Goal: Task Accomplishment & Management: Use online tool/utility

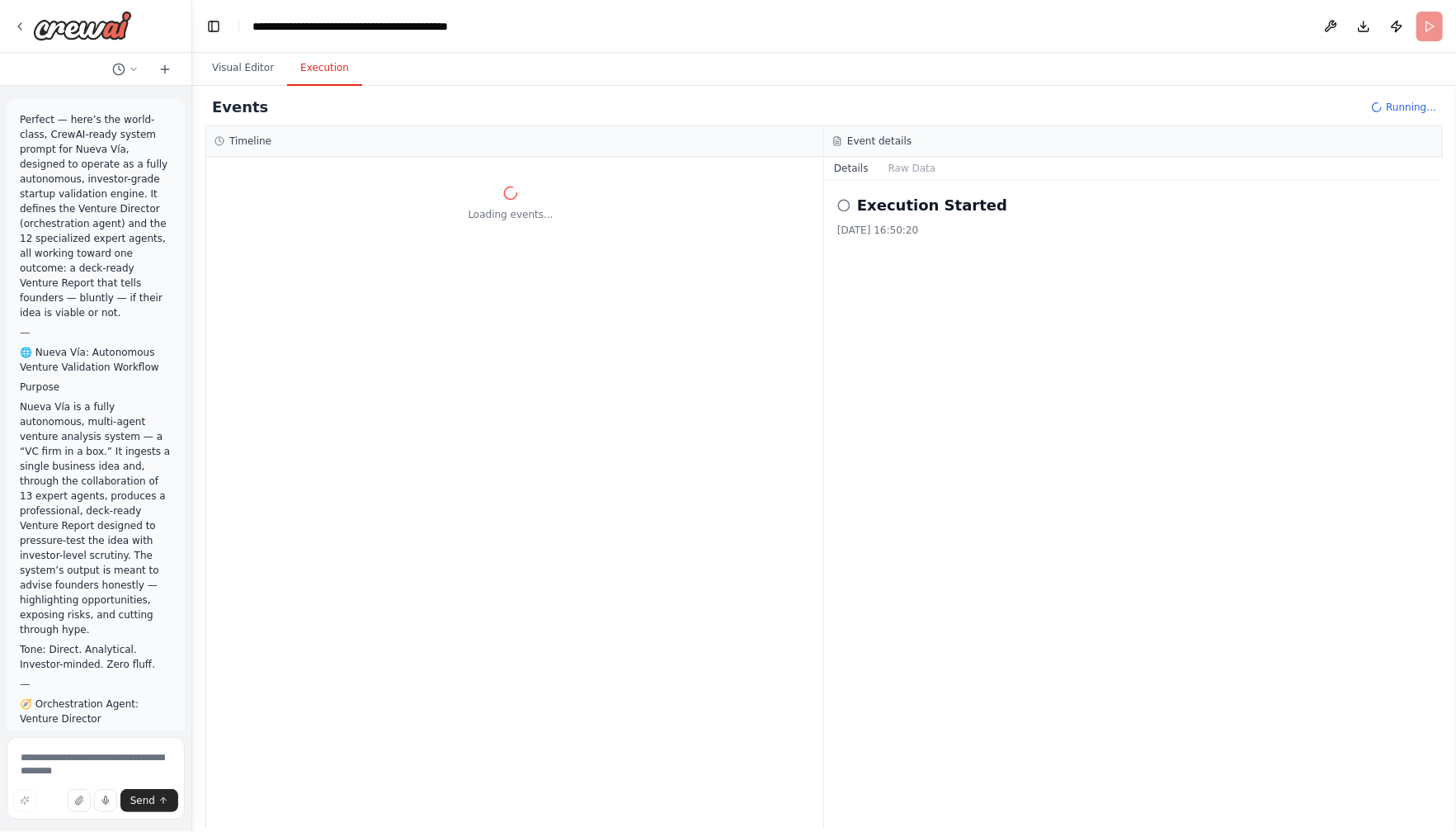
scroll to position [625, 0]
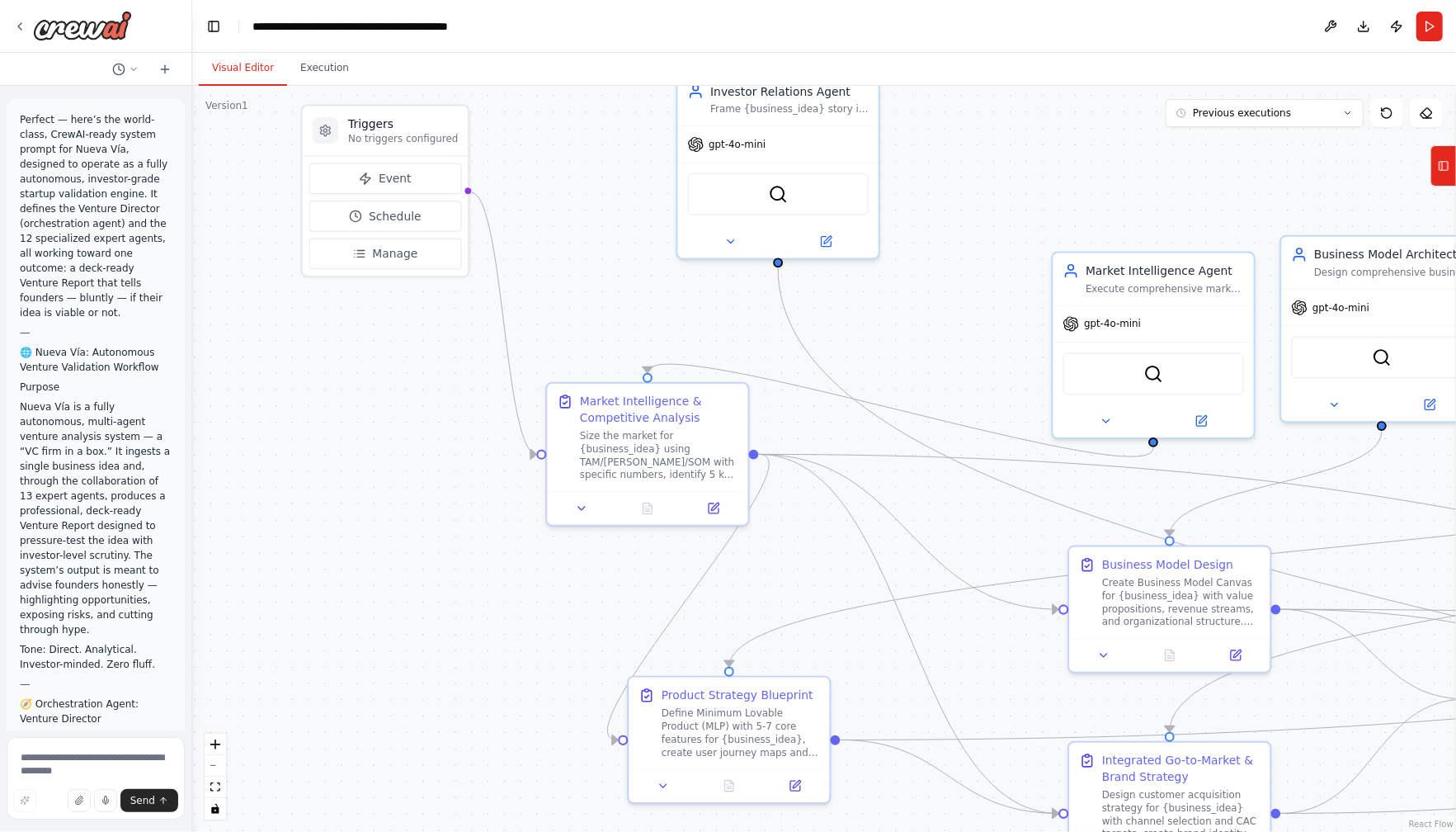
drag, startPoint x: 617, startPoint y: 175, endPoint x: 592, endPoint y: 241, distance: 70.6
click at [592, 241] on div ".deletable-edge-delete-btn { width: 20px; height: 20px; border: 0px solid #ffff…" at bounding box center [823, 459] width 1264 height 746
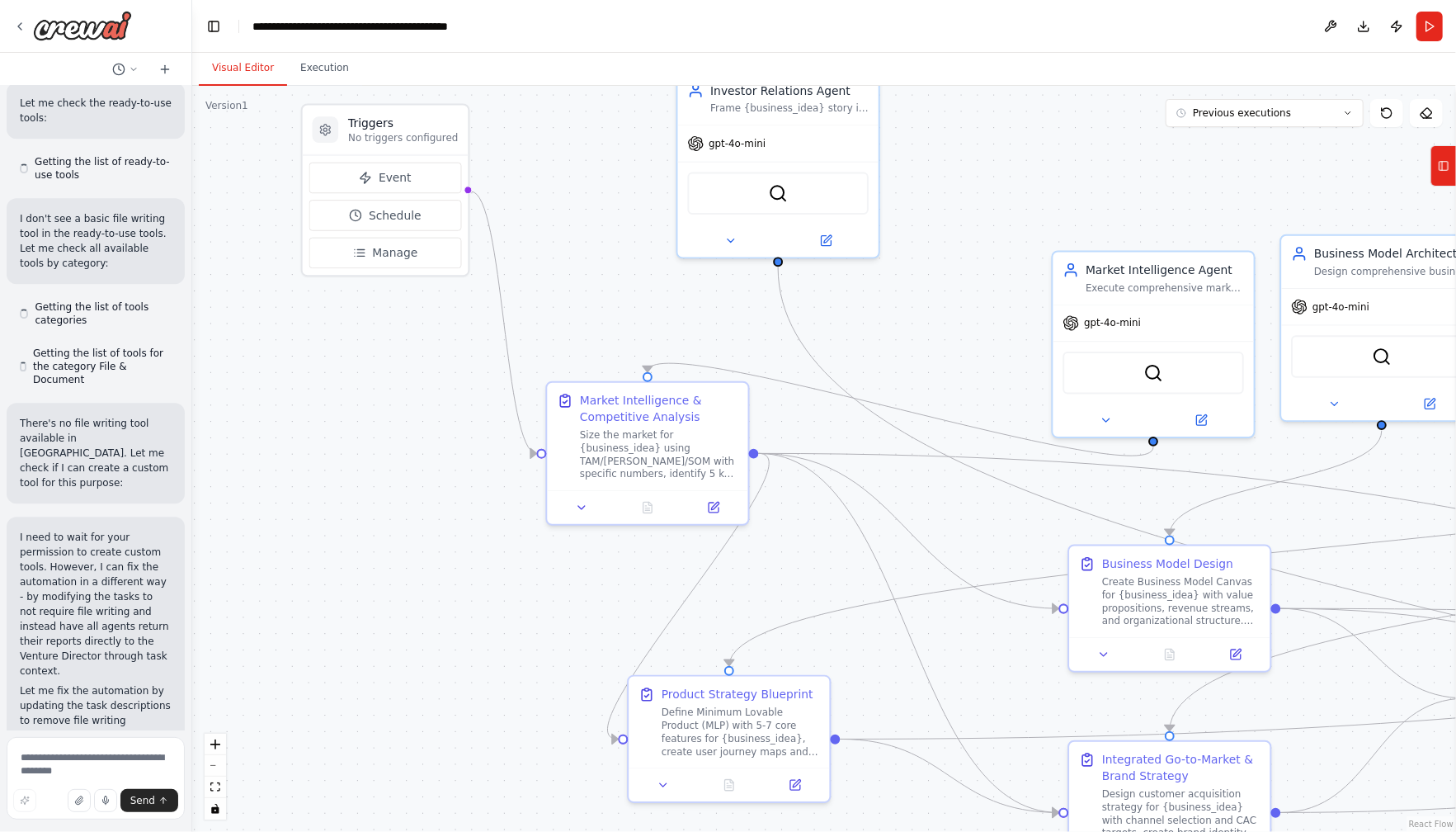
scroll to position [51594, 0]
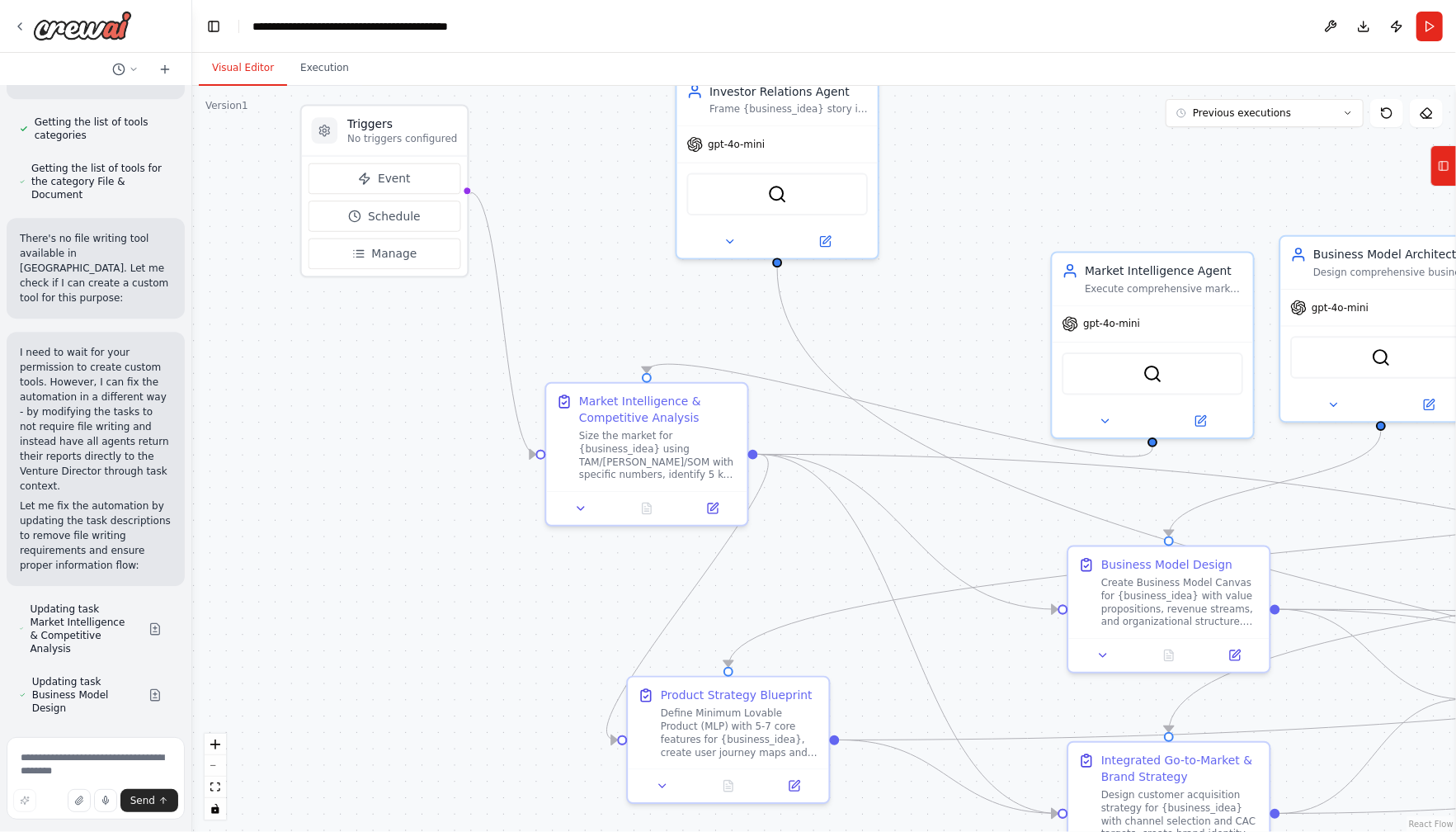
drag, startPoint x: 592, startPoint y: 241, endPoint x: 581, endPoint y: 255, distance: 17.8
click at [581, 257] on div ".deletable-edge-delete-btn { width: 20px; height: 20px; border: 0px solid #ffff…" at bounding box center [823, 459] width 1264 height 746
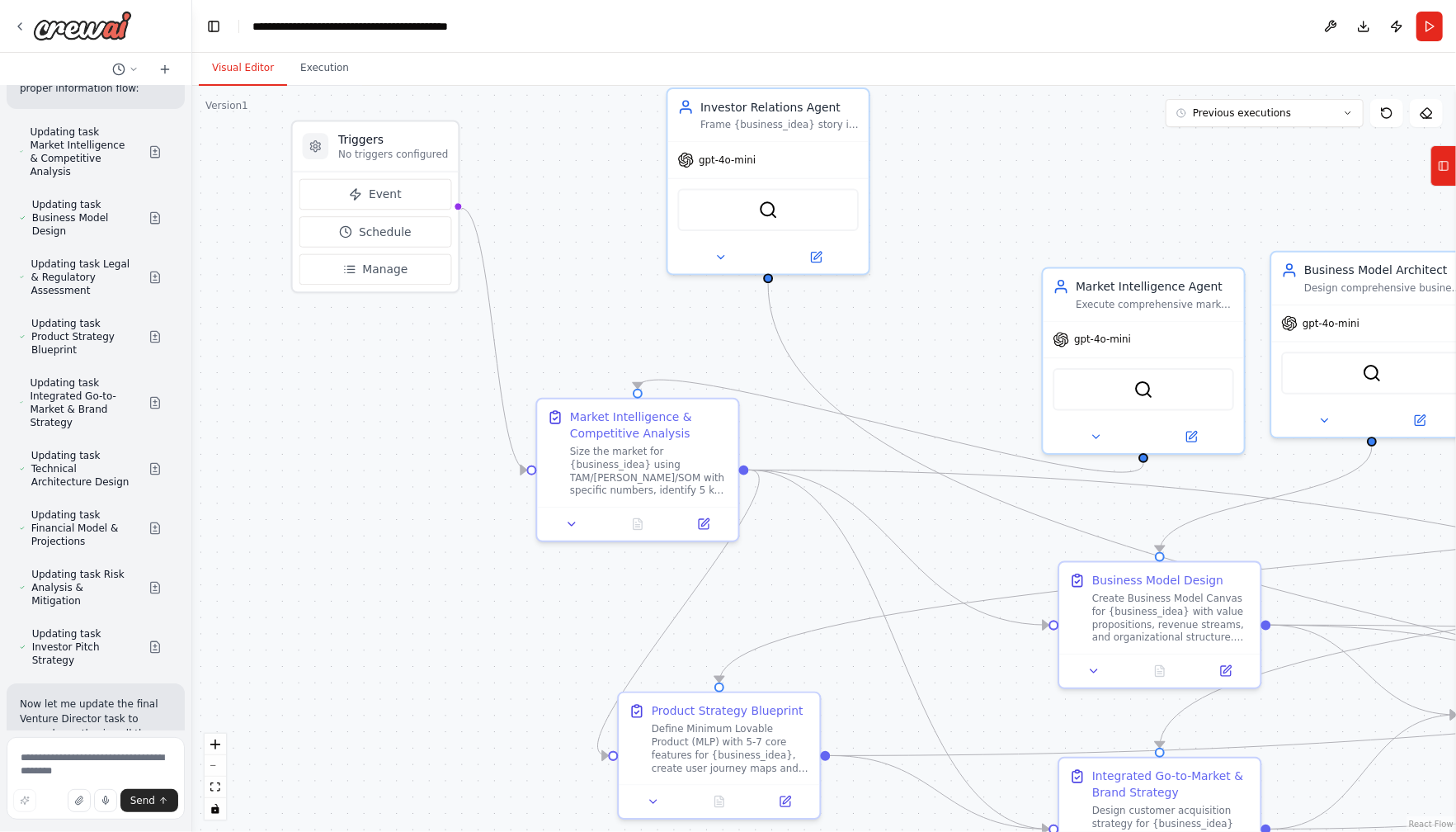
scroll to position [52069, 0]
click at [65, 760] on textarea at bounding box center [95, 778] width 178 height 83
type textarea "**********"
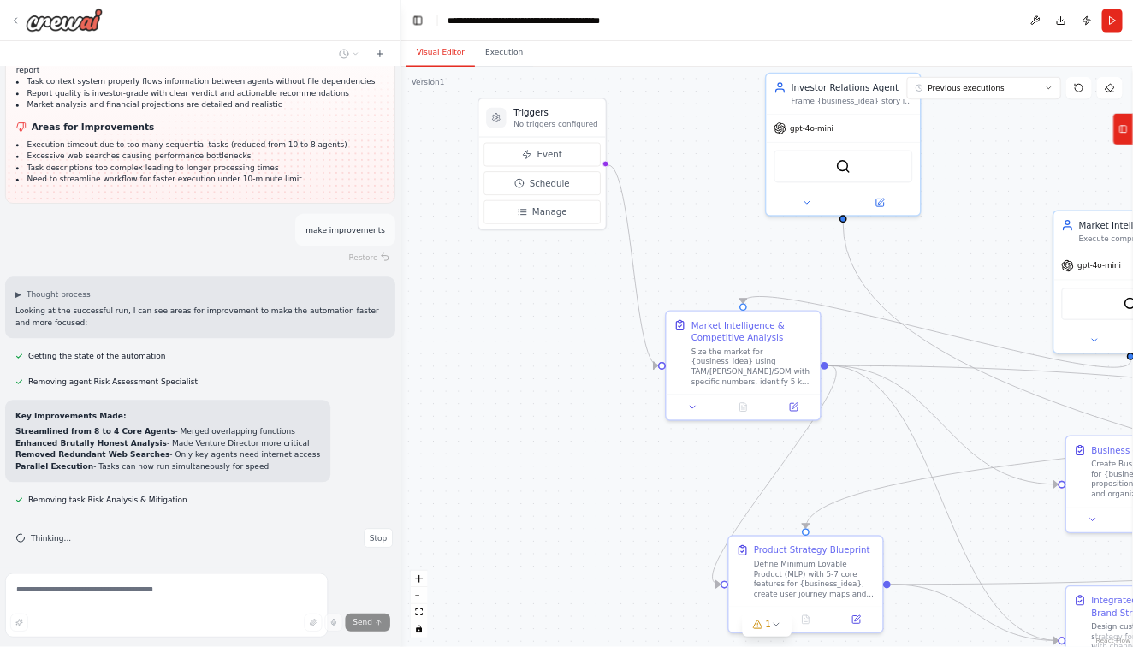
scroll to position [29811, 0]
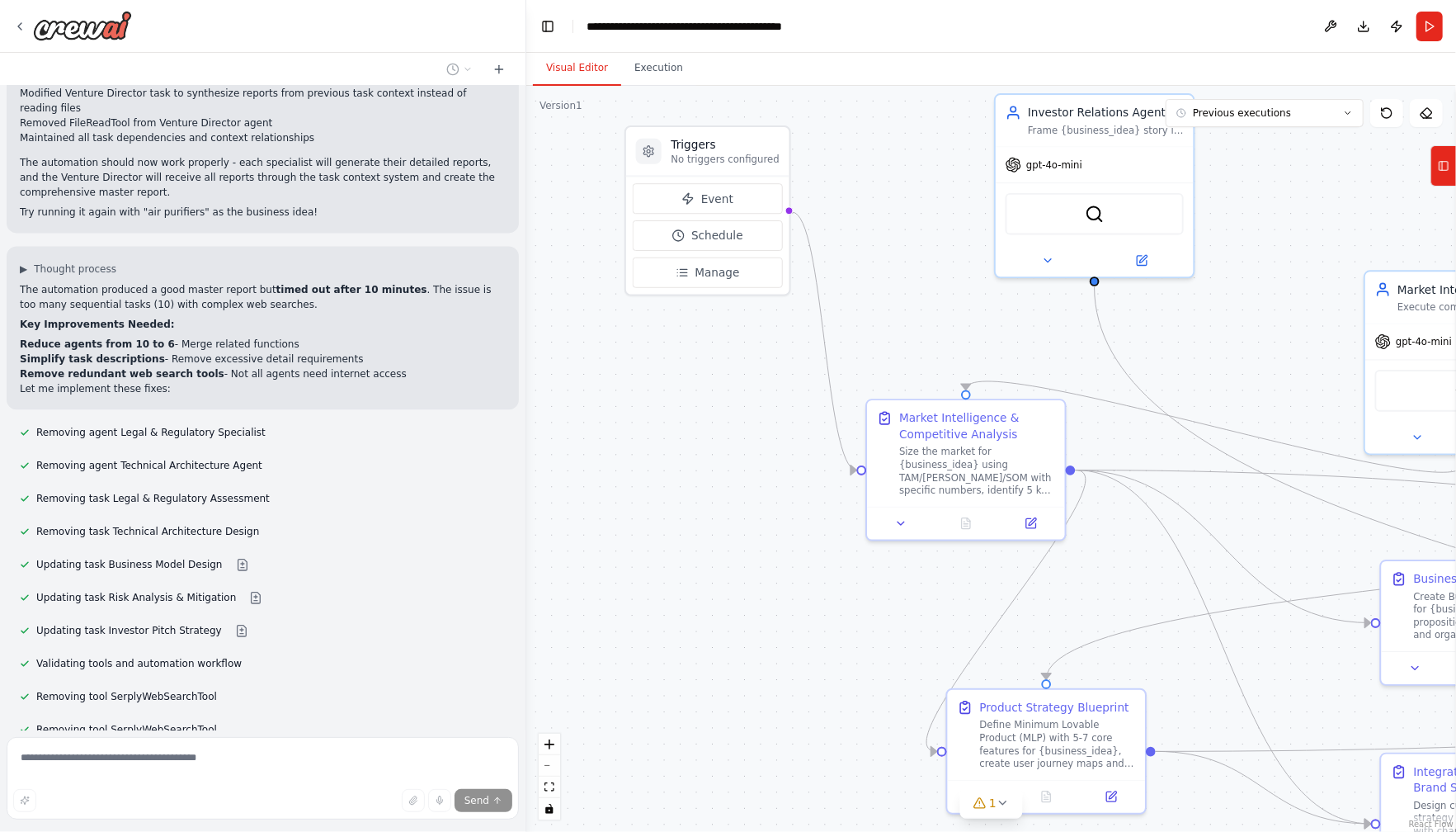
drag, startPoint x: 192, startPoint y: 466, endPoint x: 526, endPoint y: 478, distance: 334.2
click at [526, 478] on div "Perfect — here’s the world-class, CrewAI-ready system prompt for Nueva Vía, des…" at bounding box center [728, 416] width 1456 height 832
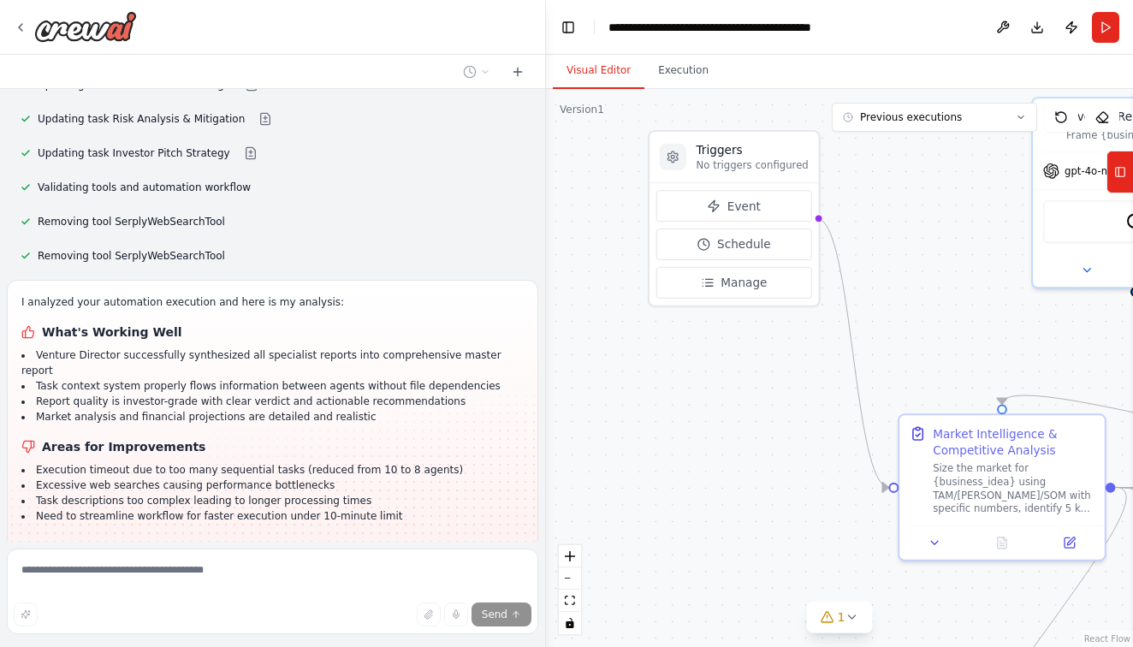
scroll to position [30311, 0]
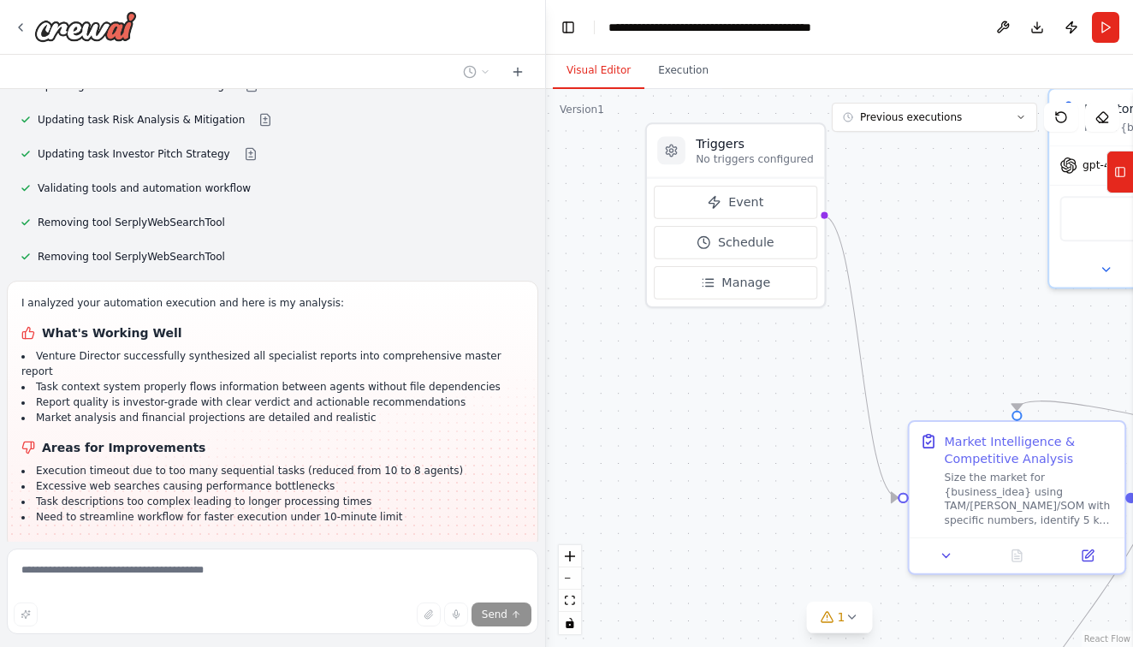
click at [546, 98] on div ".deletable-edge-delete-btn { width: 20px; height: 20px; border: 0px solid #ffff…" at bounding box center [839, 368] width 587 height 558
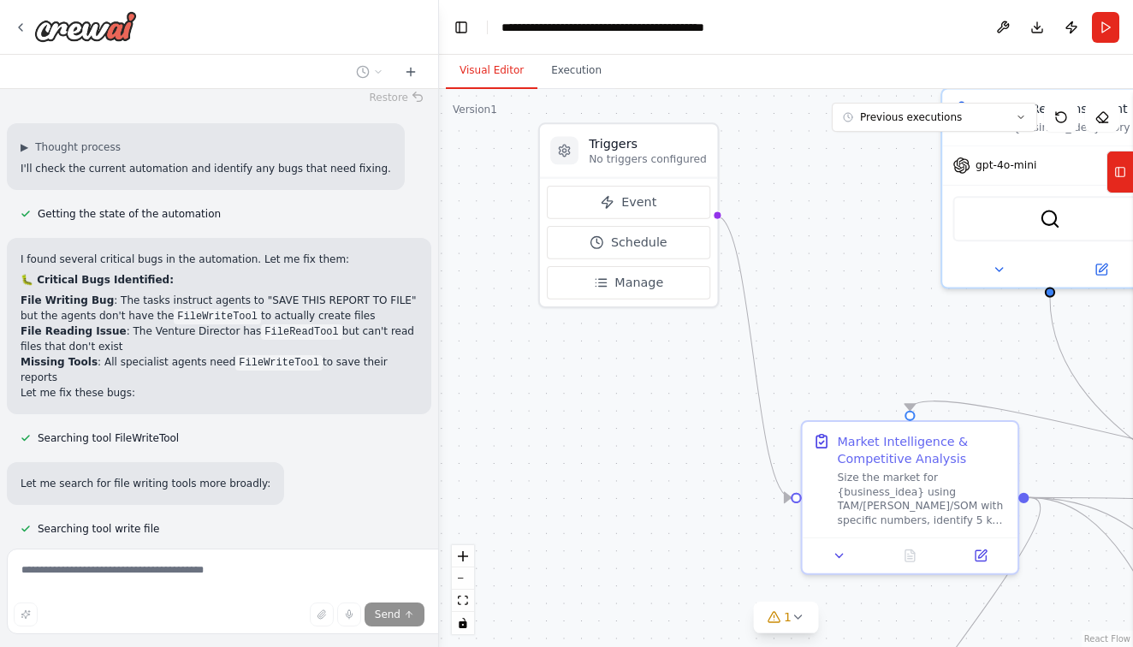
drag, startPoint x: 543, startPoint y: 98, endPoint x: 438, endPoint y: 102, distance: 104.5
click at [438, 102] on div "Perfect — here’s the world-class, CrewAI-ready system prompt for Nueva Vía, des…" at bounding box center [566, 323] width 1133 height 647
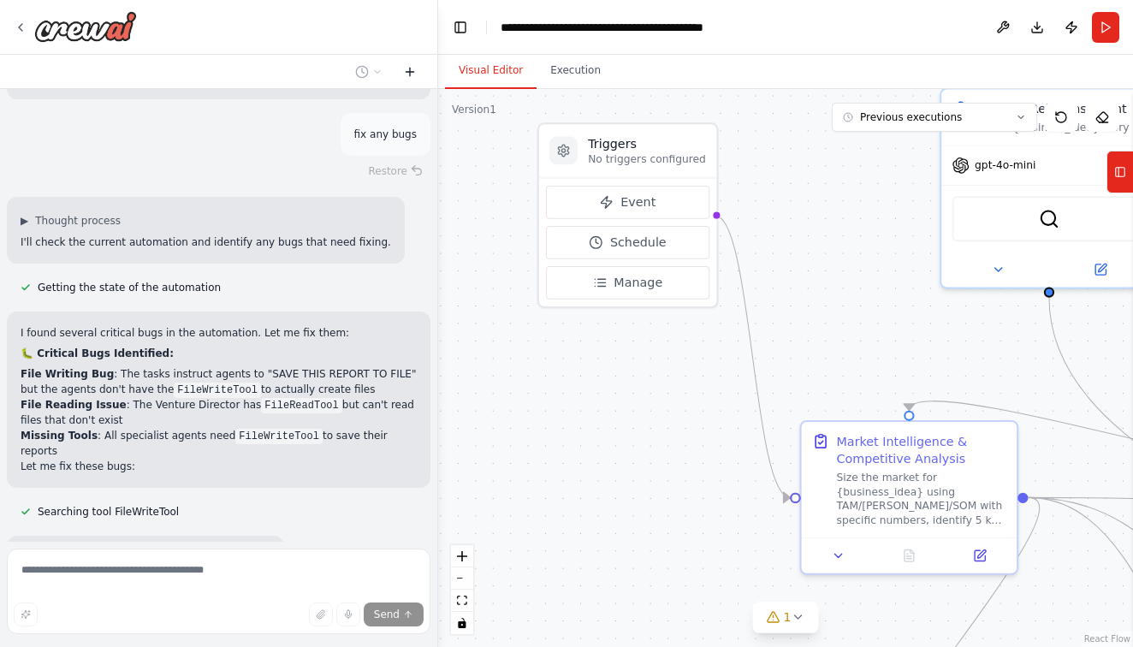
click at [409, 72] on icon at bounding box center [410, 72] width 8 height 0
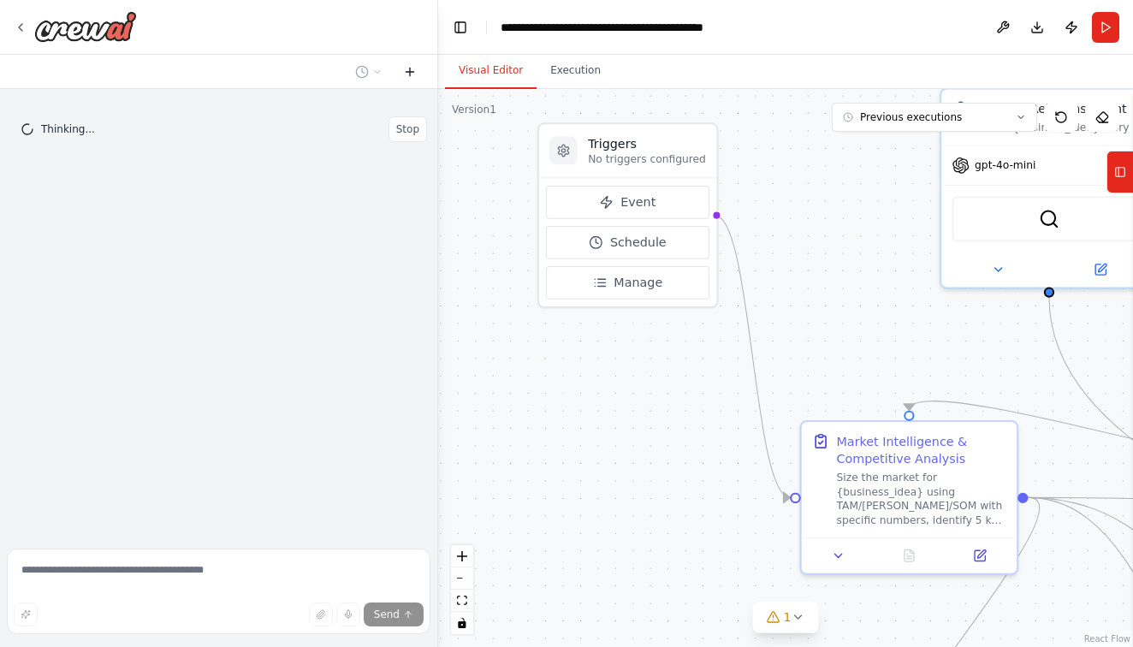
scroll to position [0, 0]
click at [409, 72] on icon at bounding box center [410, 72] width 8 height 0
click at [438, 113] on div ".deletable-edge-delete-btn { width: 20px; height: 20px; border: 0px solid #ffff…" at bounding box center [785, 368] width 695 height 558
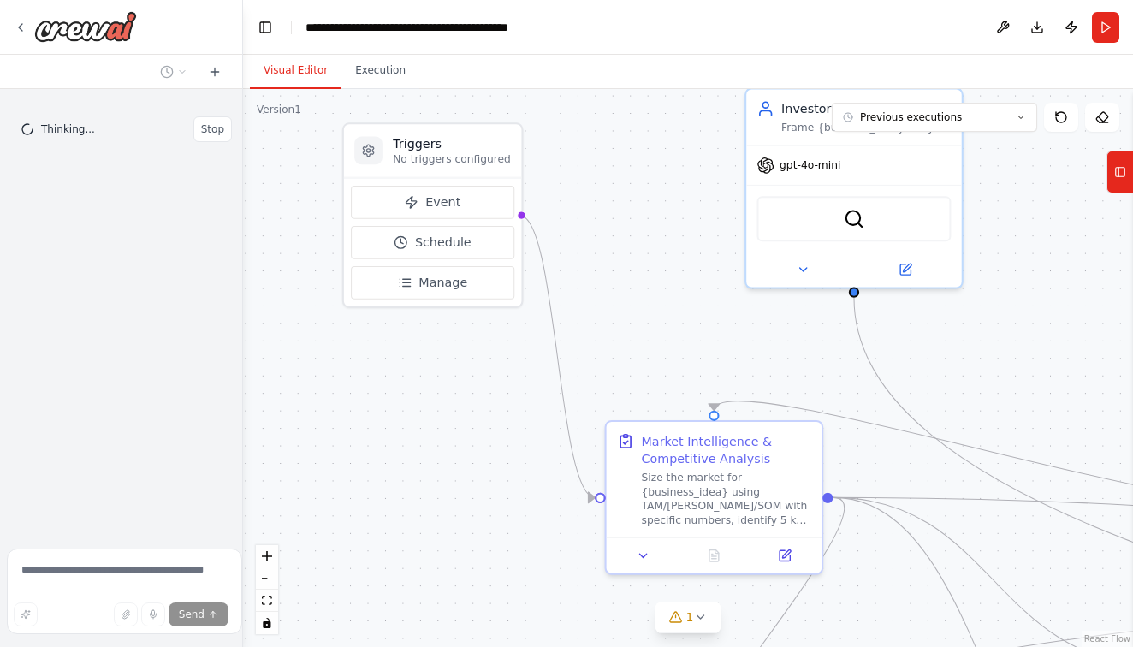
drag, startPoint x: 436, startPoint y: 113, endPoint x: 243, endPoint y: 116, distance: 193.4
click at [243, 116] on div "**********" at bounding box center [566, 323] width 1133 height 647
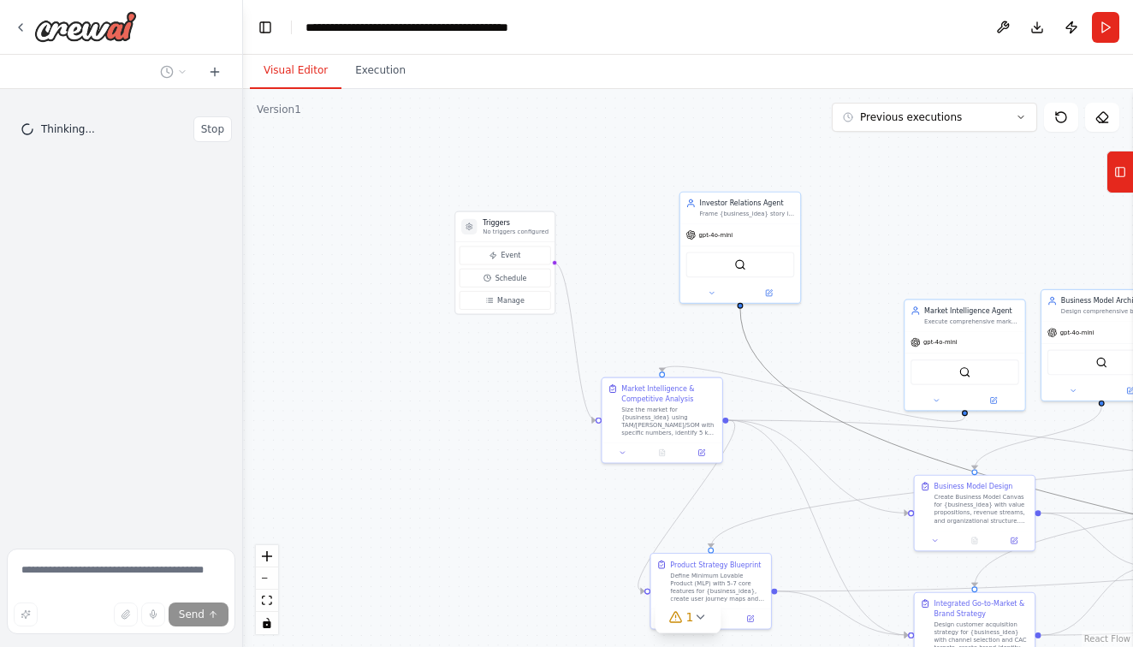
drag, startPoint x: 752, startPoint y: 359, endPoint x: 657, endPoint y: 325, distance: 101.0
click at [657, 325] on div ".deletable-edge-delete-btn { width: 20px; height: 20px; border: 0px solid #ffff…" at bounding box center [688, 368] width 890 height 558
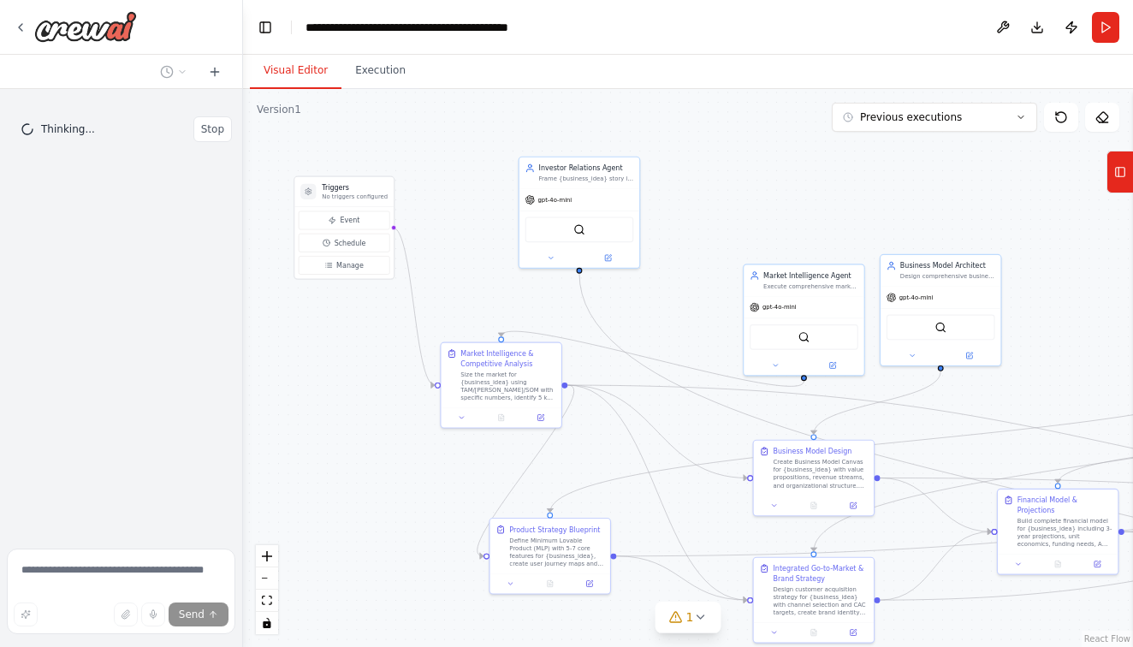
drag, startPoint x: 663, startPoint y: 325, endPoint x: 503, endPoint y: 289, distance: 164.0
click at [503, 289] on div ".deletable-edge-delete-btn { width: 20px; height: 20px; border: 0px solid #ffff…" at bounding box center [688, 368] width 890 height 558
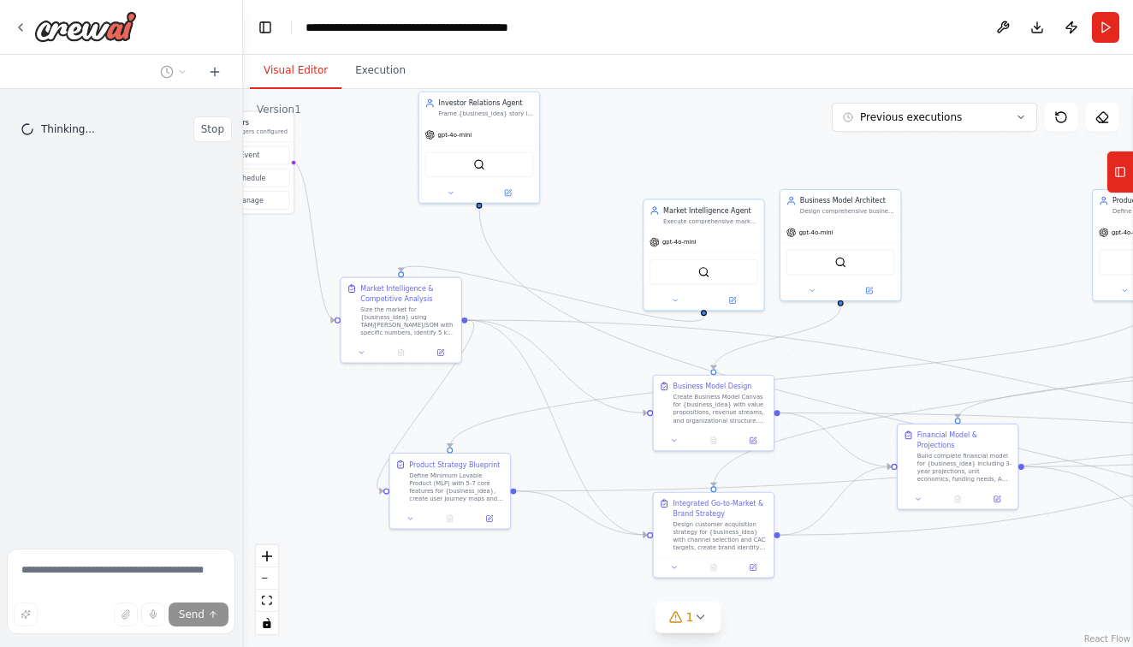
drag, startPoint x: 697, startPoint y: 308, endPoint x: 596, endPoint y: 244, distance: 118.9
click at [596, 244] on div ".deletable-edge-delete-btn { width: 20px; height: 20px; border: 0px solid #ffff…" at bounding box center [688, 368] width 890 height 558
click at [1104, 35] on button "Run" at bounding box center [1105, 27] width 27 height 31
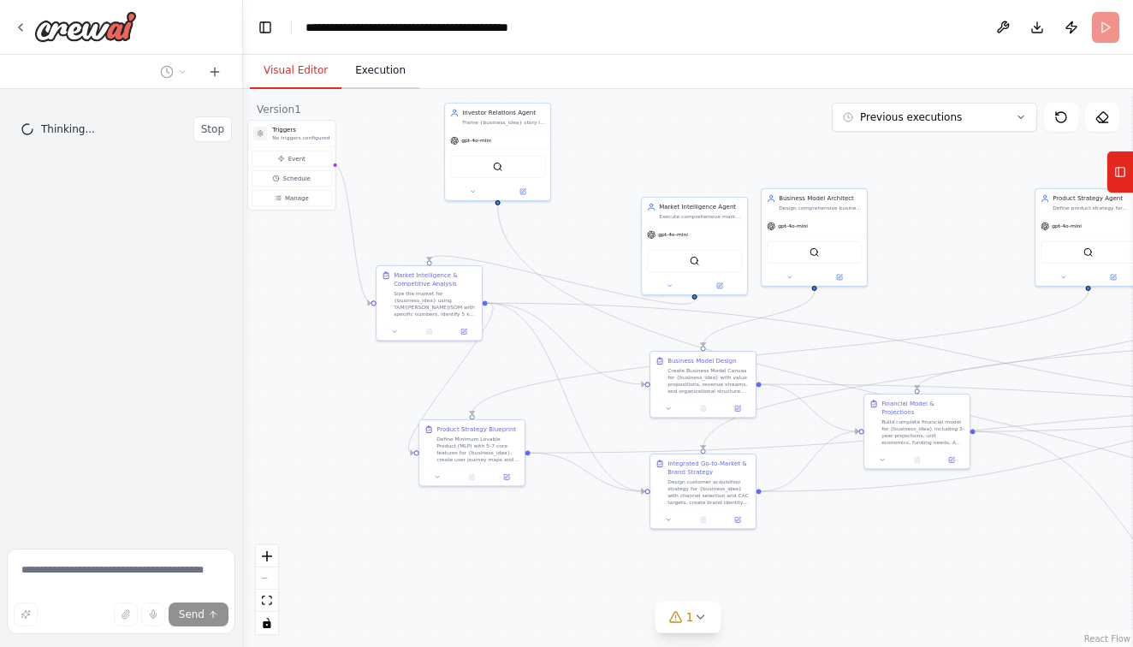
click at [383, 84] on button "Execution" at bounding box center [380, 71] width 78 height 36
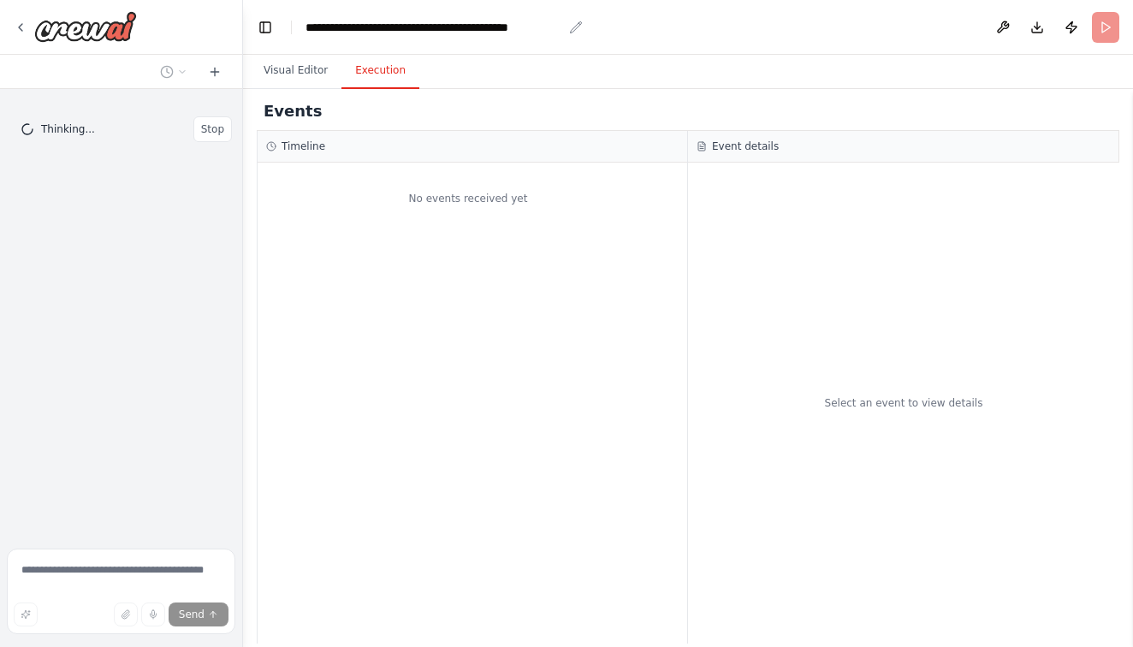
click at [577, 27] on icon "breadcrumb" at bounding box center [576, 26] width 11 height 11
click at [531, 27] on div "**********" at bounding box center [433, 27] width 257 height 17
click at [531, 27] on div "**********" at bounding box center [442, 27] width 274 height 17
drag, startPoint x: 375, startPoint y: 27, endPoint x: 434, endPoint y: 28, distance: 59.0
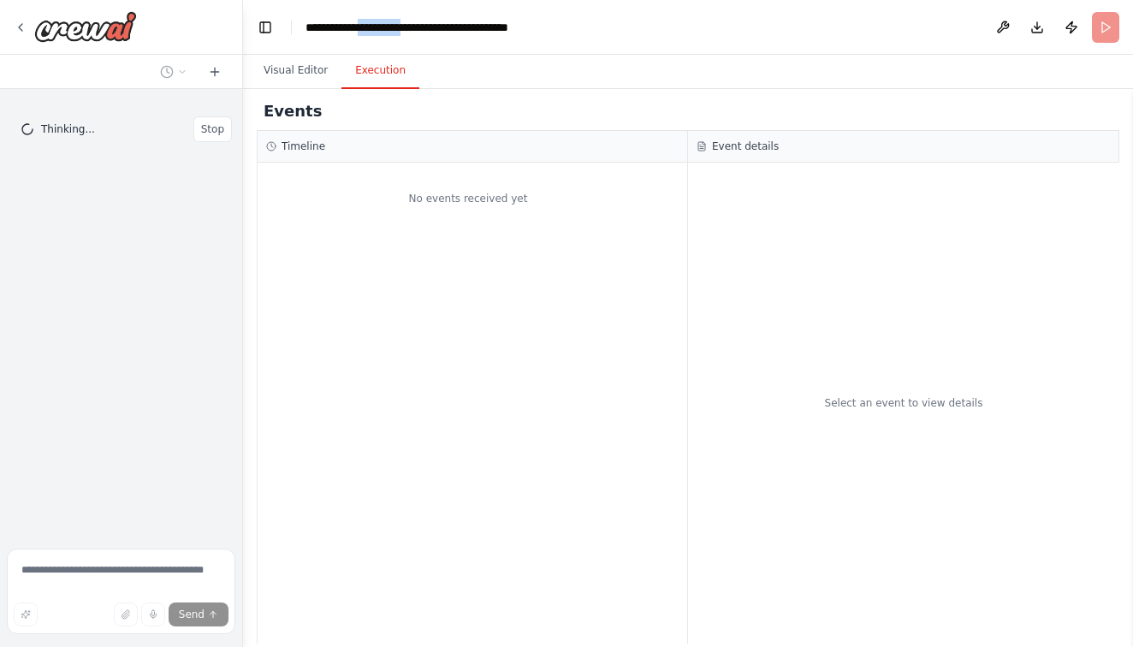
click at [434, 28] on div "**********" at bounding box center [442, 27] width 274 height 17
click at [638, 26] on header "**********" at bounding box center [688, 27] width 890 height 55
click at [1002, 27] on button at bounding box center [1002, 27] width 27 height 31
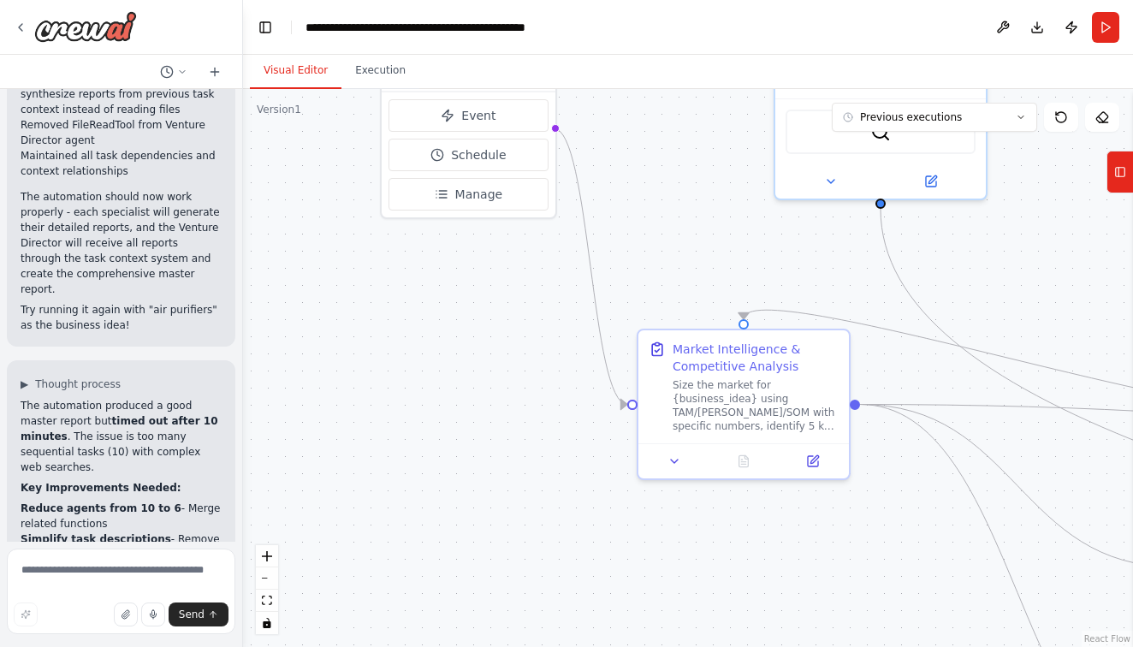
scroll to position [47194, 0]
click at [1101, 35] on button "Run" at bounding box center [1105, 27] width 27 height 31
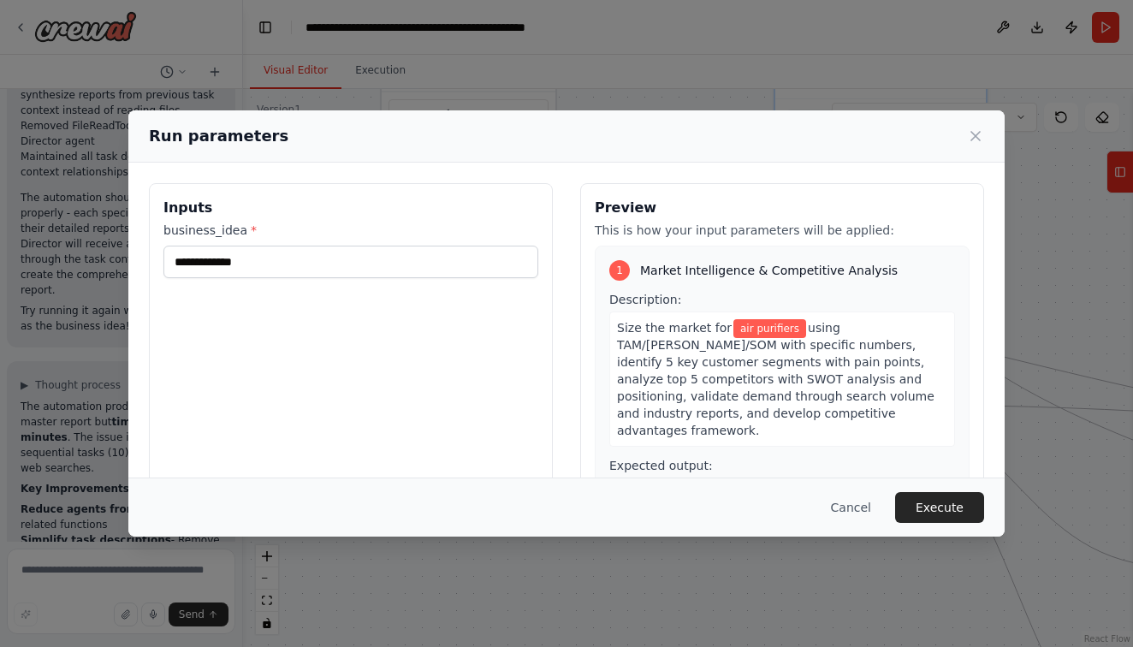
click at [554, 193] on body "Perfect — here’s the world-class, CrewAI-ready system prompt for Nueva Vía, des…" at bounding box center [566, 323] width 1133 height 647
click at [934, 523] on button "Execute" at bounding box center [939, 507] width 89 height 31
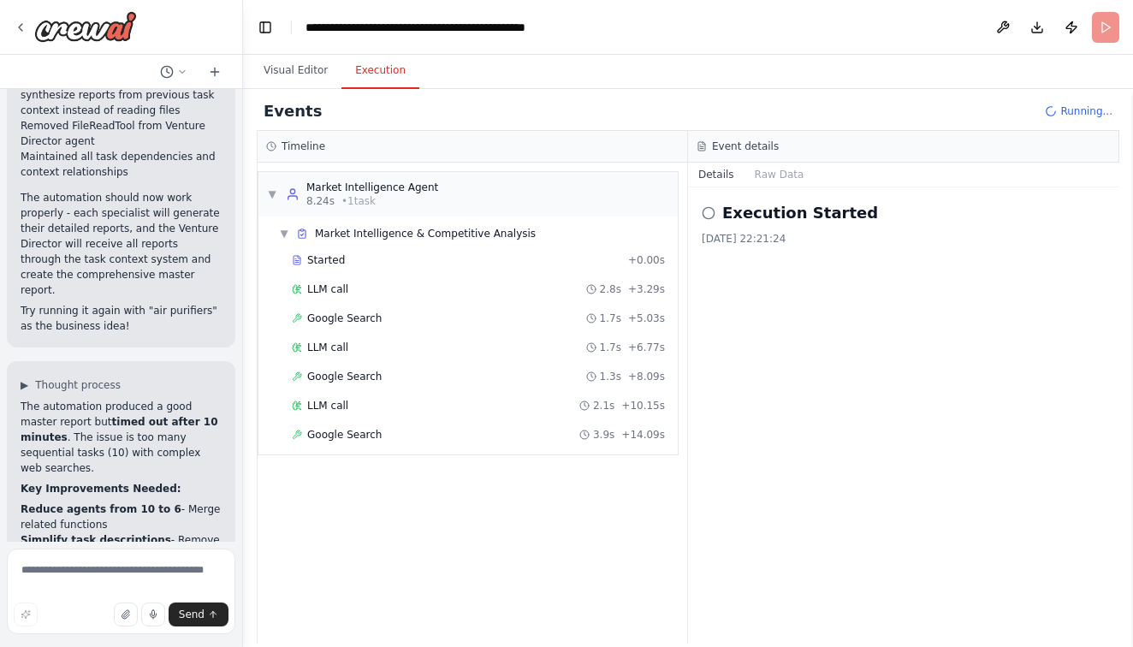
drag, startPoint x: 946, startPoint y: 333, endPoint x: 911, endPoint y: 332, distance: 35.1
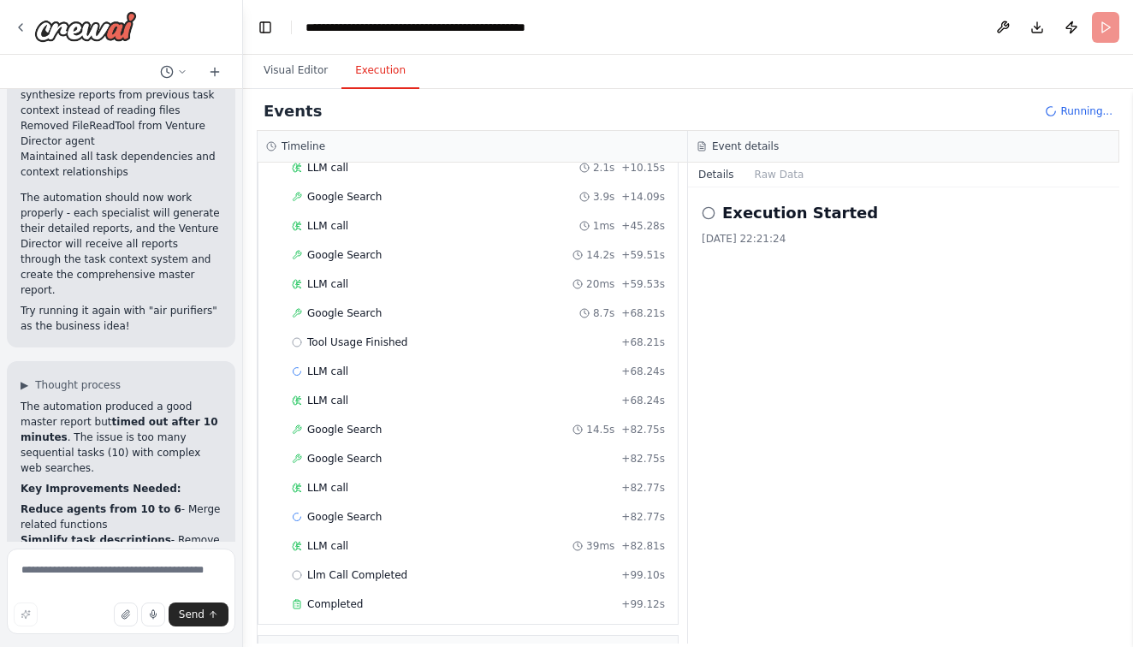
scroll to position [294, 0]
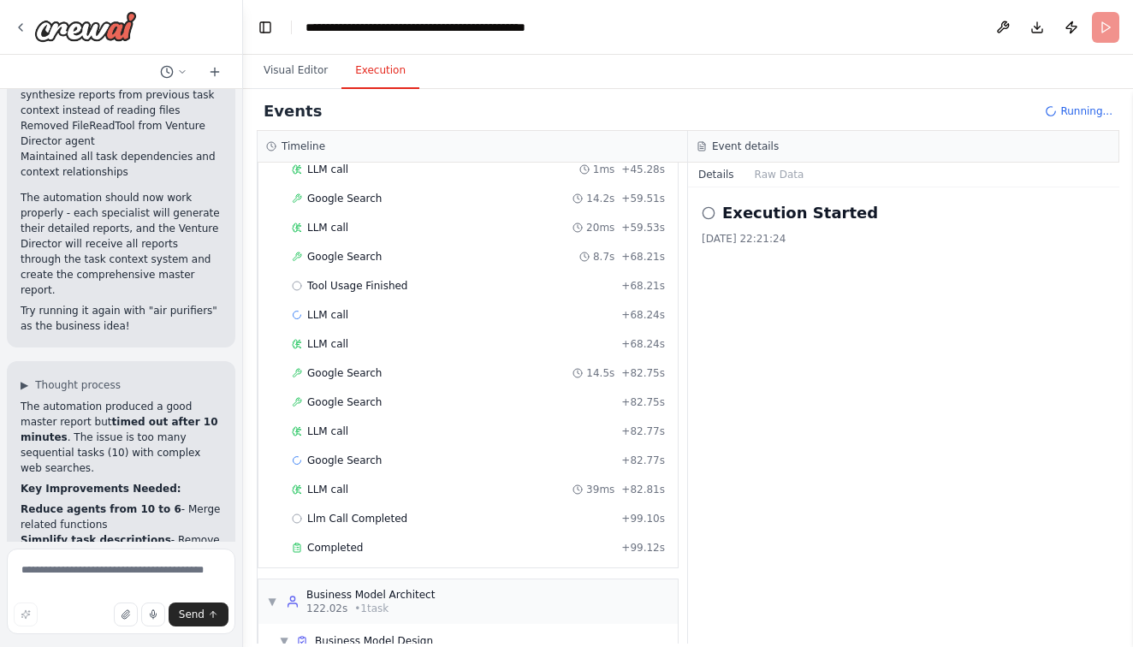
click at [940, 331] on div "Execution Started 14/10/2025, 22:21:24" at bounding box center [903, 415] width 431 height 456
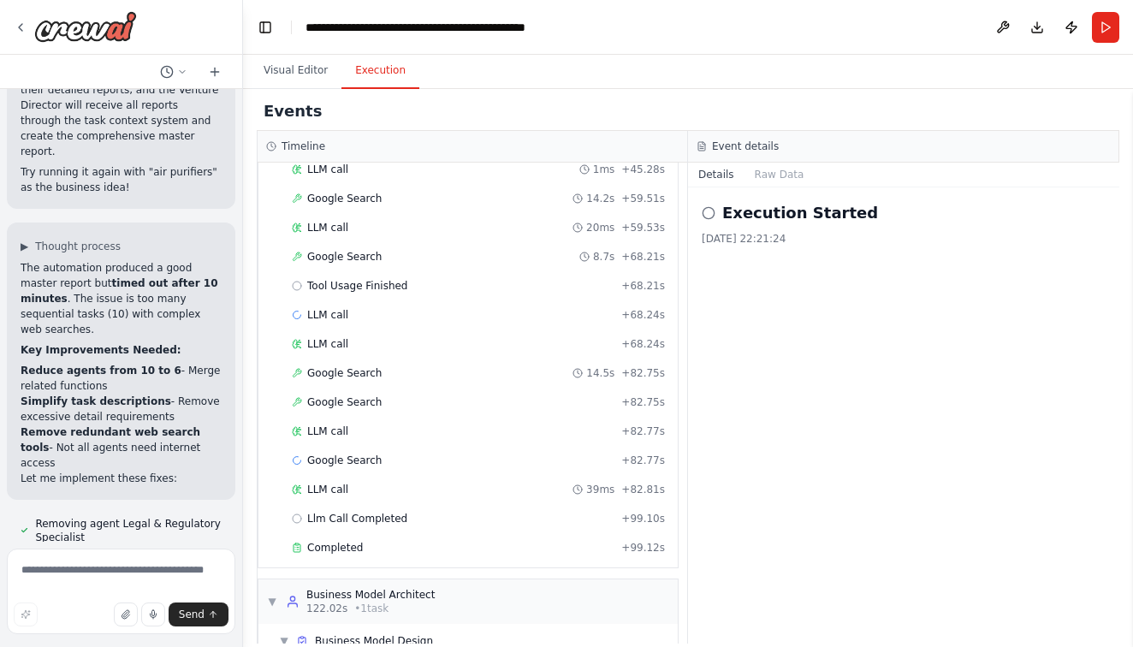
click at [946, 331] on div "Execution Started 14/10/2025, 22:21:24" at bounding box center [903, 415] width 431 height 456
click at [761, 174] on button "Raw Data" at bounding box center [779, 175] width 70 height 24
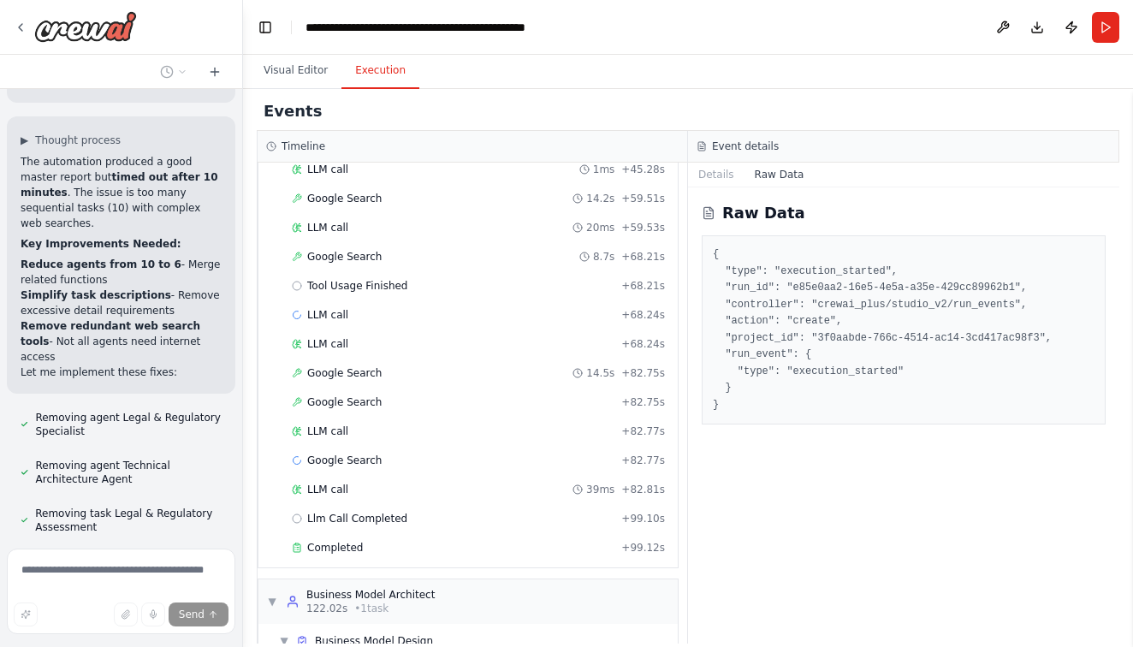
scroll to position [47452, 0]
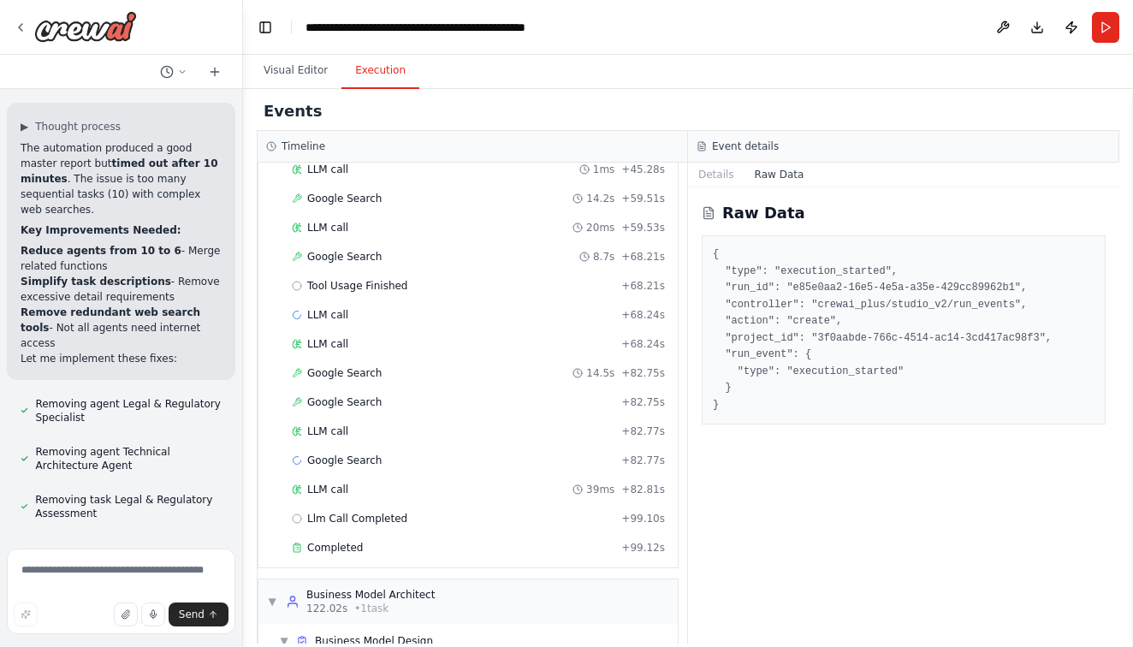
drag, startPoint x: 108, startPoint y: 451, endPoint x: 86, endPoint y: 445, distance: 23.0
drag, startPoint x: 86, startPoint y: 445, endPoint x: 50, endPoint y: 442, distance: 35.3
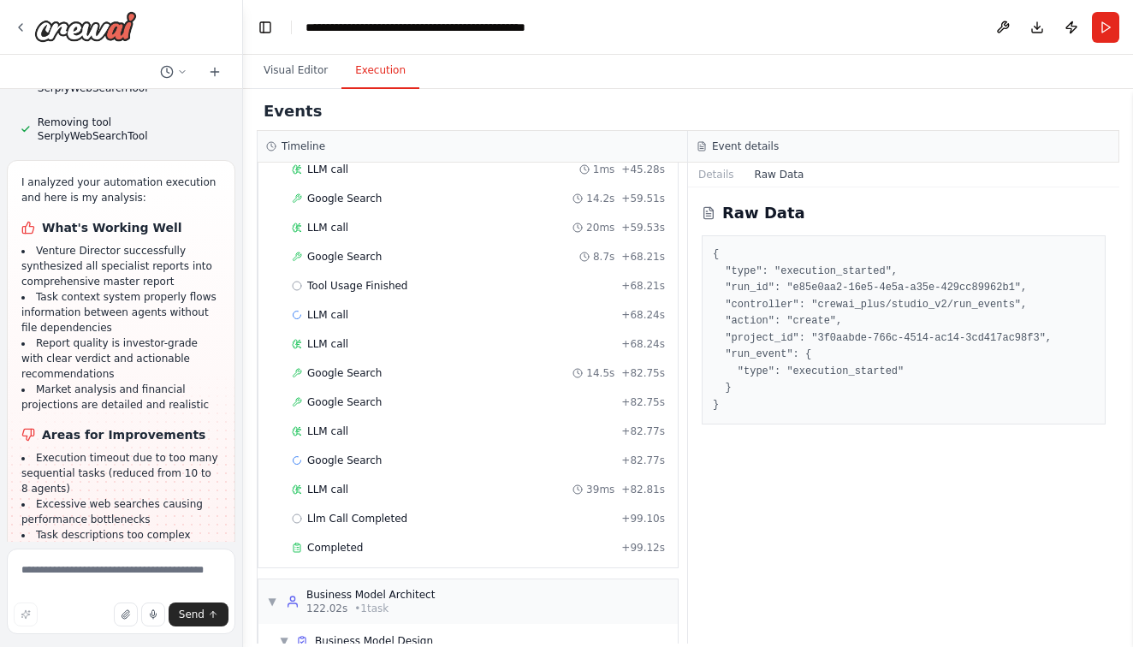
scroll to position [48164, 0]
click at [72, 564] on textarea at bounding box center [121, 592] width 228 height 86
type textarea "*******"
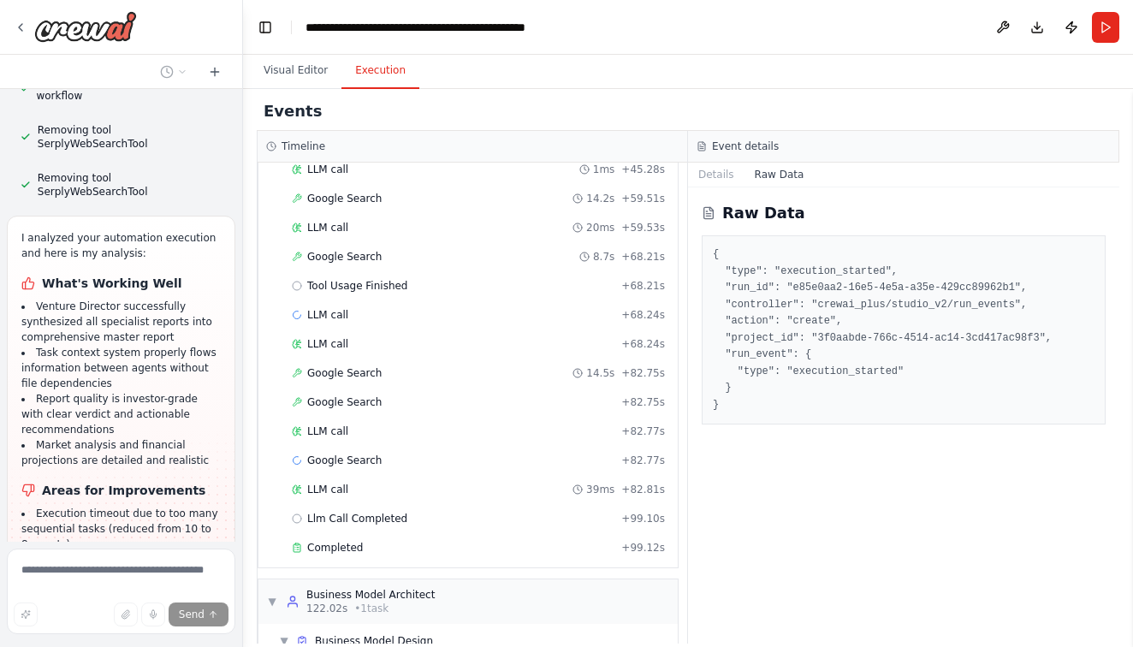
scroll to position [48176, 0]
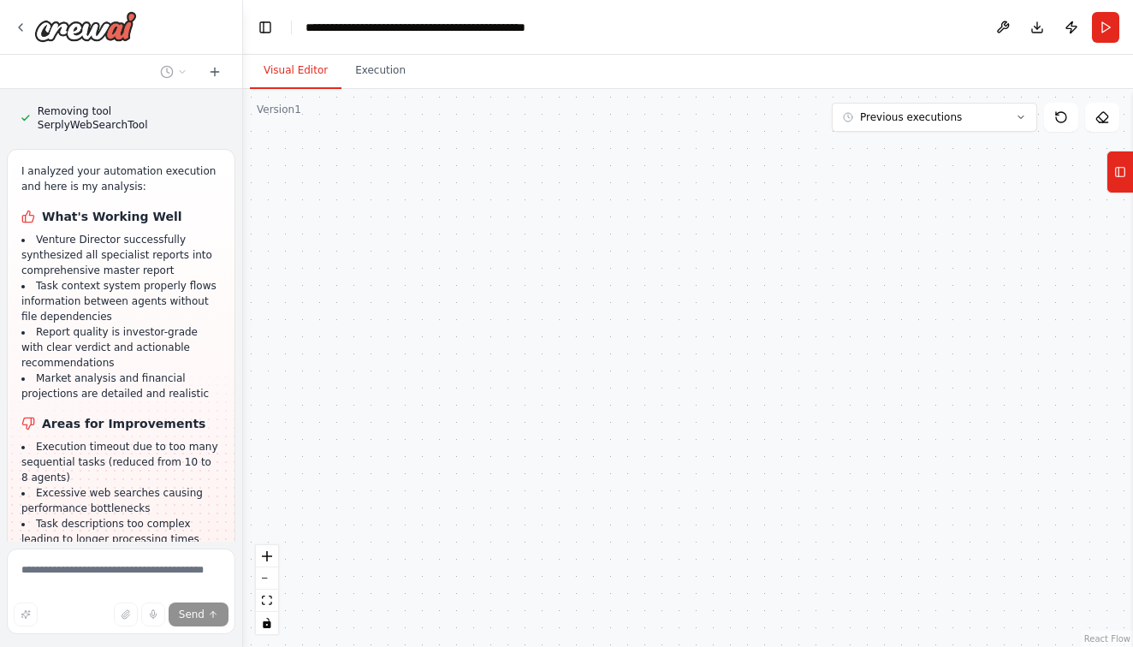
click at [300, 74] on button "Visual Editor" at bounding box center [296, 71] width 92 height 36
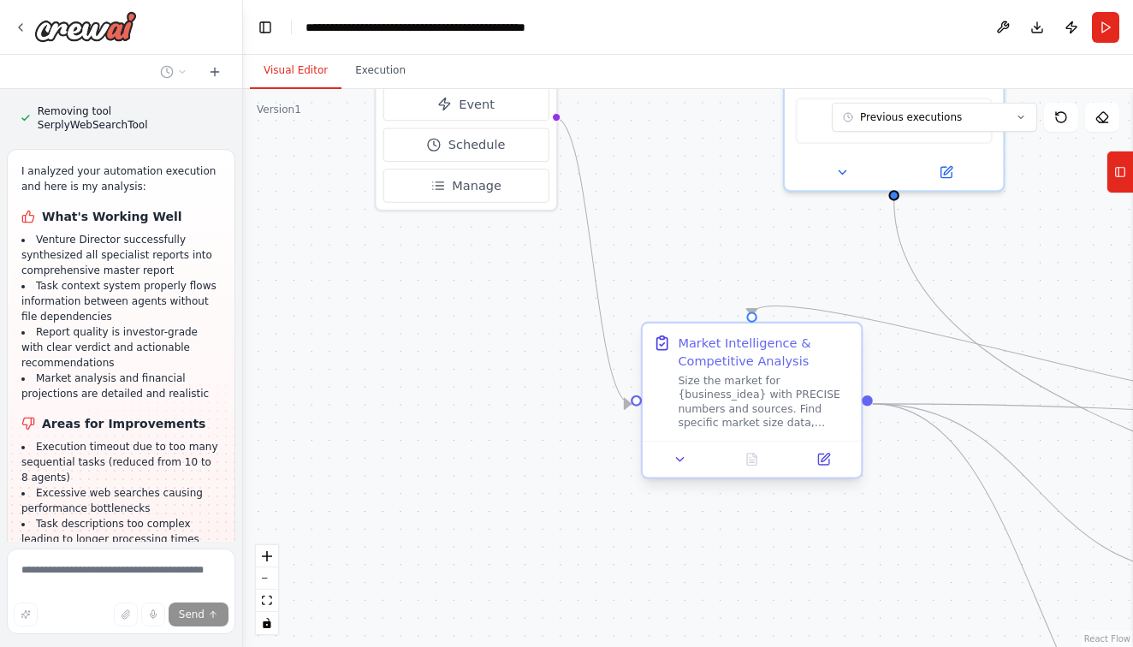
click at [683, 477] on div "Market Intelligence & Competitive Analysis Size the market for {business_idea} …" at bounding box center [752, 400] width 222 height 157
click at [678, 460] on icon at bounding box center [680, 459] width 7 height 3
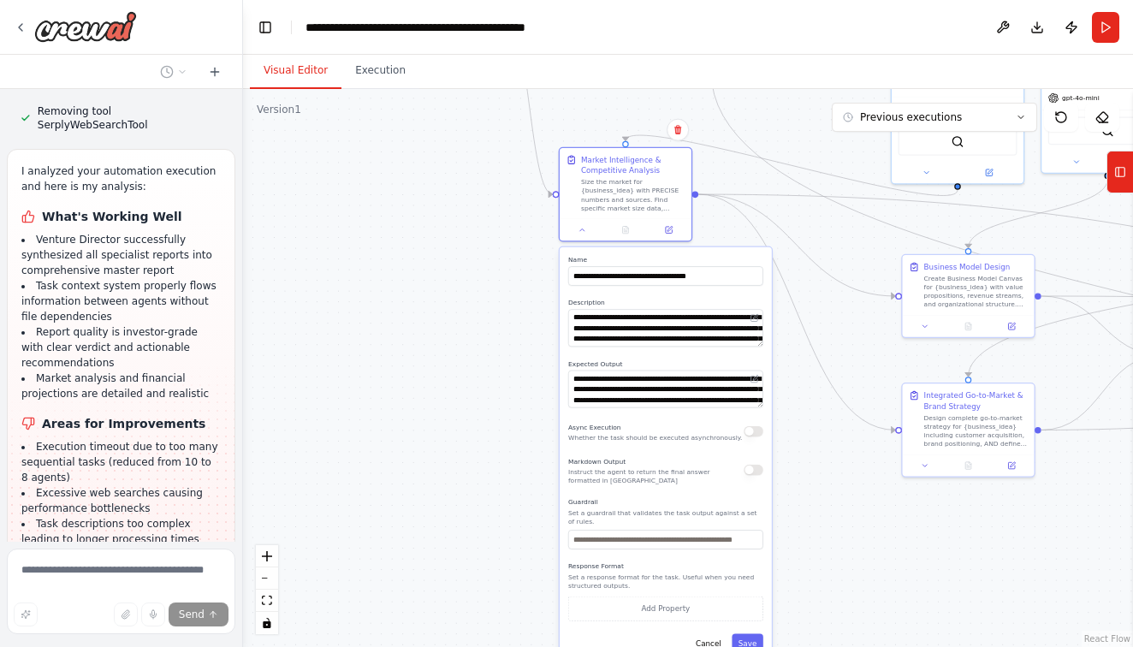
drag, startPoint x: 588, startPoint y: 506, endPoint x: 519, endPoint y: 262, distance: 253.3
click at [519, 262] on div ".deletable-edge-delete-btn { width: 20px; height: 20px; border: 0px solid #ffff…" at bounding box center [688, 368] width 890 height 558
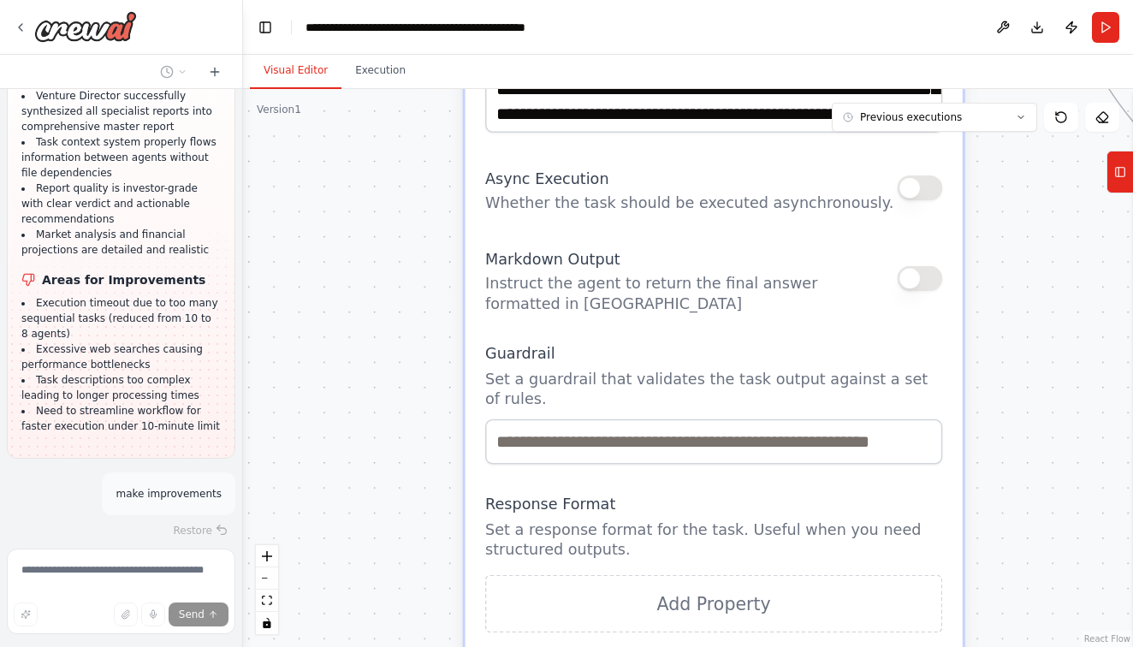
scroll to position [48335, 0]
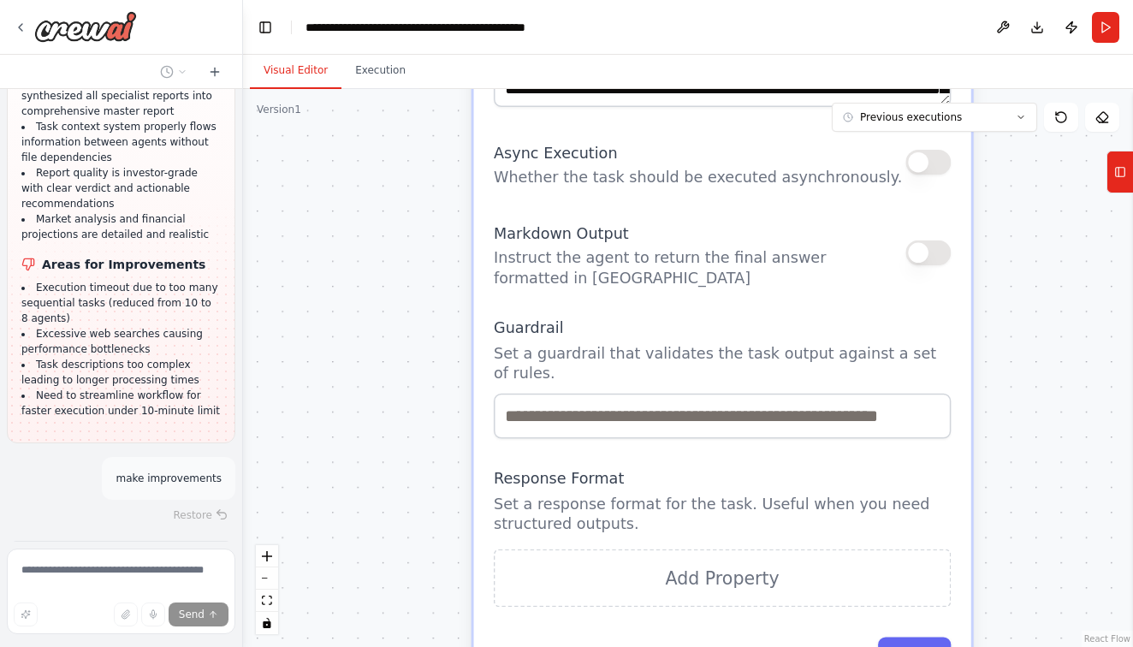
drag, startPoint x: 500, startPoint y: 460, endPoint x: 435, endPoint y: 191, distance: 277.3
click at [435, 191] on div ".deletable-edge-delete-btn { width: 20px; height: 20px; border: 0px solid #ffff…" at bounding box center [688, 368] width 890 height 558
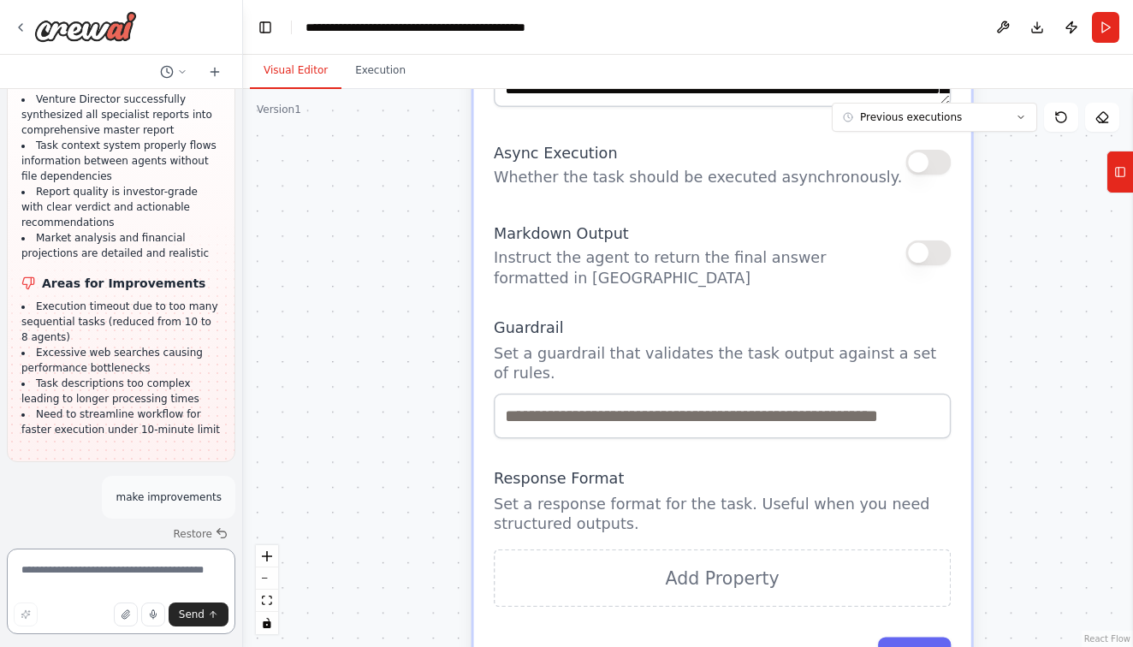
scroll to position [48364, 0]
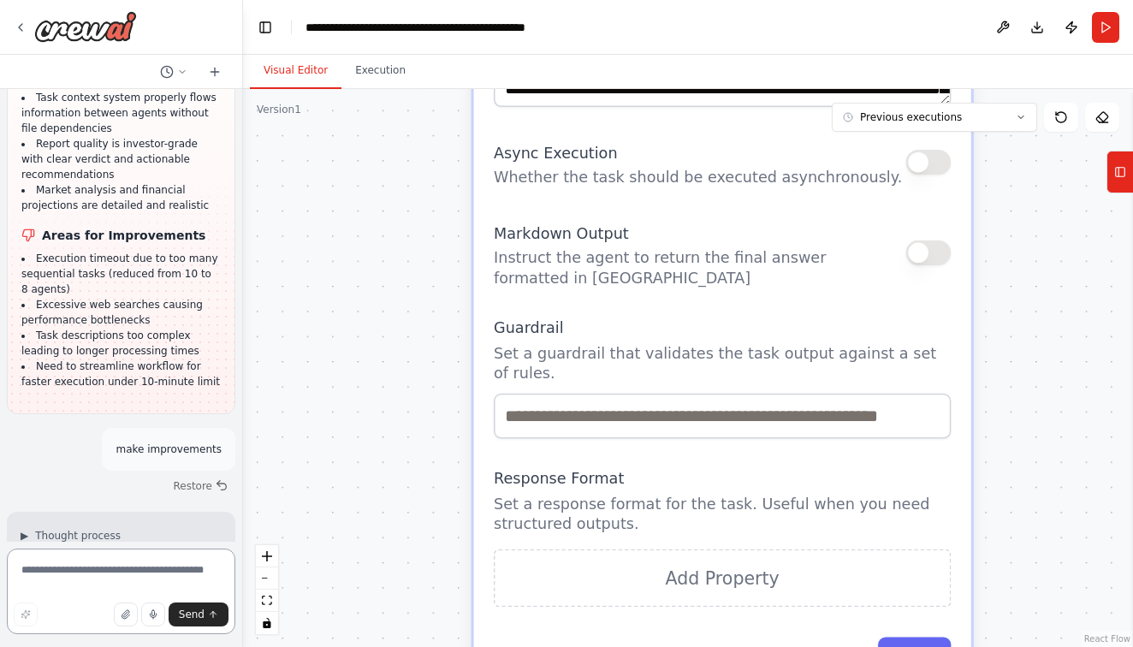
type textarea "**********"
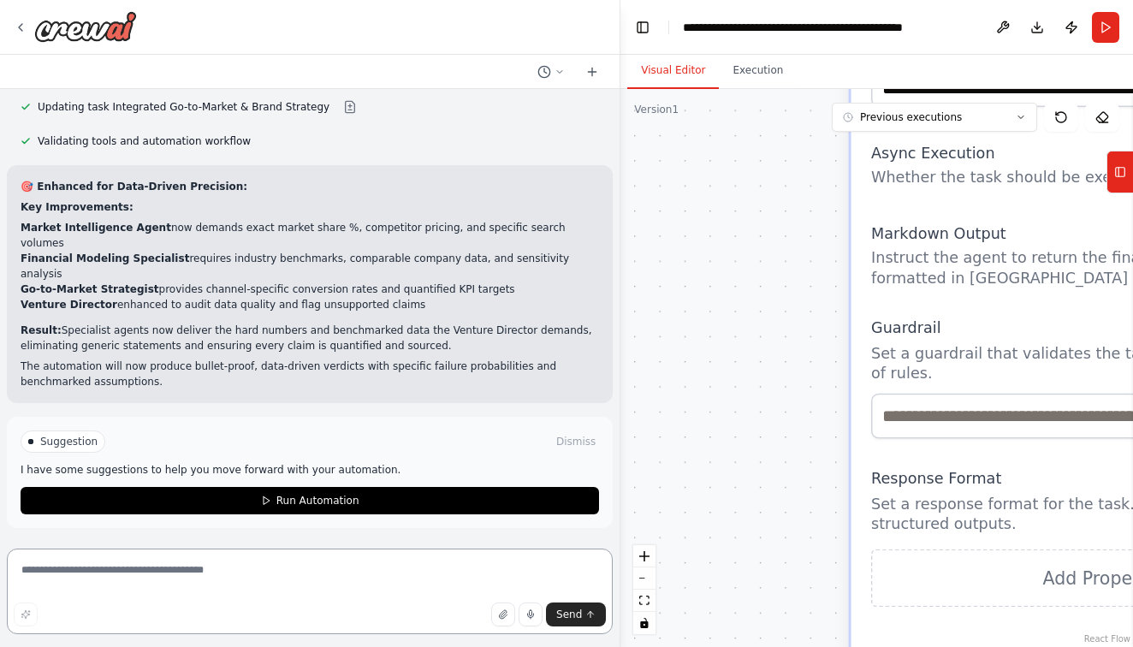
scroll to position [31577, 0]
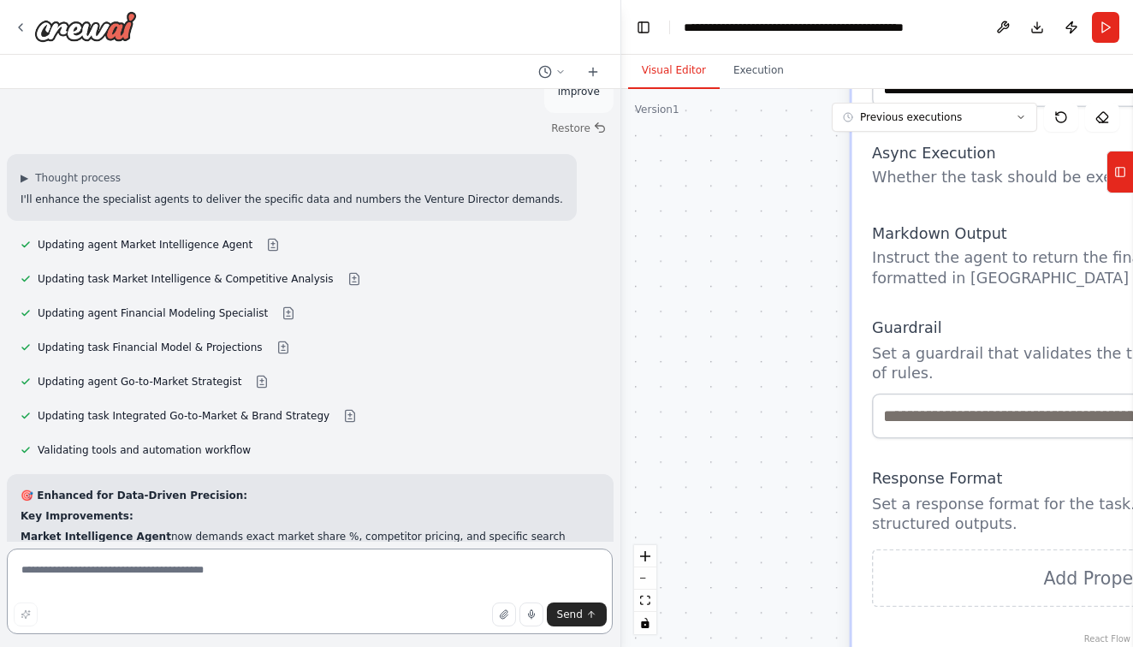
drag, startPoint x: 239, startPoint y: 252, endPoint x: 683, endPoint y: 181, distance: 449.6
click at [683, 181] on div "Perfect — here’s the world-class, CrewAI-ready system prompt for Nueva Vía, des…" at bounding box center [566, 323] width 1133 height 647
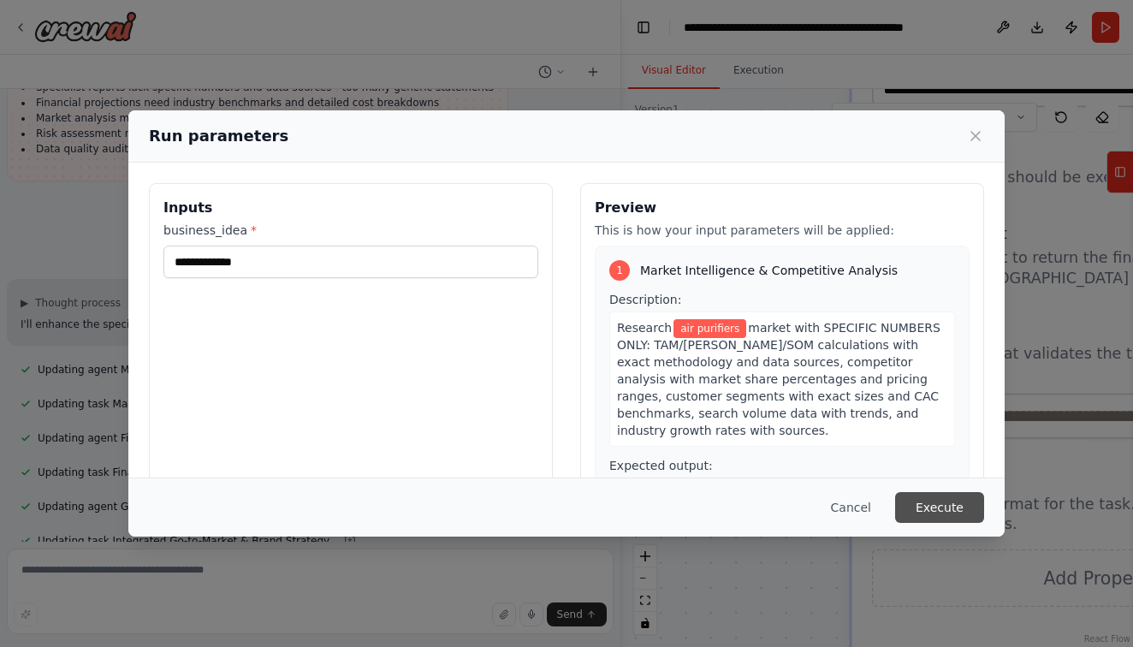
click at [932, 505] on button "Execute" at bounding box center [939, 507] width 89 height 31
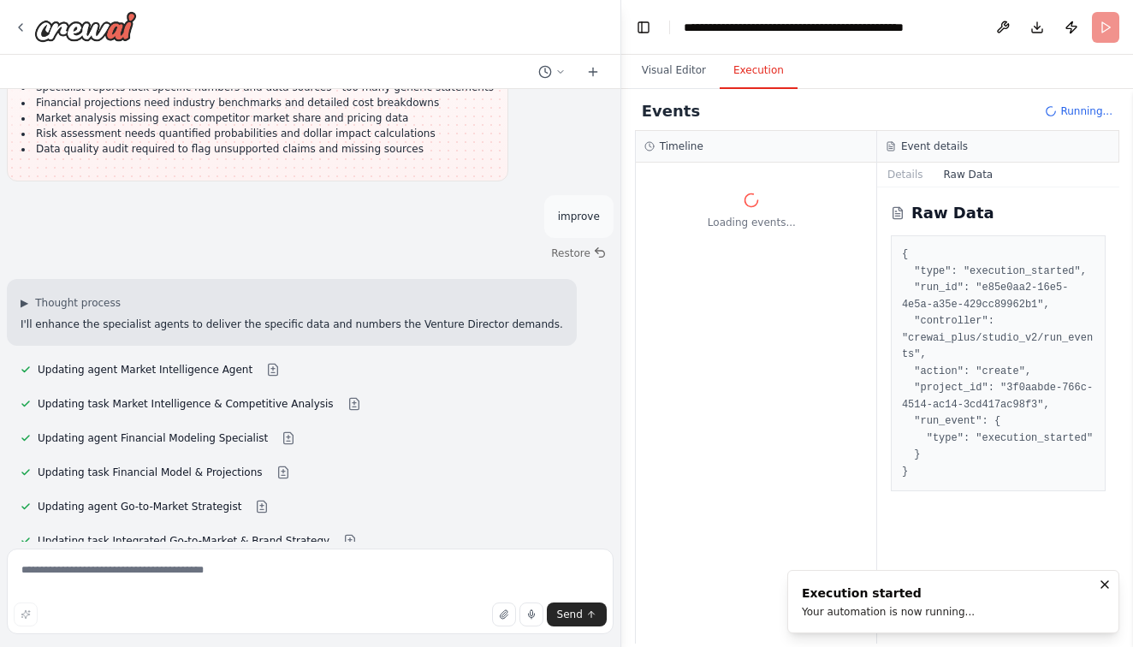
scroll to position [0, 0]
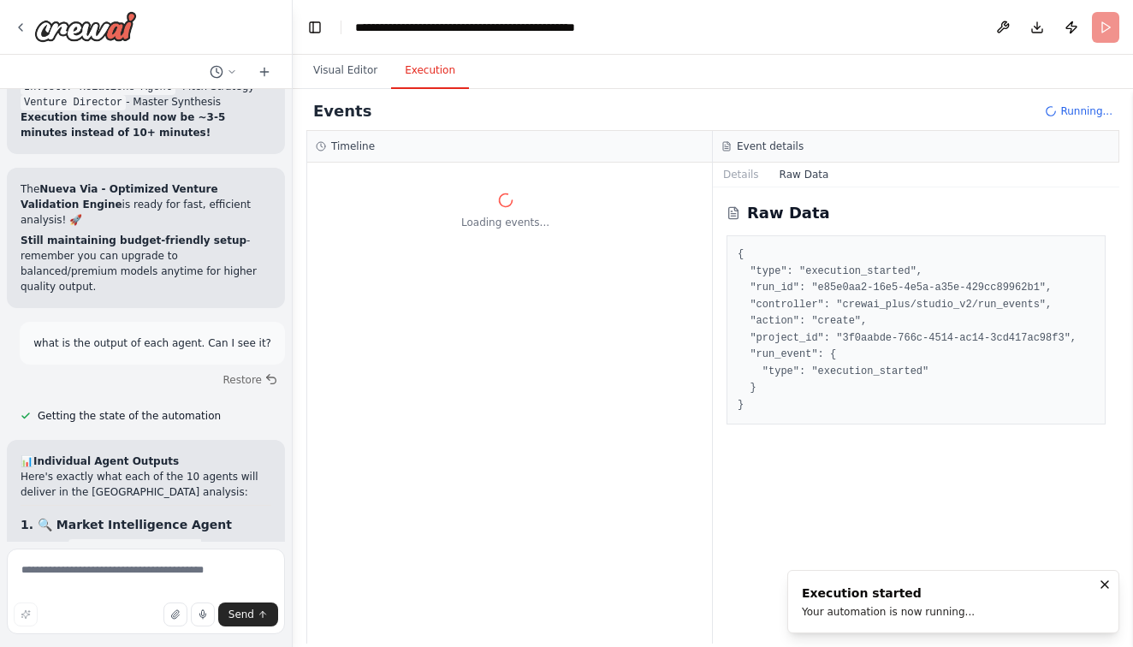
drag, startPoint x: 616, startPoint y: 297, endPoint x: 293, endPoint y: 330, distance: 325.2
click at [293, 330] on div "Perfect — here’s the world-class, CrewAI-ready system prompt for Nueva Vía, des…" at bounding box center [566, 323] width 1133 height 647
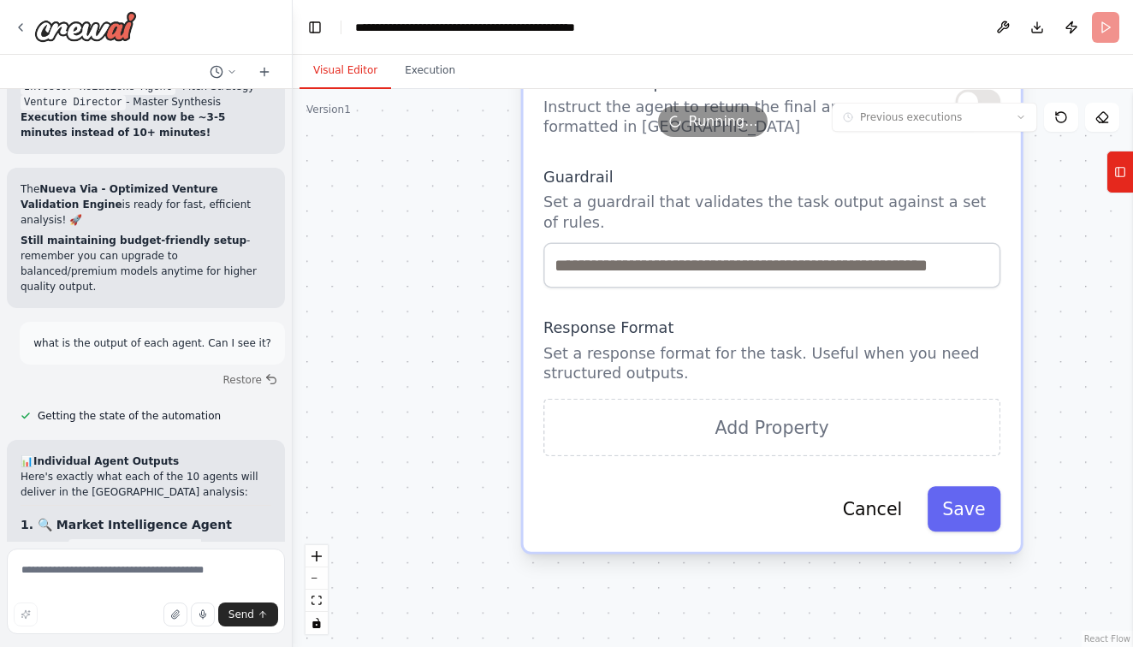
click at [347, 76] on button "Visual Editor" at bounding box center [345, 71] width 92 height 36
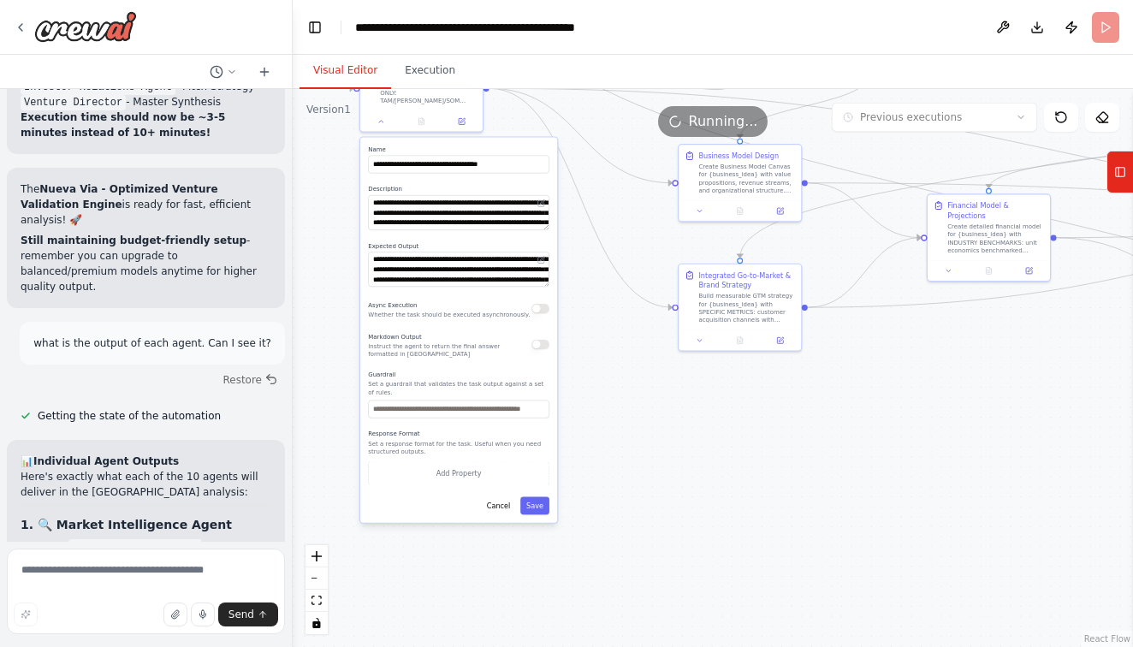
drag, startPoint x: 706, startPoint y: 362, endPoint x: 647, endPoint y: 413, distance: 78.2
click at [647, 413] on div ".deletable-edge-delete-btn { width: 20px; height: 20px; border: 0px solid #ffff…" at bounding box center [713, 368] width 840 height 558
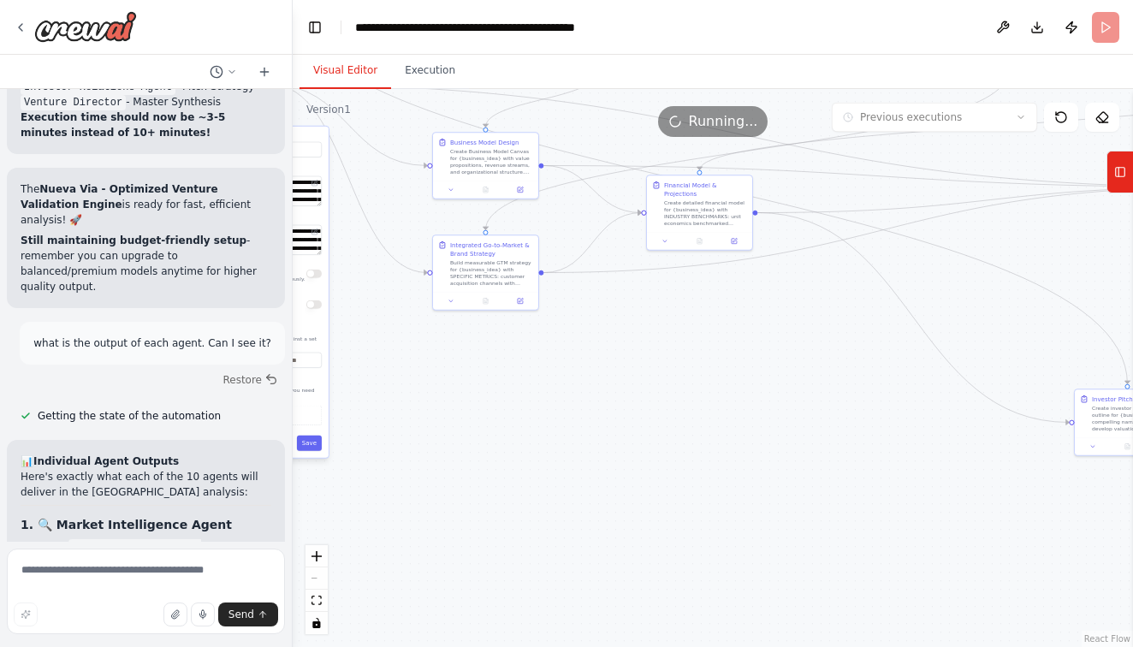
drag, startPoint x: 800, startPoint y: 456, endPoint x: 513, endPoint y: 471, distance: 287.9
click at [513, 471] on div ".deletable-edge-delete-btn { width: 20px; height: 20px; border: 0px solid #ffff…" at bounding box center [713, 368] width 840 height 558
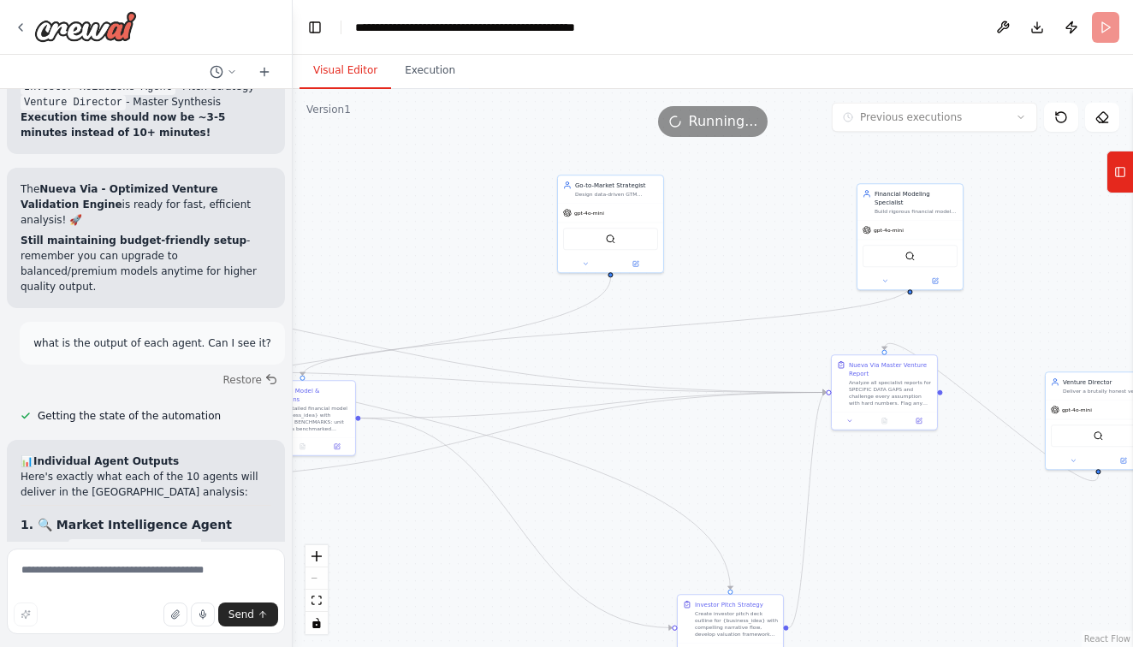
drag, startPoint x: 851, startPoint y: 337, endPoint x: 460, endPoint y: 412, distance: 398.2
click at [460, 412] on div ".deletable-edge-delete-btn { width: 20px; height: 20px; border: 0px solid #ffff…" at bounding box center [713, 368] width 840 height 558
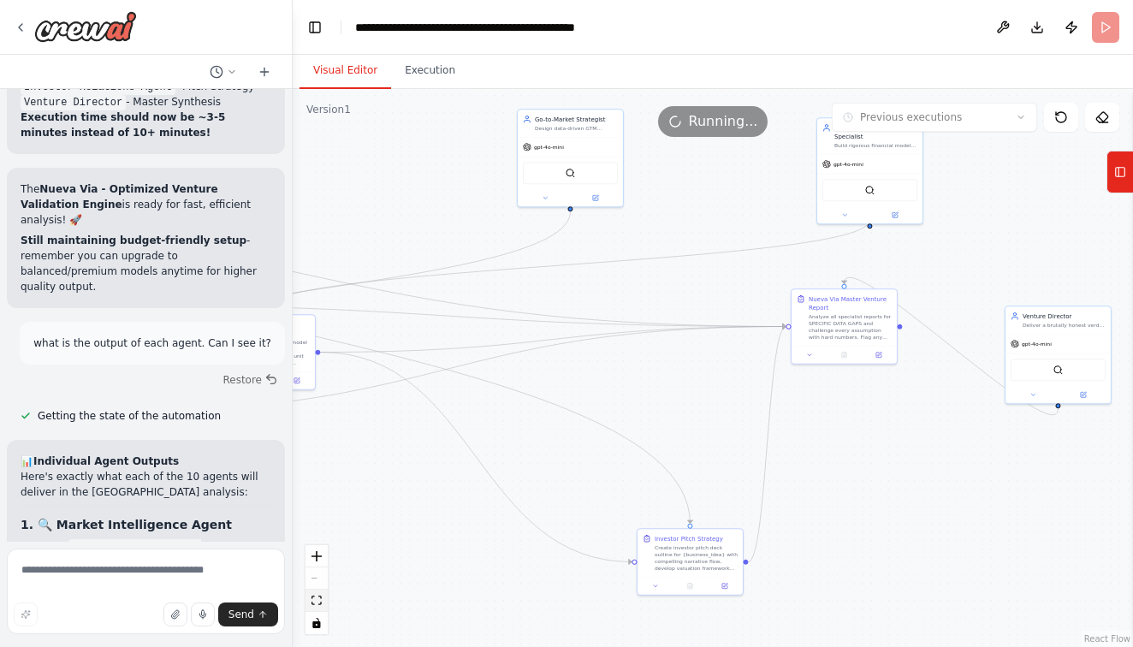
click at [317, 598] on icon "fit view" at bounding box center [316, 600] width 10 height 9
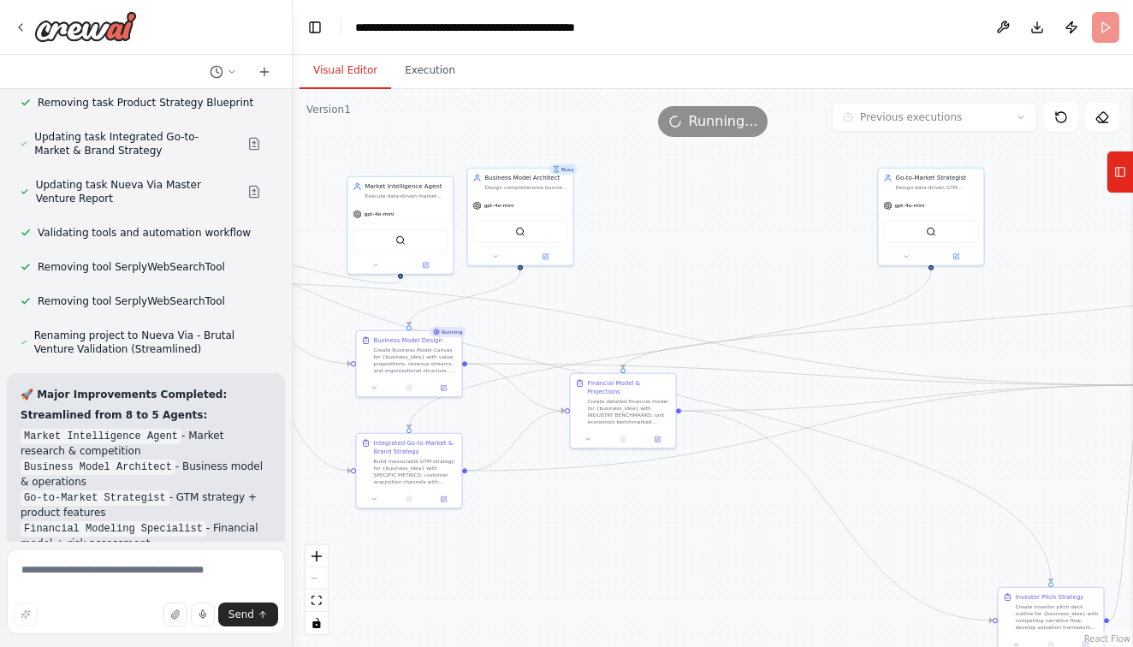
scroll to position [1, 0]
click at [1119, 173] on icon at bounding box center [1120, 171] width 12 height 27
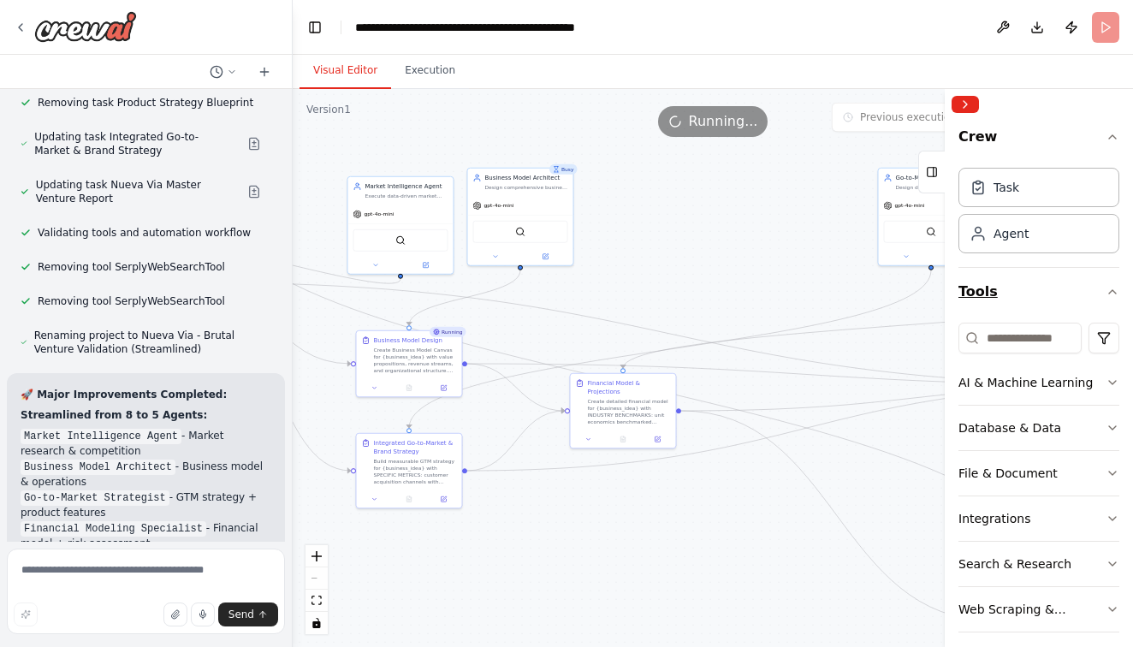
click at [1110, 284] on button "Tools" at bounding box center [1038, 292] width 161 height 48
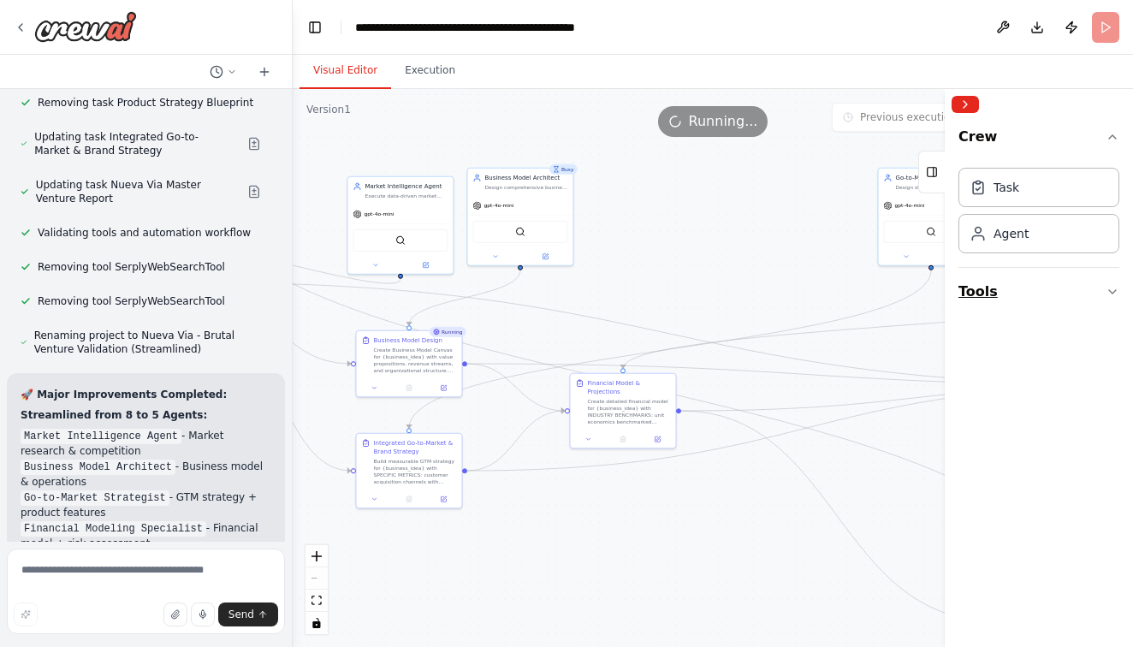
click at [1110, 284] on button "Tools" at bounding box center [1038, 292] width 161 height 48
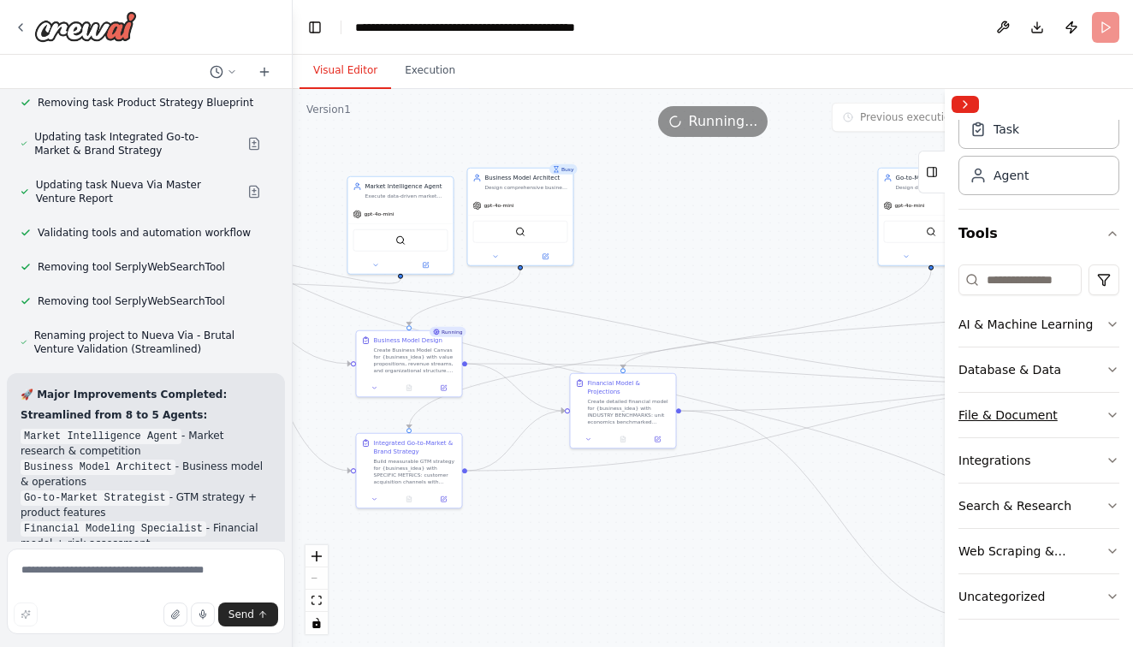
scroll to position [58, 0]
click at [1059, 420] on button "File & Document" at bounding box center [1038, 415] width 161 height 44
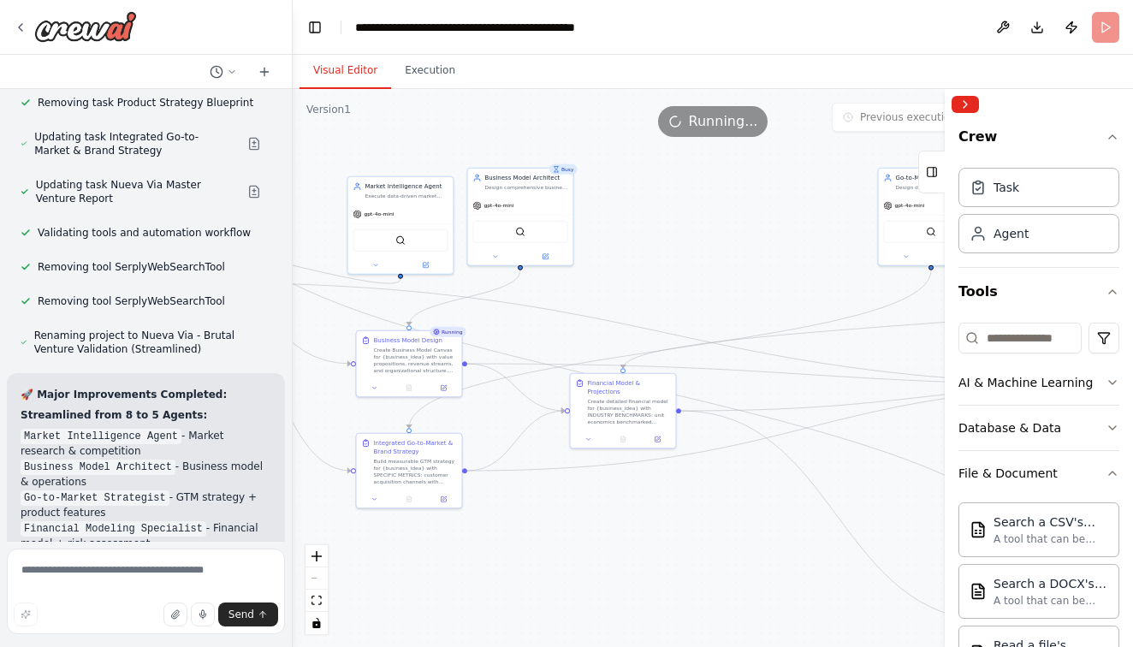
scroll to position [0, 0]
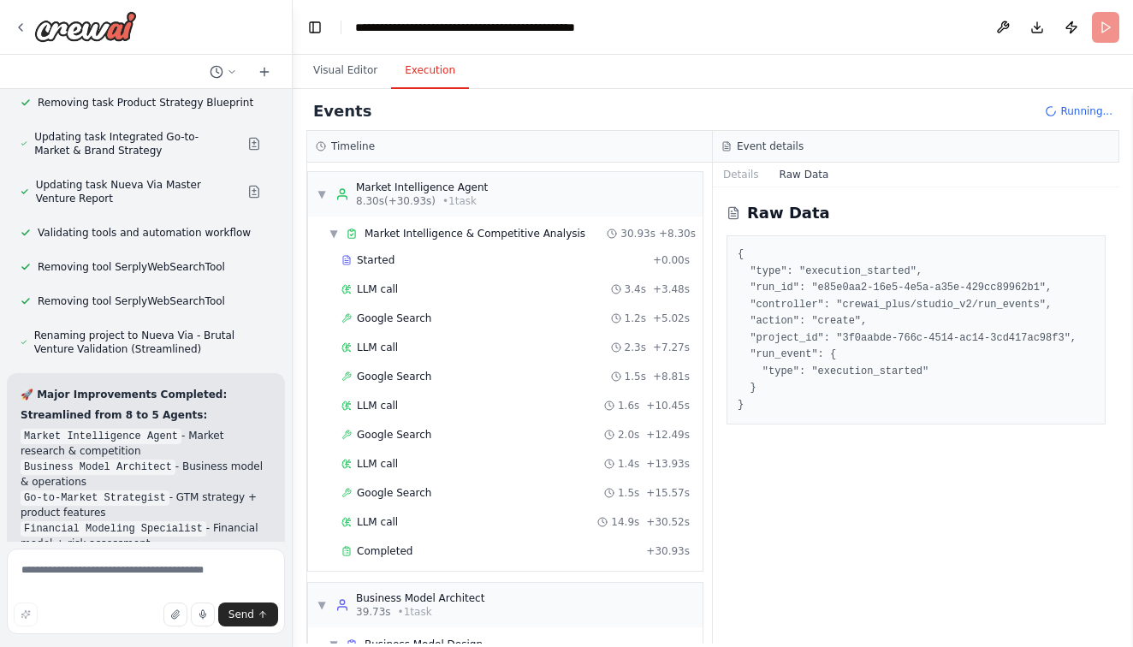
click at [427, 79] on button "Execution" at bounding box center [430, 71] width 78 height 36
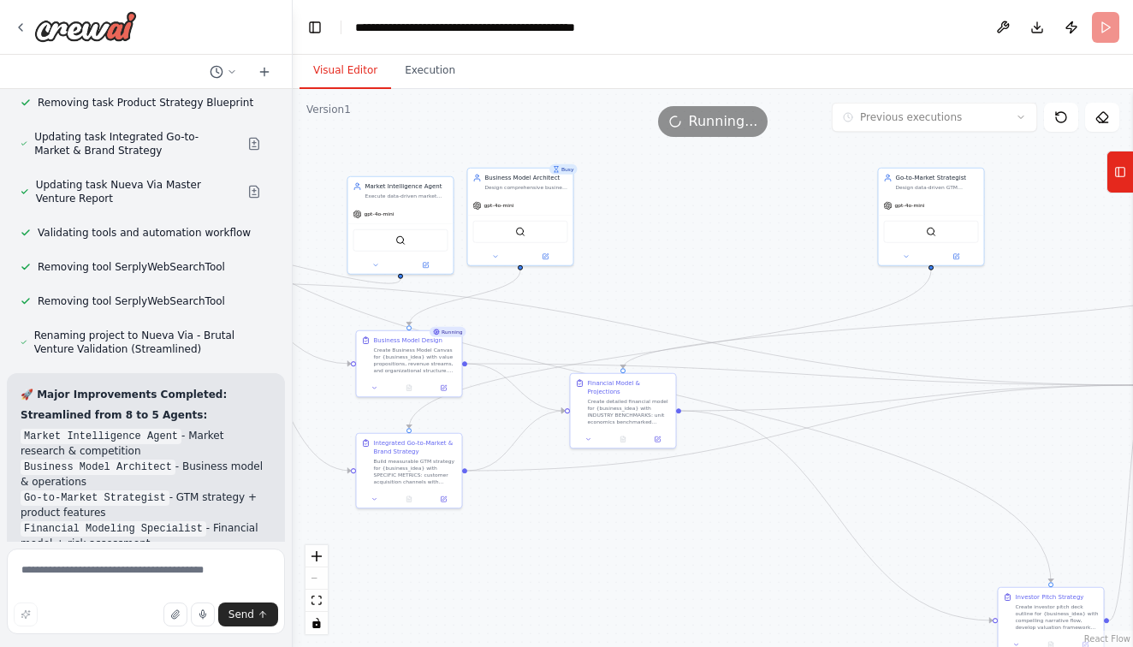
click at [339, 74] on button "Visual Editor" at bounding box center [345, 71] width 92 height 36
click at [168, 561] on textarea at bounding box center [146, 592] width 278 height 86
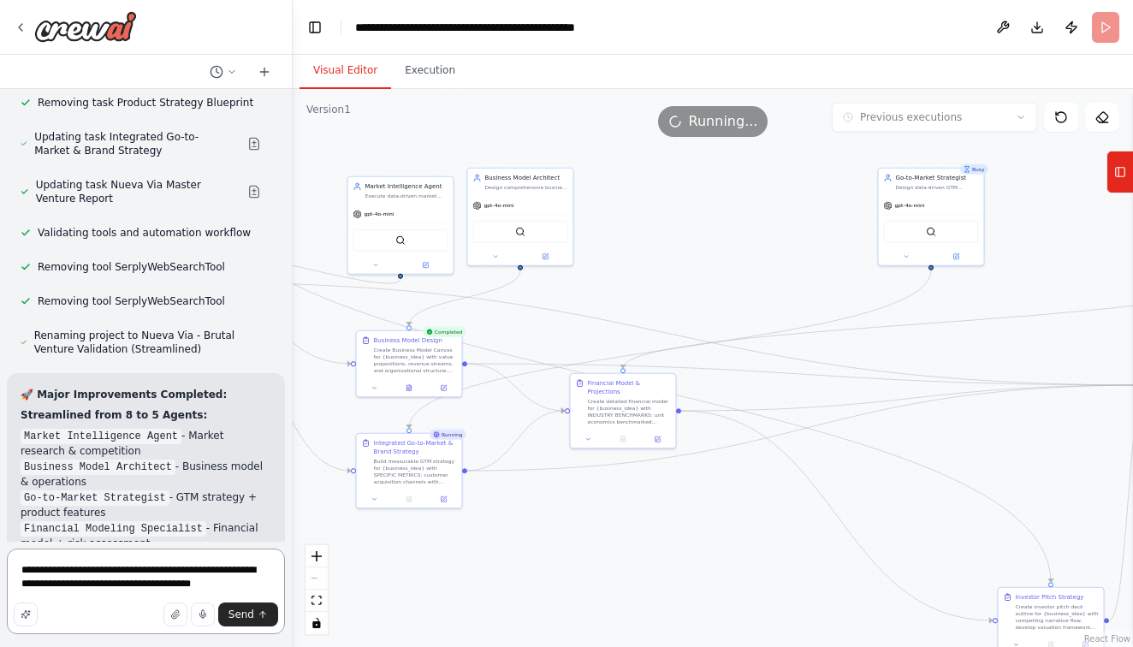
click at [208, 588] on textarea "**********" at bounding box center [146, 592] width 278 height 86
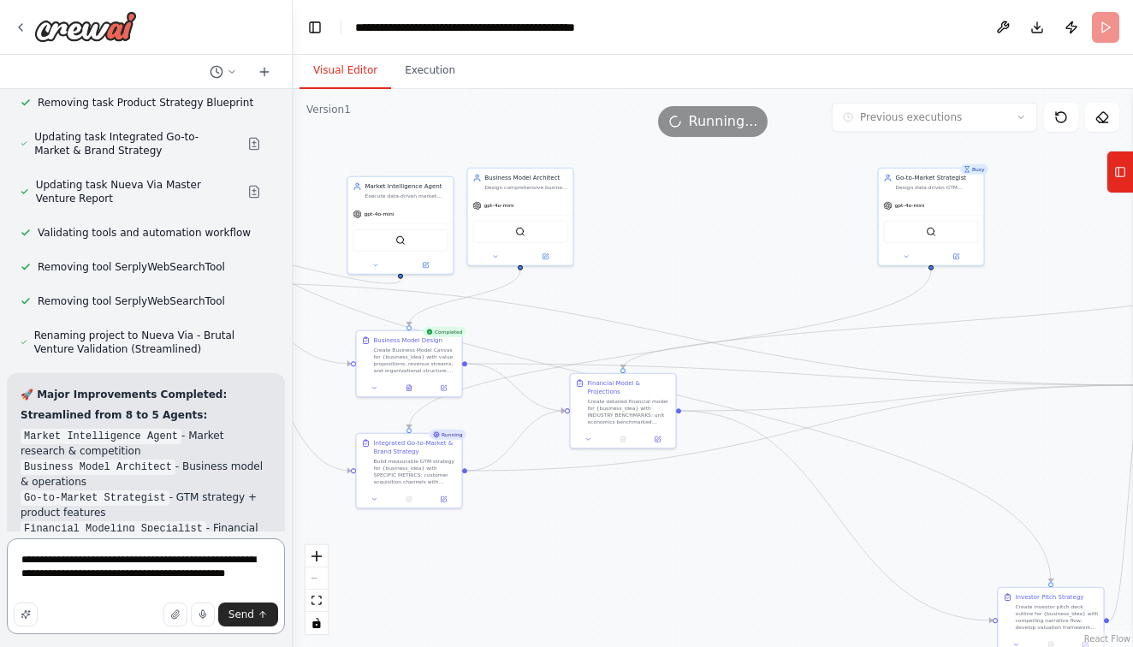
type textarea "**********"
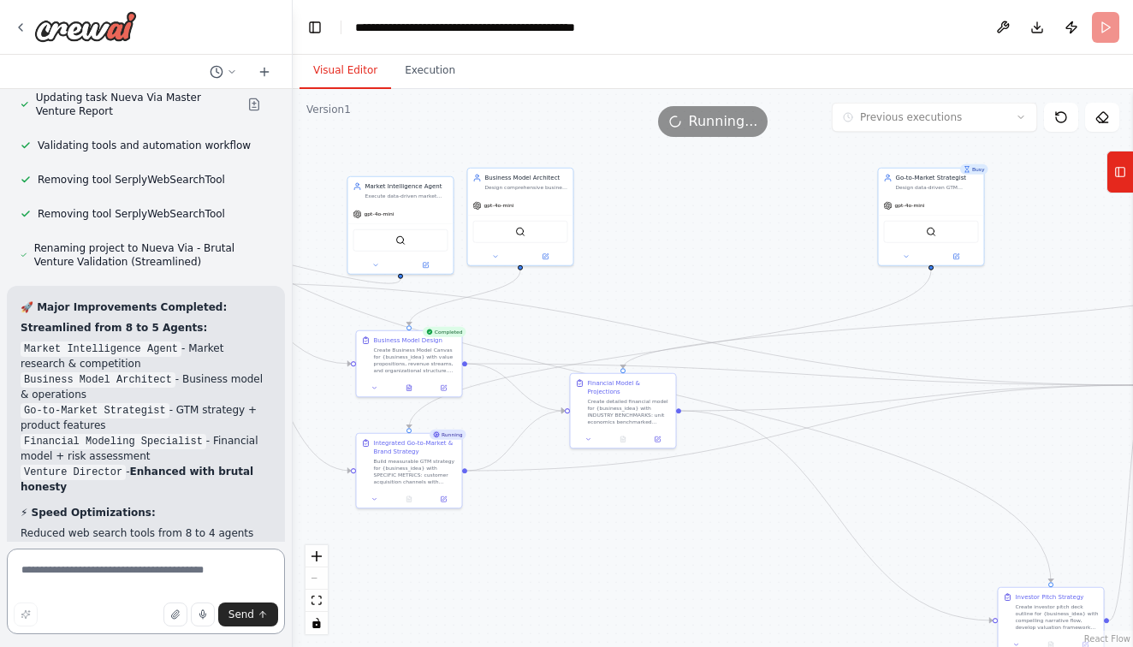
scroll to position [42540, 0]
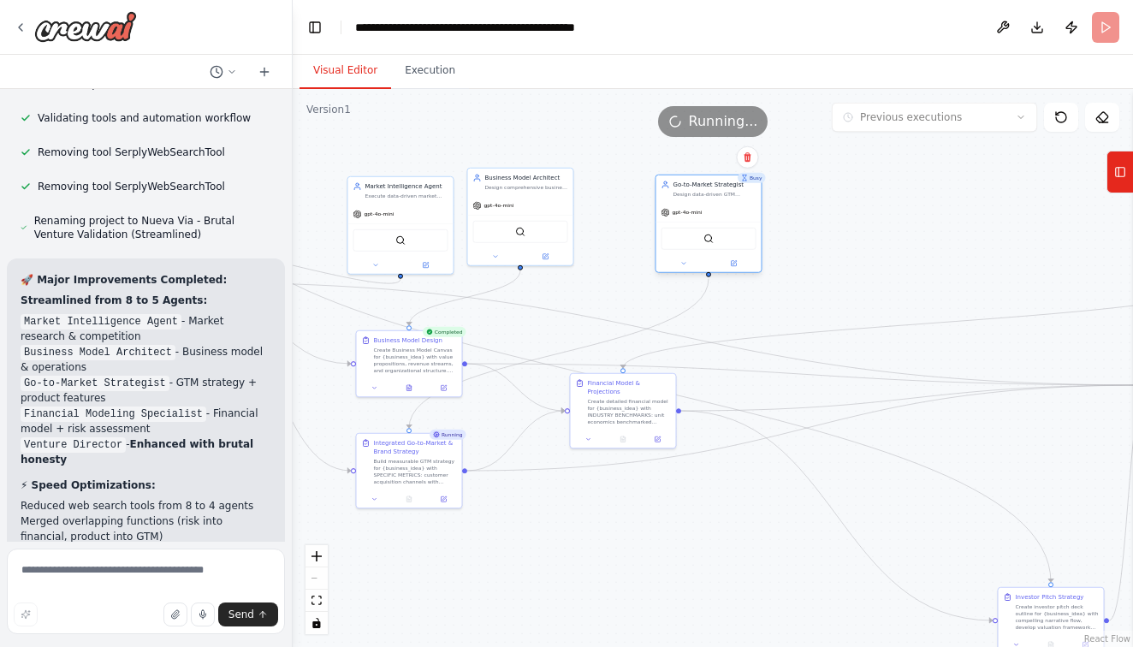
drag, startPoint x: 892, startPoint y: 243, endPoint x: 672, endPoint y: 247, distance: 220.0
click at [672, 247] on div "SerplyWebSearchTool" at bounding box center [708, 238] width 105 height 33
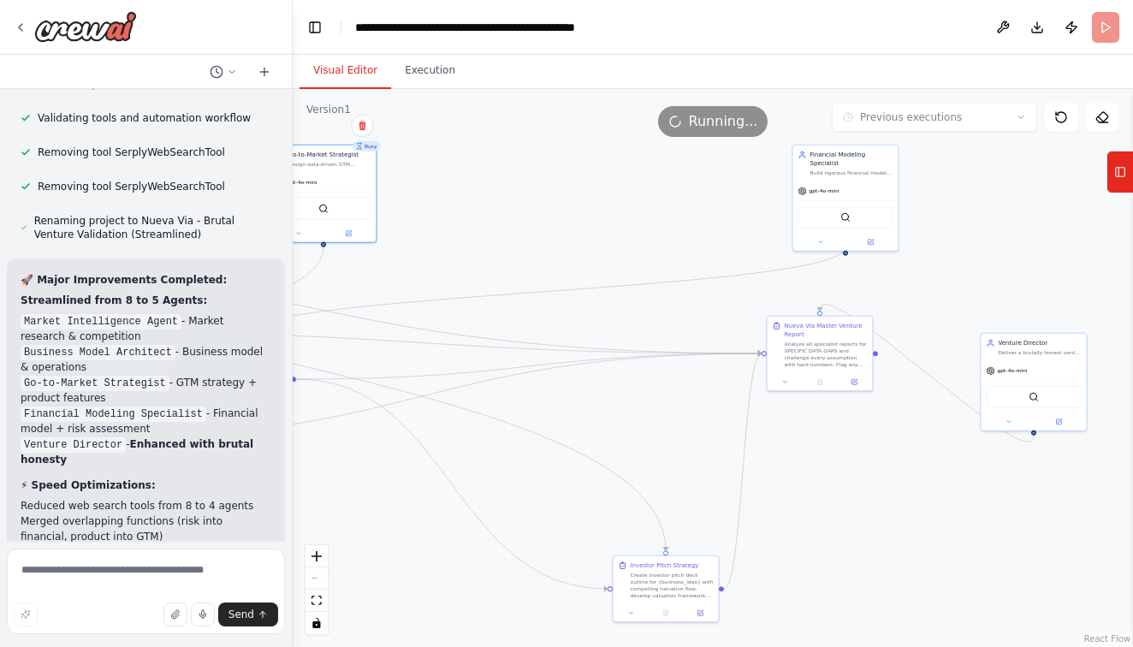
drag, startPoint x: 1000, startPoint y: 240, endPoint x: 615, endPoint y: 208, distance: 386.4
click at [615, 208] on div ".deletable-edge-delete-btn { width: 20px; height: 20px; border: 0px solid #ffff…" at bounding box center [713, 368] width 840 height 558
drag, startPoint x: 798, startPoint y: 210, endPoint x: 454, endPoint y: 205, distance: 344.9
click at [454, 205] on div "SerplyWebSearchTool" at bounding box center [503, 206] width 105 height 33
drag, startPoint x: 798, startPoint y: 344, endPoint x: 388, endPoint y: 334, distance: 410.0
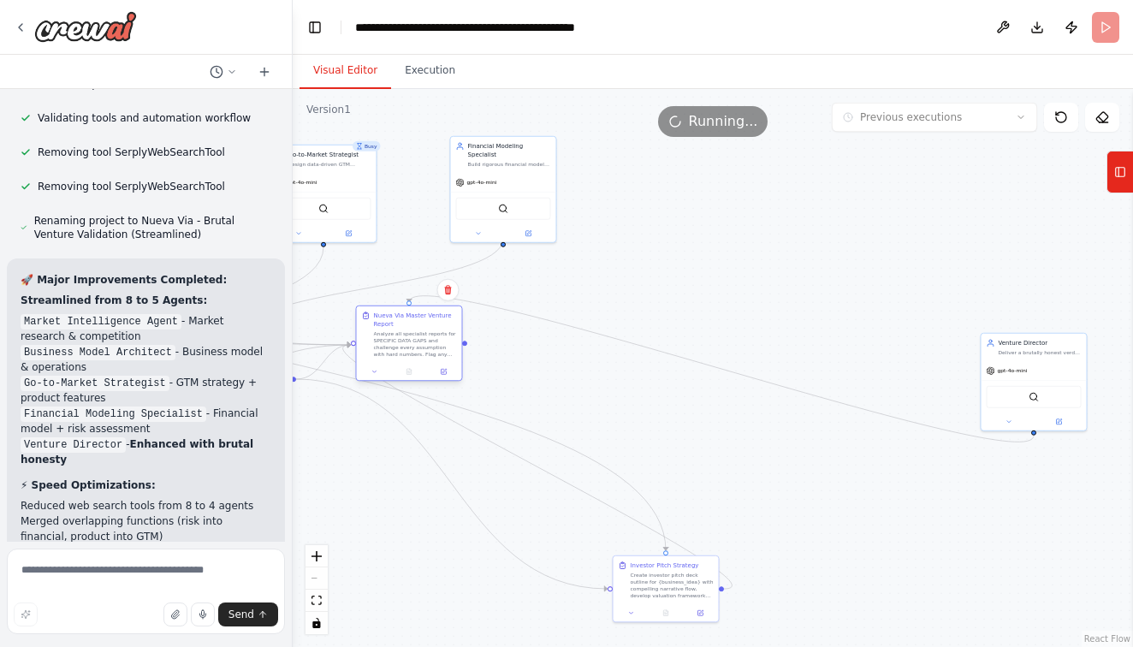
click at [388, 334] on div "Analyze all specialist reports for SPECIFIC DATA GAPS and challenge every assum…" at bounding box center [415, 343] width 83 height 27
drag, startPoint x: 637, startPoint y: 570, endPoint x: 357, endPoint y: 460, distance: 301.3
click at [357, 467] on div "Create investor pitch deck outline for {business_idea} with compelling narrativ…" at bounding box center [398, 480] width 83 height 27
drag, startPoint x: 1074, startPoint y: 362, endPoint x: 659, endPoint y: 283, distance: 422.4
click at [659, 283] on div "gpt-4o-mini" at bounding box center [623, 291] width 105 height 19
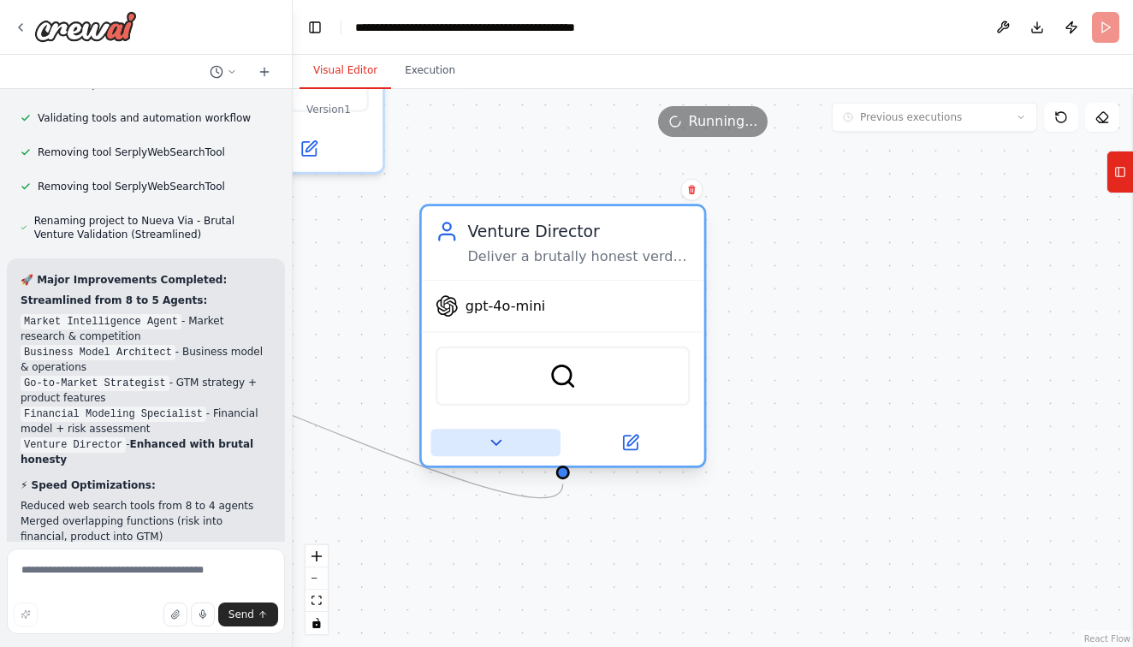
click at [501, 443] on icon at bounding box center [496, 443] width 18 height 18
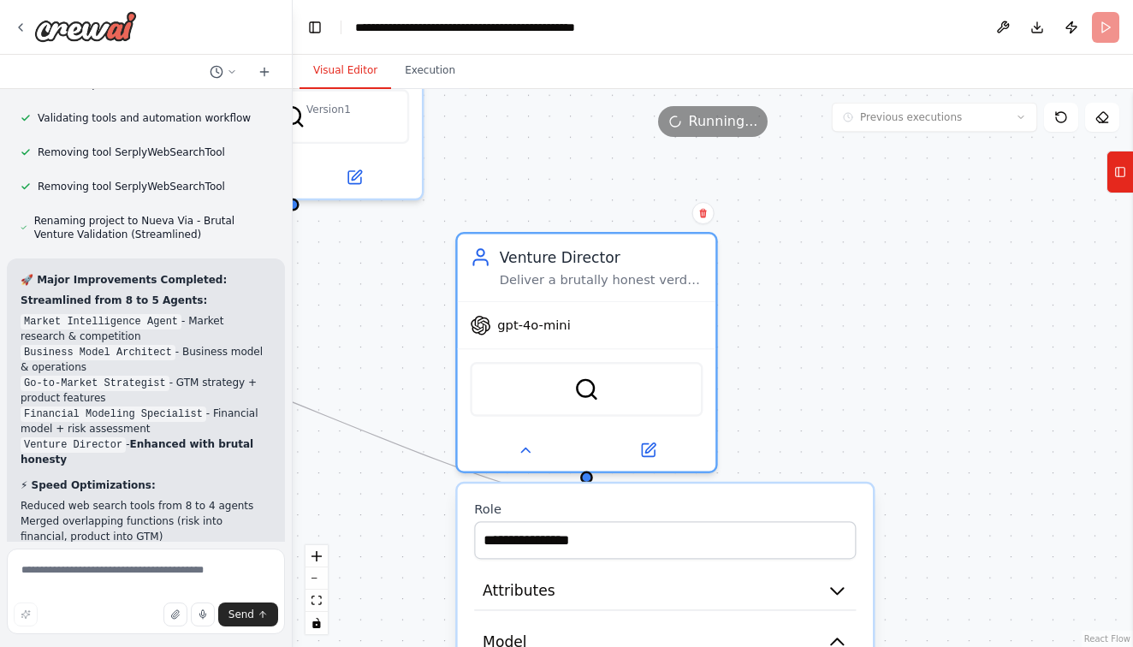
scroll to position [0, 0]
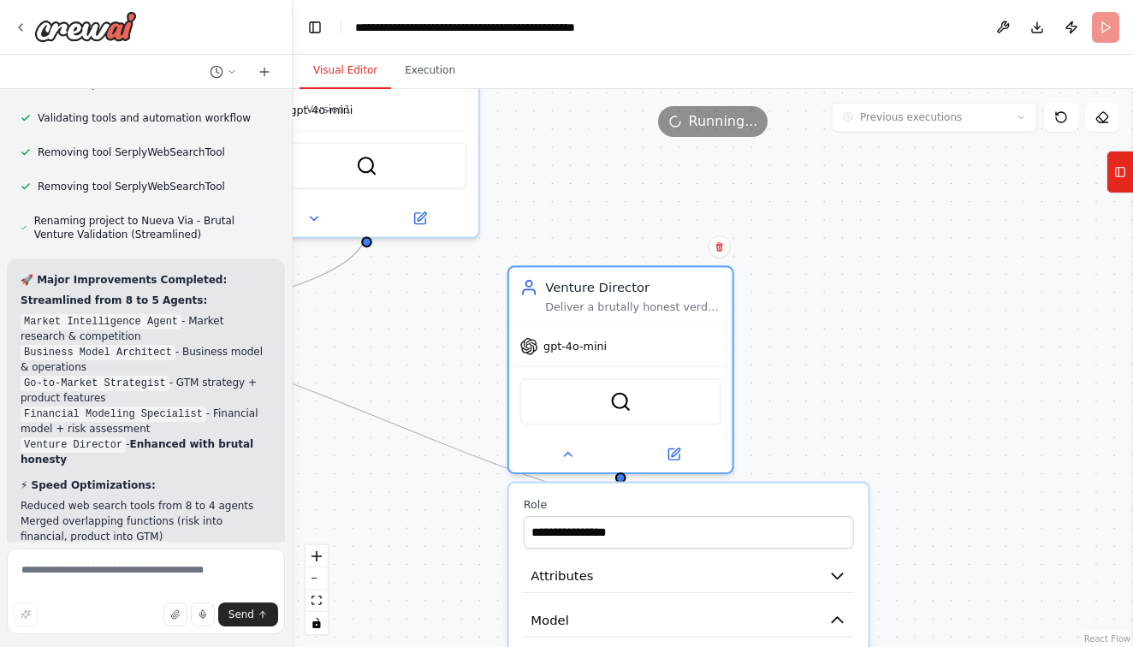
click at [833, 503] on label "Role" at bounding box center [689, 505] width 330 height 15
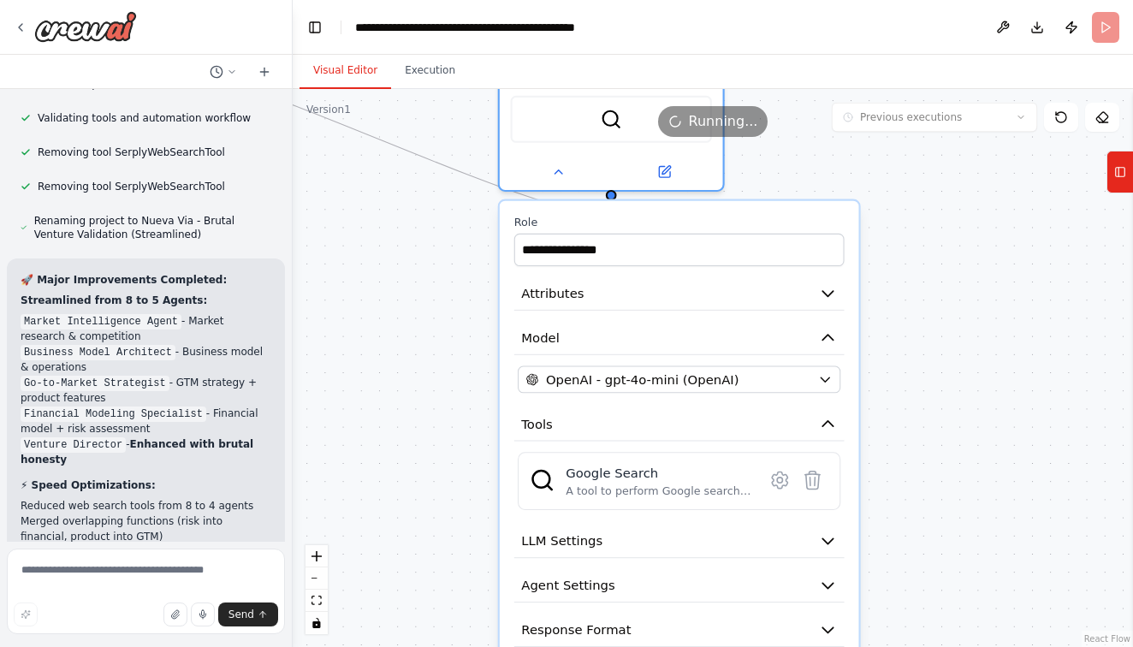
drag, startPoint x: 841, startPoint y: 465, endPoint x: 832, endPoint y: 182, distance: 282.5
click at [832, 182] on div ".deletable-edge-delete-btn { width: 20px; height: 20px; border: 0px solid #ffff…" at bounding box center [713, 368] width 840 height 558
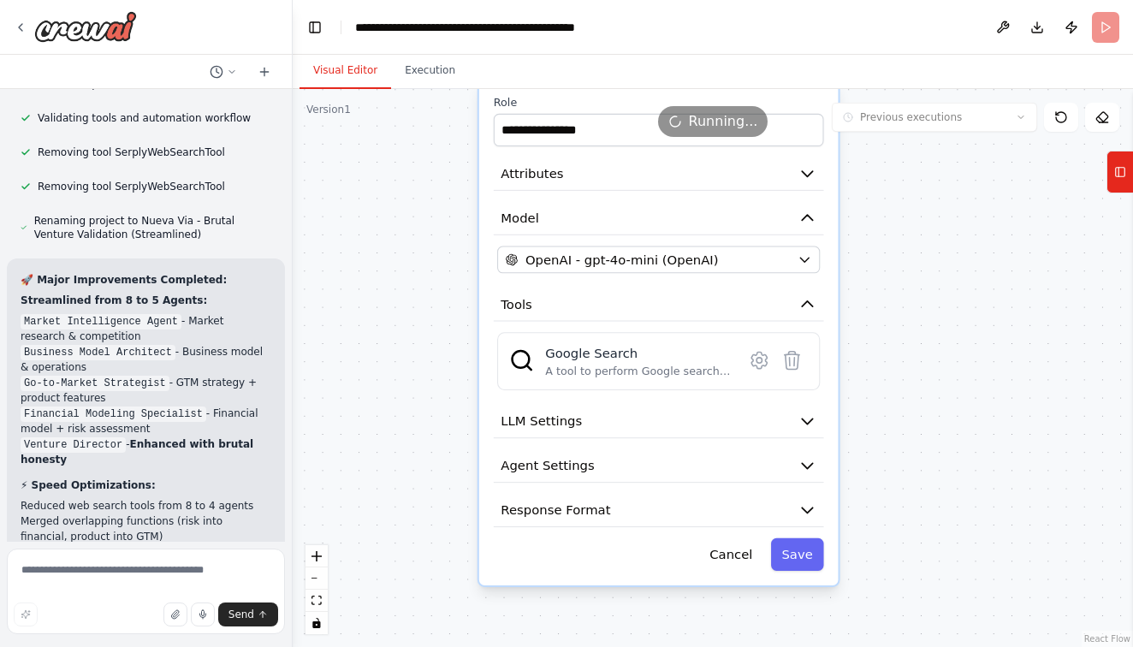
drag, startPoint x: 900, startPoint y: 528, endPoint x: 880, endPoint y: 408, distance: 121.5
click at [880, 408] on div ".deletable-edge-delete-btn { width: 20px; height: 20px; border: 0px solid #ffff…" at bounding box center [713, 368] width 840 height 558
click at [803, 421] on icon "button" at bounding box center [807, 421] width 18 height 18
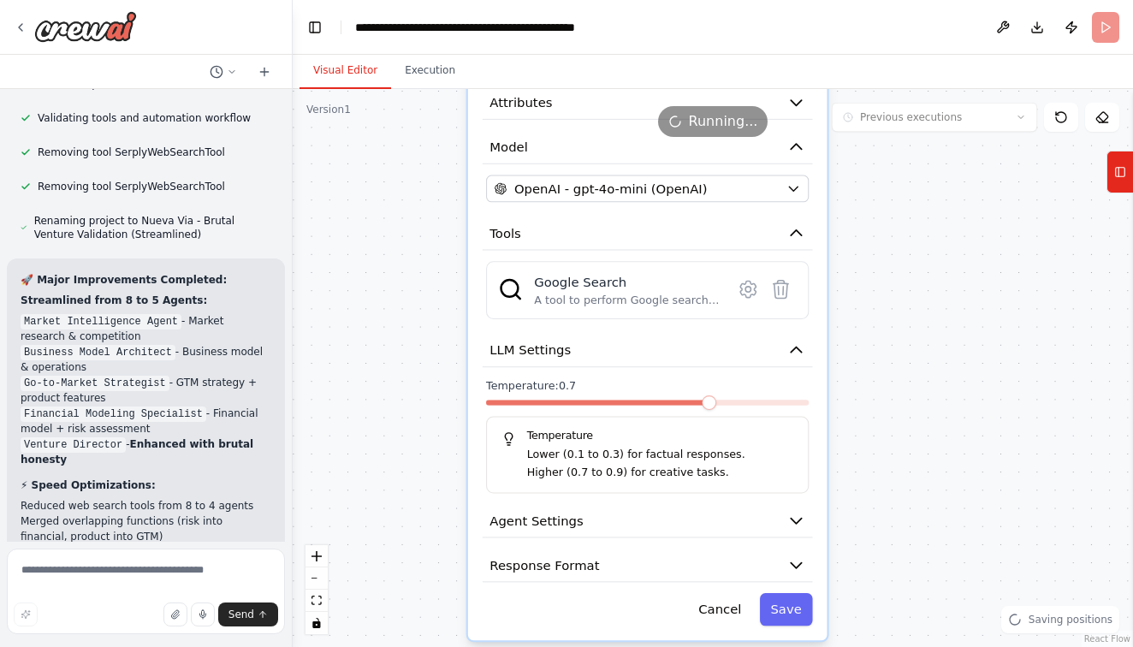
drag, startPoint x: 934, startPoint y: 457, endPoint x: 922, endPoint y: 386, distance: 71.9
click at [922, 386] on div ".deletable-edge-delete-btn { width: 20px; height: 20px; border: 0px solid #ffff…" at bounding box center [713, 368] width 840 height 558
click at [798, 565] on icon "button" at bounding box center [796, 565] width 10 height 5
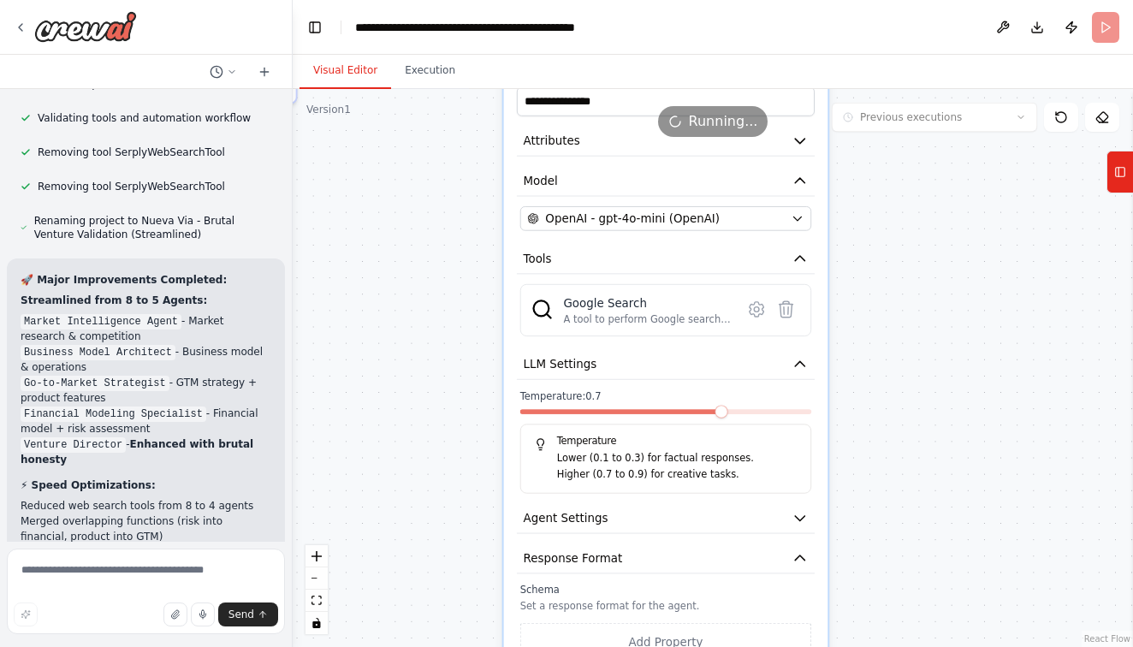
drag, startPoint x: 774, startPoint y: 509, endPoint x: 774, endPoint y: 390, distance: 118.9
click at [774, 503] on button "Agent Settings" at bounding box center [666, 518] width 298 height 30
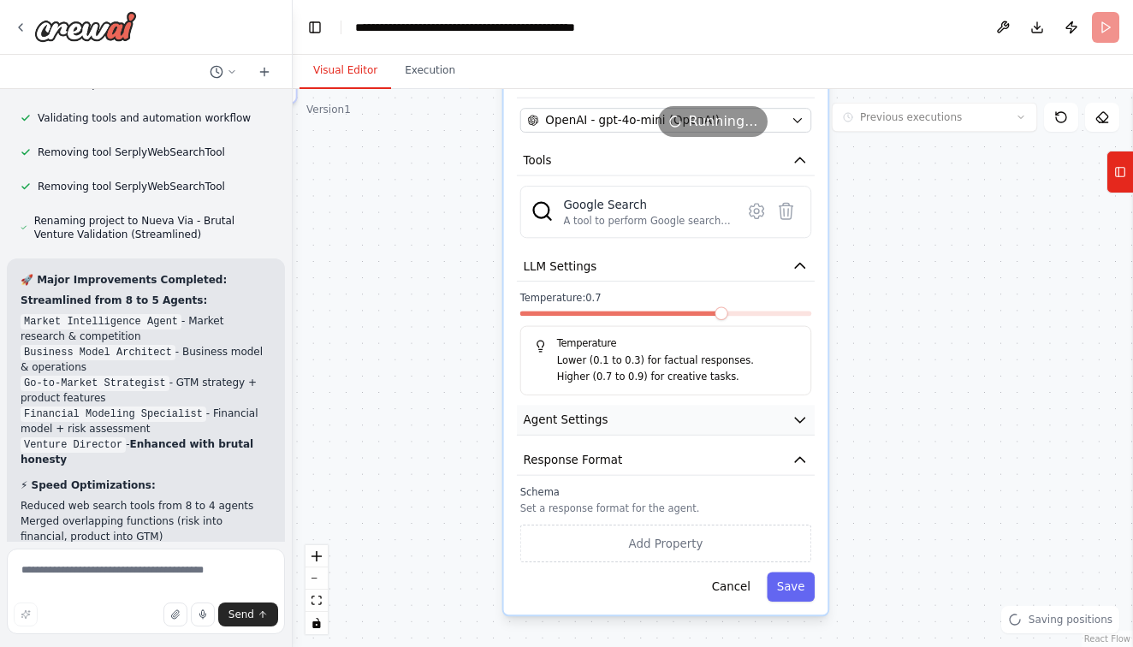
click at [803, 422] on icon "button" at bounding box center [800, 420] width 16 height 16
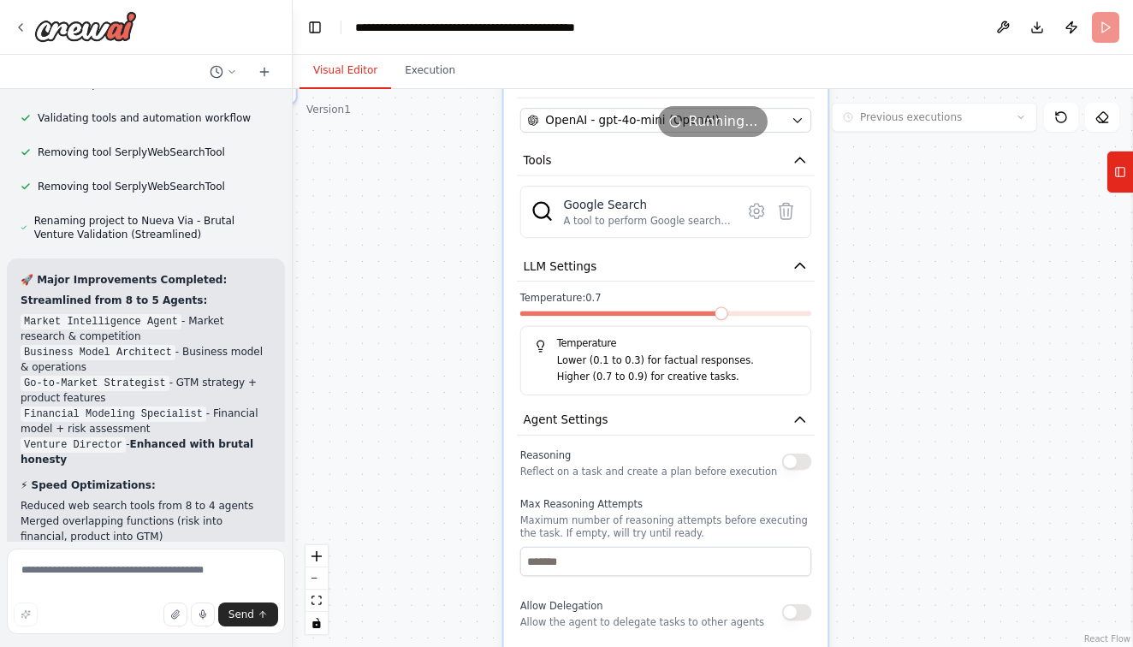
click at [390, 432] on div ".deletable-edge-delete-btn { width: 20px; height: 20px; border: 0px solid #ffff…" at bounding box center [713, 368] width 840 height 558
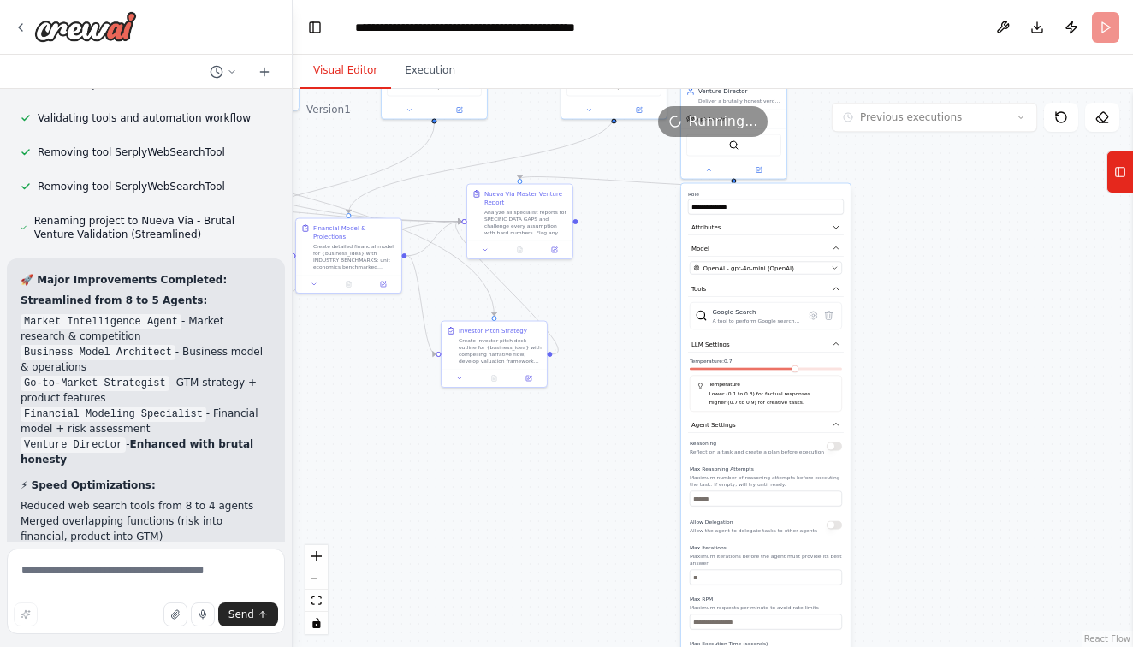
drag, startPoint x: 522, startPoint y: 245, endPoint x: 643, endPoint y: 330, distance: 147.9
click at [643, 330] on div ".deletable-edge-delete-btn { width: 20px; height: 20px; border: 0px solid #ffff…" at bounding box center [713, 368] width 840 height 558
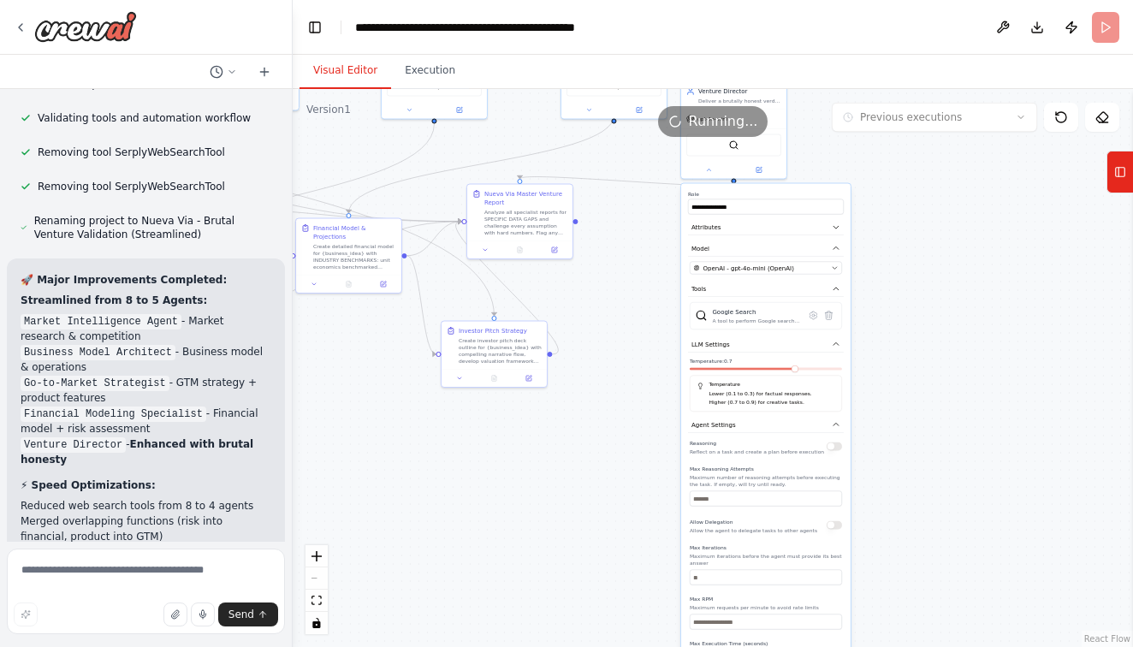
drag, startPoint x: 86, startPoint y: 467, endPoint x: 39, endPoint y: 447, distance: 52.1
drag, startPoint x: 71, startPoint y: 487, endPoint x: 14, endPoint y: 446, distance: 70.5
copy p "where si the final document saved? How do we view it? Should we create a Google…"
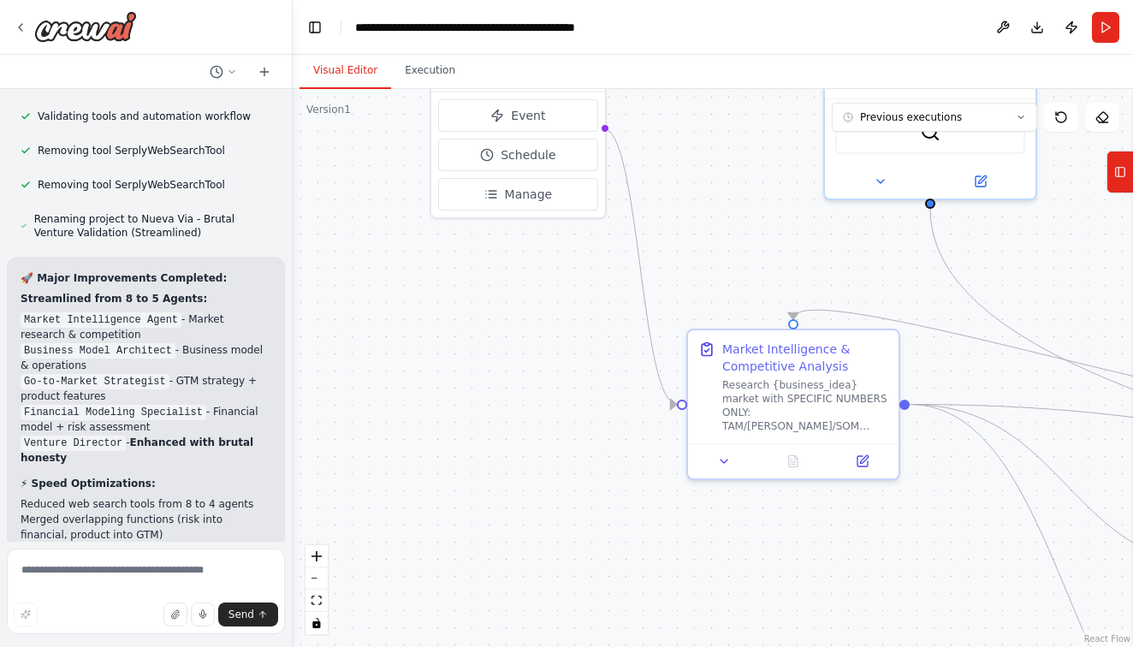
scroll to position [42540, 0]
click at [83, 577] on textarea at bounding box center [146, 592] width 278 height 86
paste textarea "**********"
type textarea "**********"
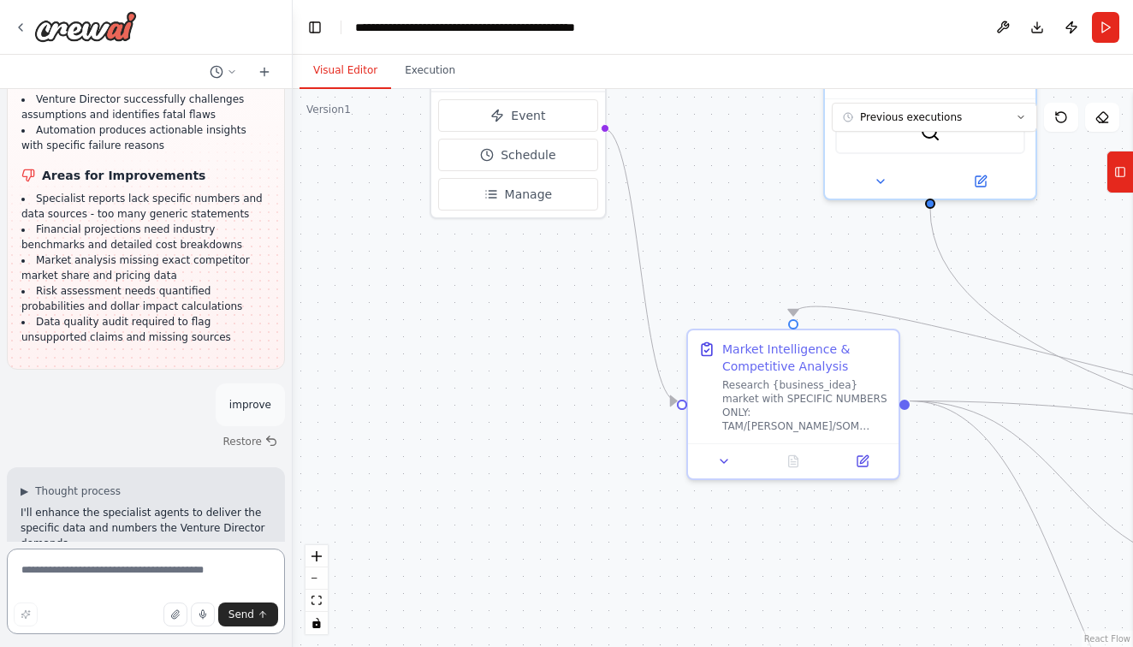
scroll to position [43680, 0]
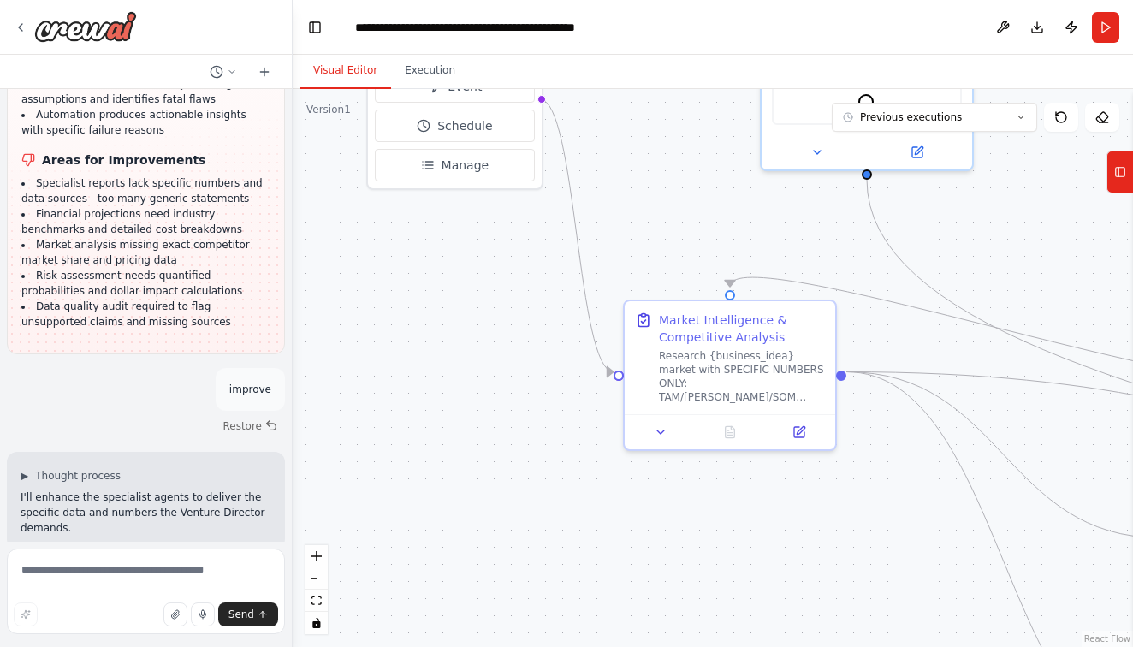
drag, startPoint x: 607, startPoint y: 428, endPoint x: 543, endPoint y: 399, distance: 69.7
click at [543, 399] on div ".deletable-edge-delete-btn { width: 20px; height: 20px; border: 0px solid #ffff…" at bounding box center [713, 368] width 840 height 558
click at [314, 606] on button "fit view" at bounding box center [316, 601] width 22 height 22
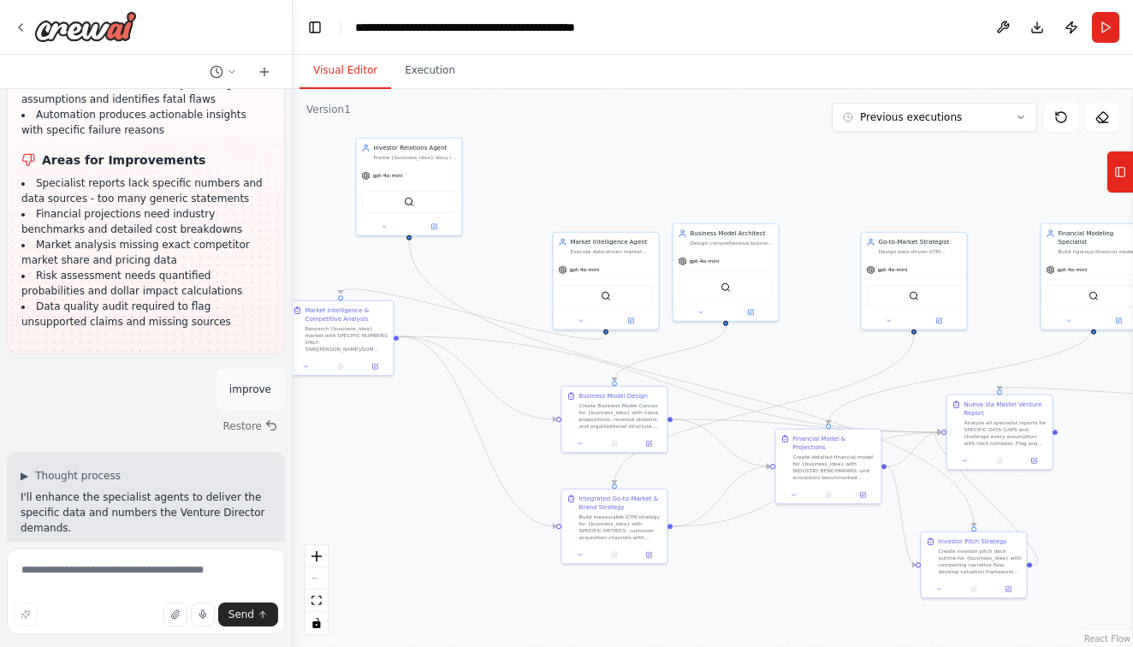
click at [825, 371] on div ".deletable-edge-delete-btn { width: 20px; height: 20px; border: 0px solid #ffff…" at bounding box center [713, 368] width 840 height 558
click at [812, 354] on div ".deletable-edge-delete-btn { width: 20px; height: 20px; border: 0px solid #ffff…" at bounding box center [713, 368] width 840 height 558
click at [321, 555] on icon "zoom in" at bounding box center [316, 556] width 10 height 10
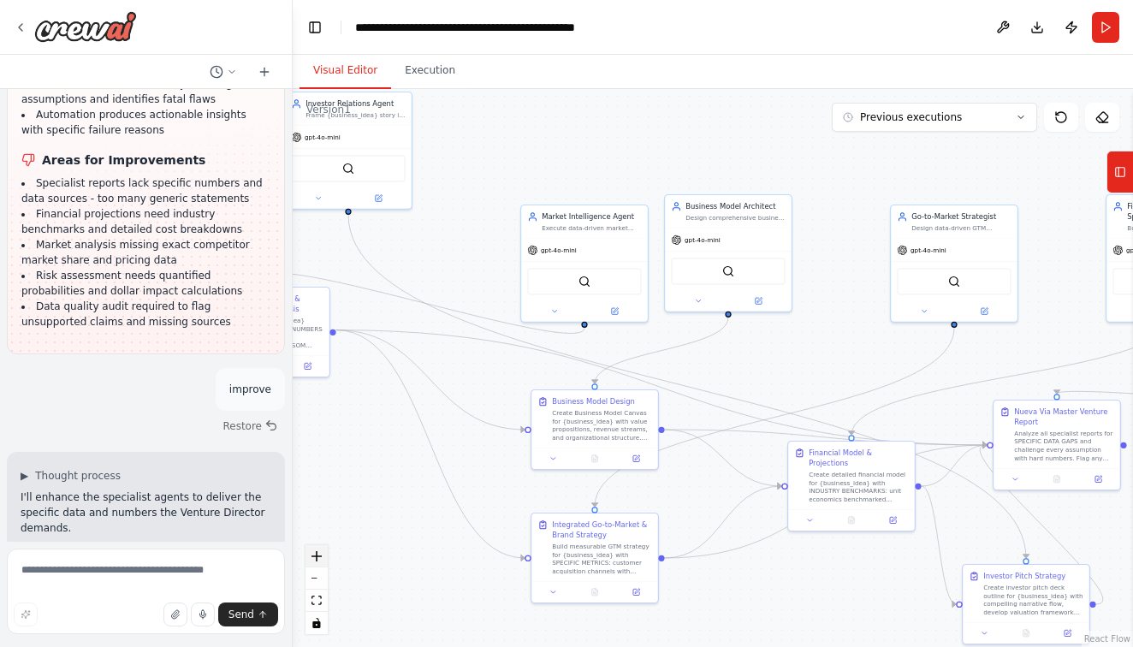
click at [321, 555] on icon "zoom in" at bounding box center [316, 556] width 10 height 10
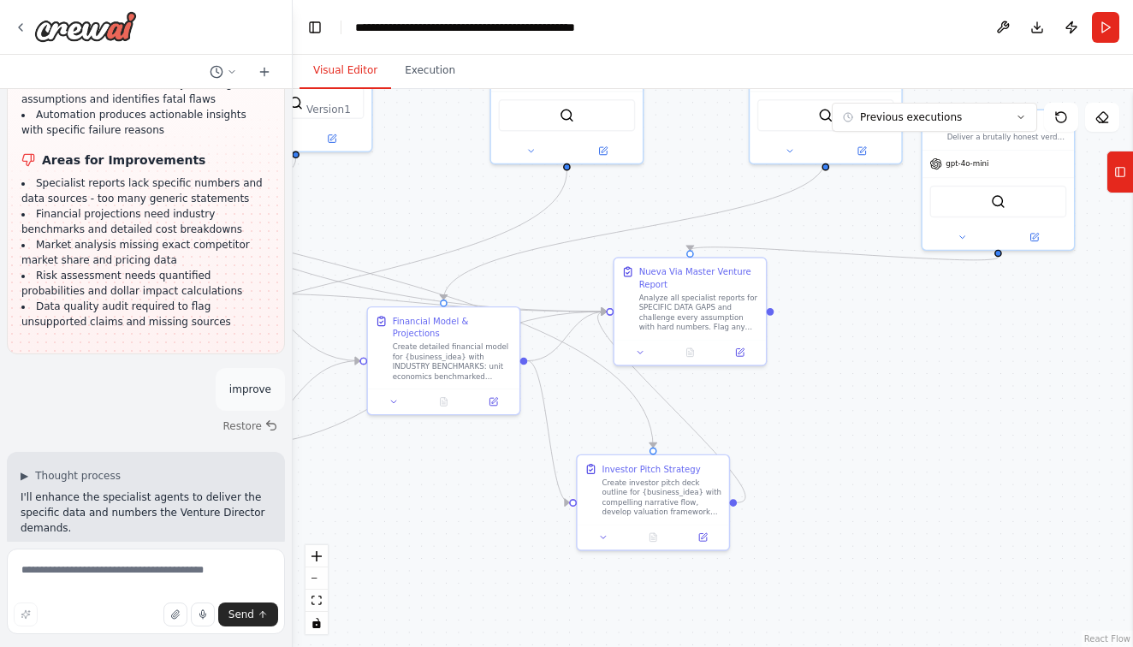
drag, startPoint x: 827, startPoint y: 387, endPoint x: 391, endPoint y: 237, distance: 460.6
click at [391, 237] on div ".deletable-edge-delete-btn { width: 20px; height: 20px; border: 0px solid #ffff…" at bounding box center [713, 368] width 840 height 558
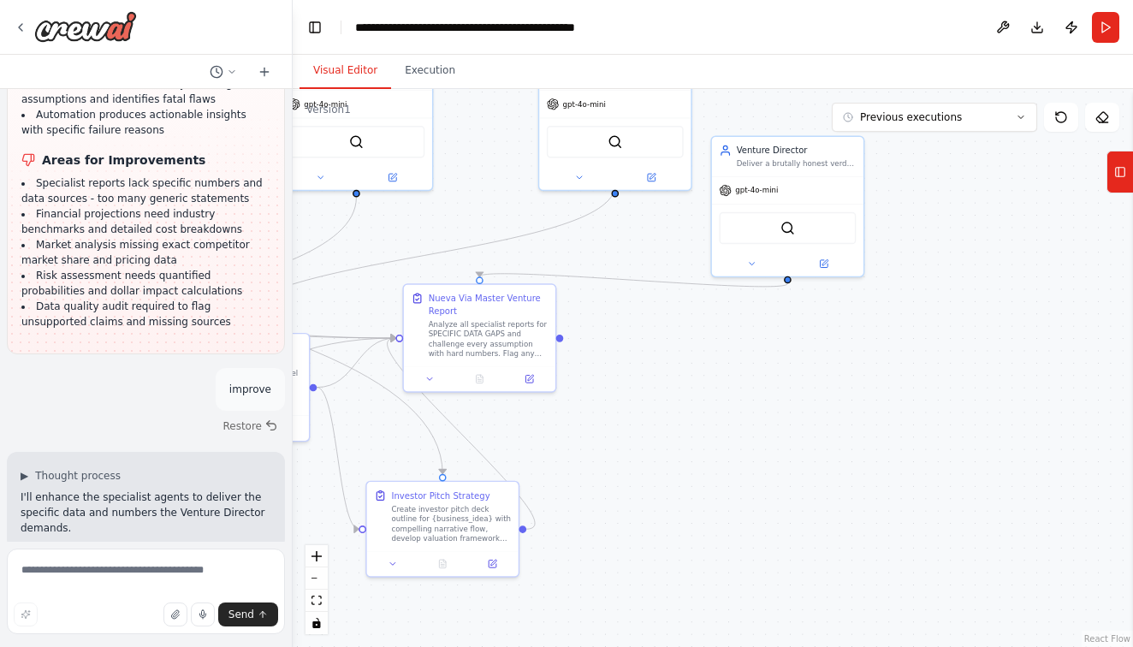
drag, startPoint x: 967, startPoint y: 411, endPoint x: 756, endPoint y: 436, distance: 212.1
click at [756, 438] on div ".deletable-edge-delete-btn { width: 20px; height: 20px; border: 0px solid #ffff…" at bounding box center [713, 368] width 840 height 558
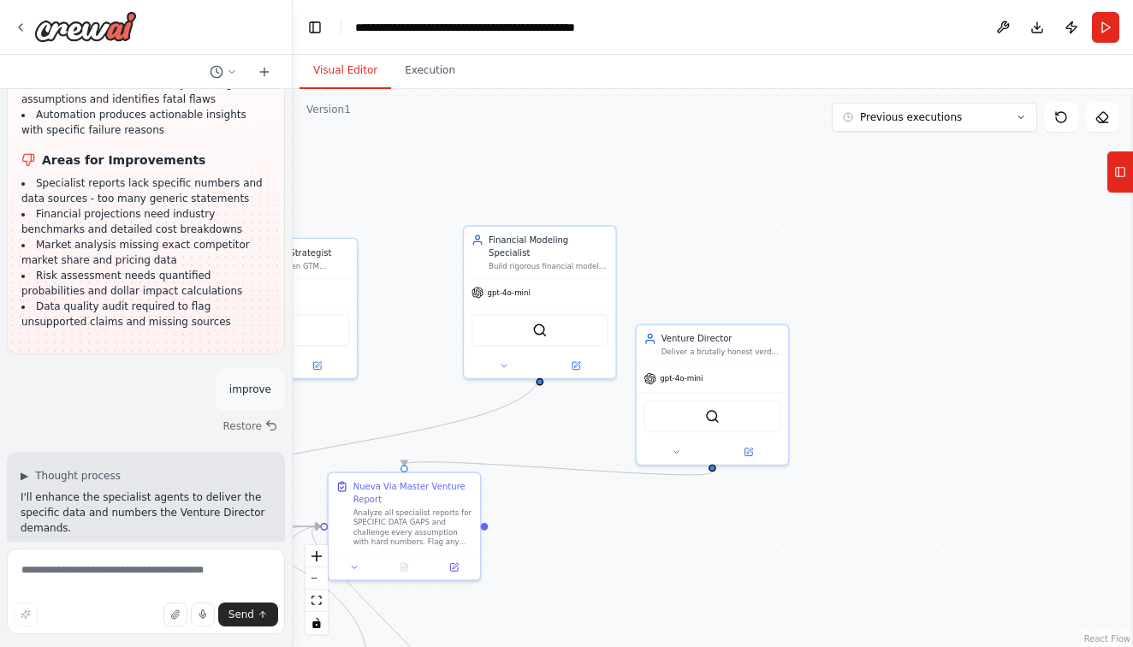
drag, startPoint x: 894, startPoint y: 325, endPoint x: 817, endPoint y: 510, distance: 200.2
click at [817, 511] on div ".deletable-edge-delete-btn { width: 20px; height: 20px; border: 0px solid #ffff…" at bounding box center [713, 368] width 840 height 558
click at [674, 449] on icon at bounding box center [675, 447] width 10 height 10
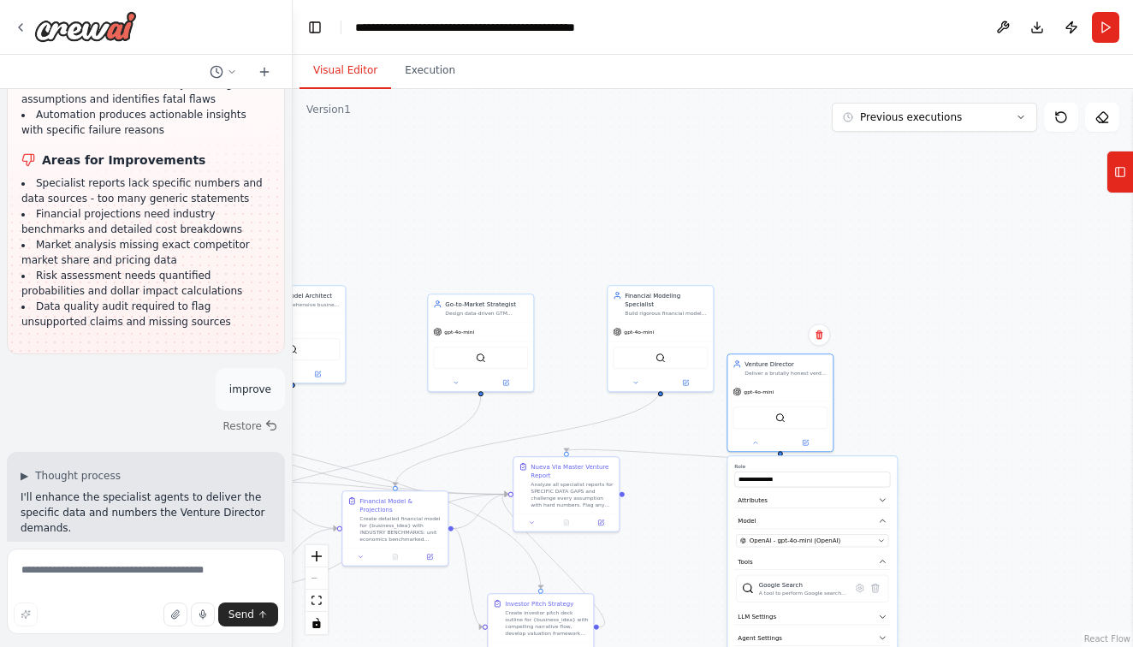
click at [849, 426] on div ".deletable-edge-delete-btn { width: 20px; height: 20px; border: 0px solid #ffff…" at bounding box center [713, 368] width 840 height 558
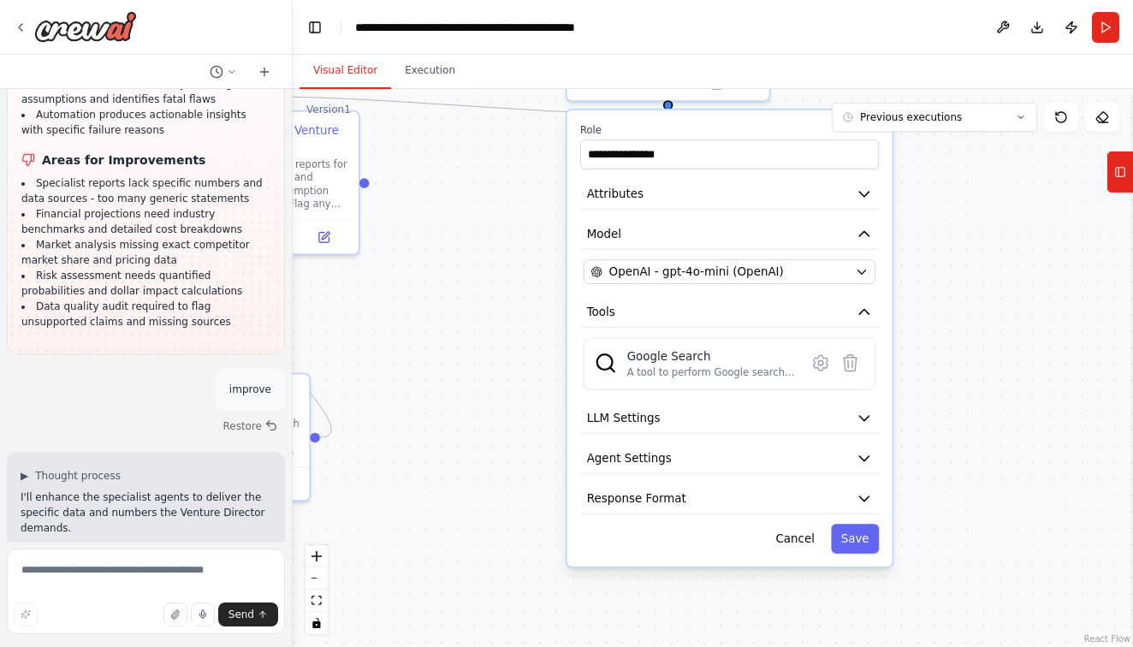
drag, startPoint x: 905, startPoint y: 490, endPoint x: 908, endPoint y: 153, distance: 337.2
click at [908, 157] on div ".deletable-edge-delete-btn { width: 20px; height: 20px; border: 0px solid #ffff…" at bounding box center [713, 368] width 840 height 558
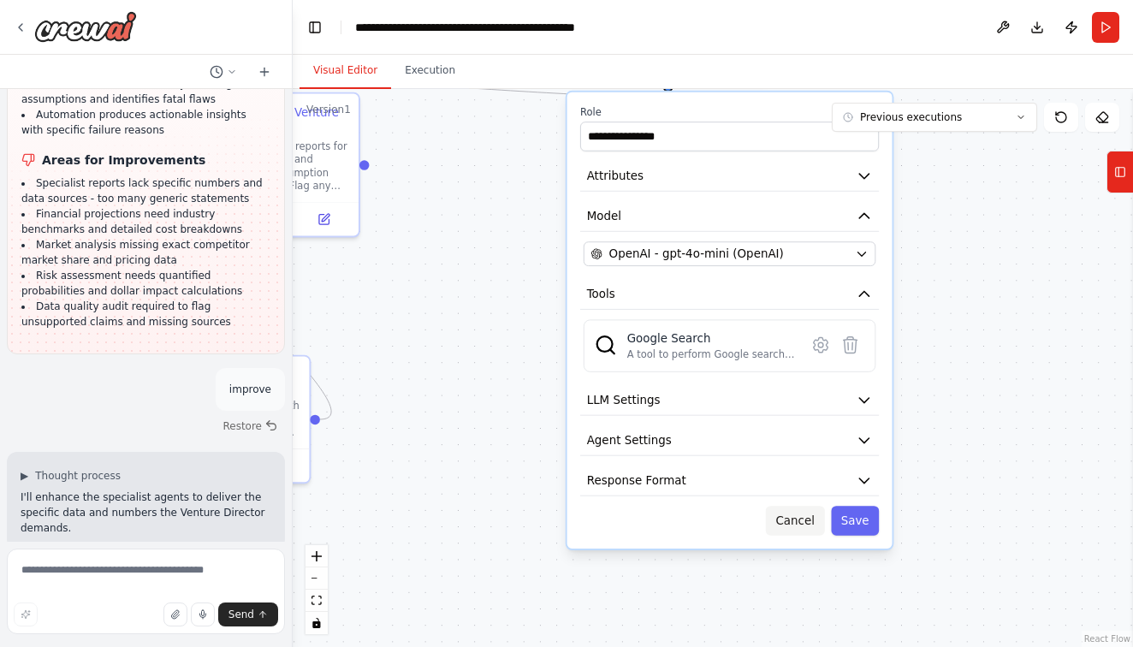
click at [801, 513] on button "Cancel" at bounding box center [795, 521] width 59 height 30
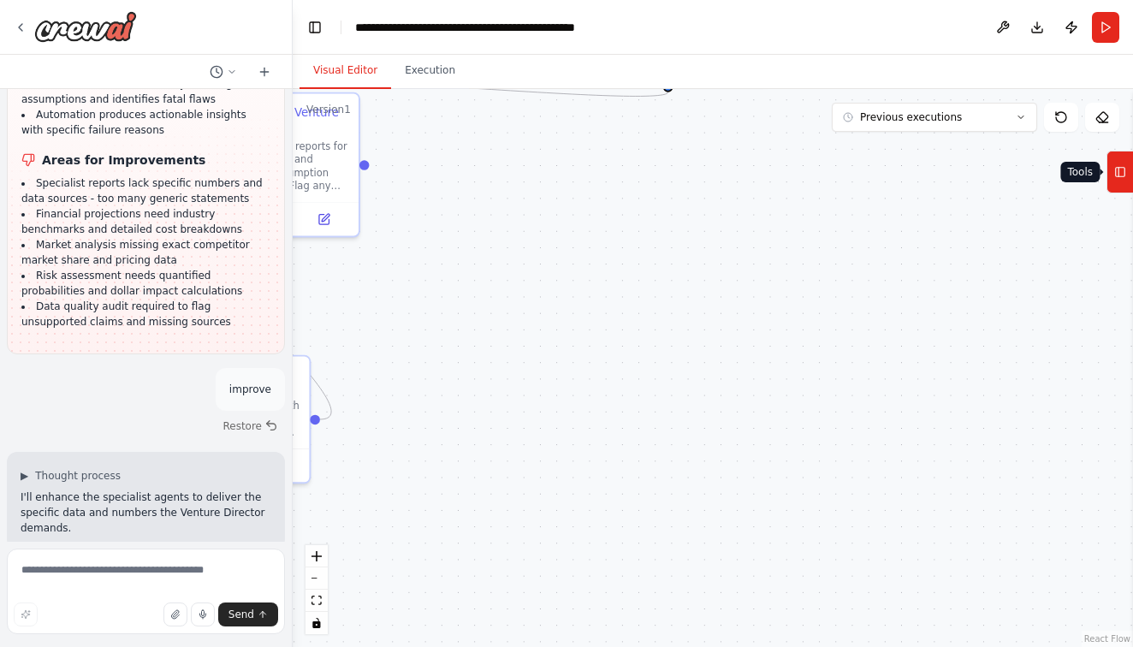
click at [1116, 187] on button "Tools" at bounding box center [1119, 172] width 27 height 43
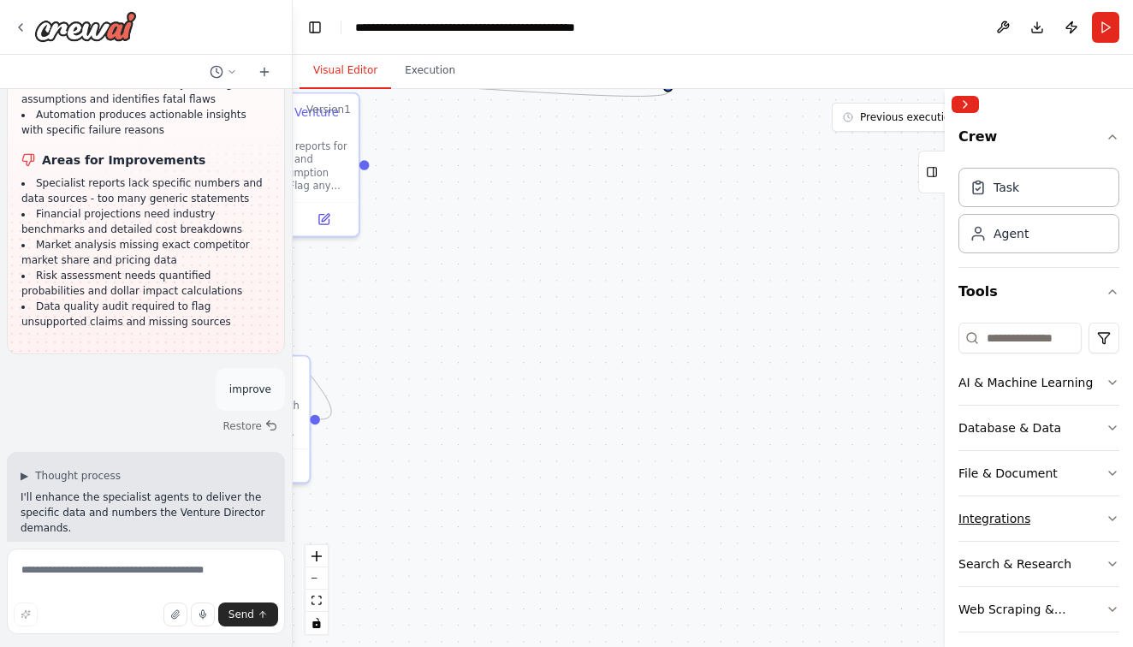
click at [1029, 525] on button "Integrations" at bounding box center [1038, 518] width 161 height 44
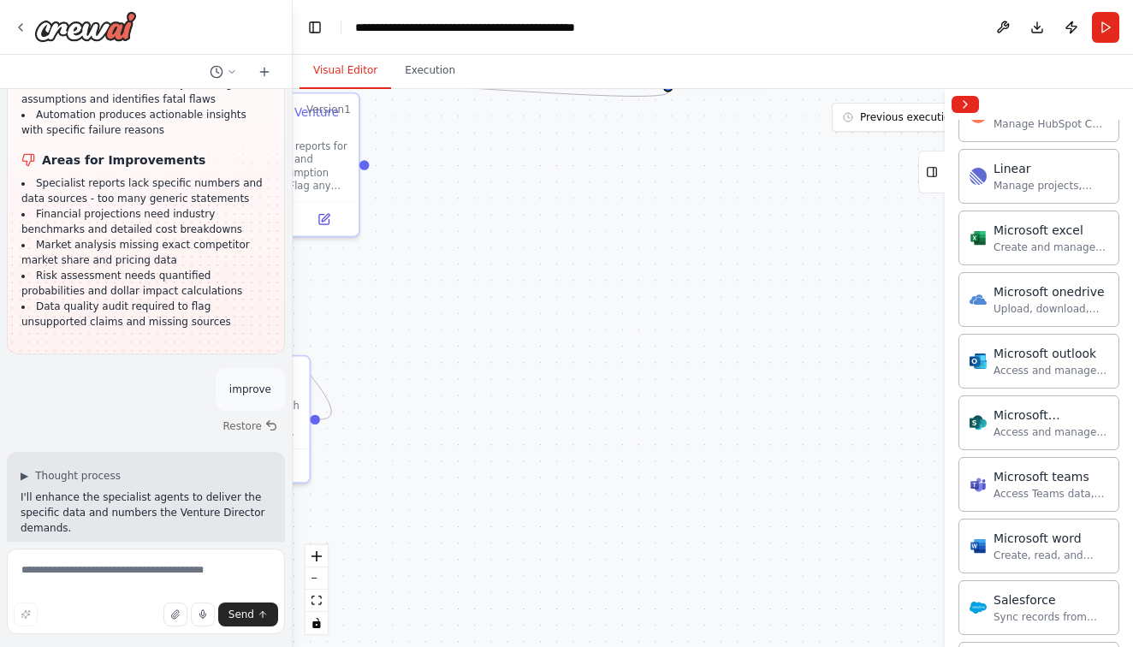
scroll to position [669, 0]
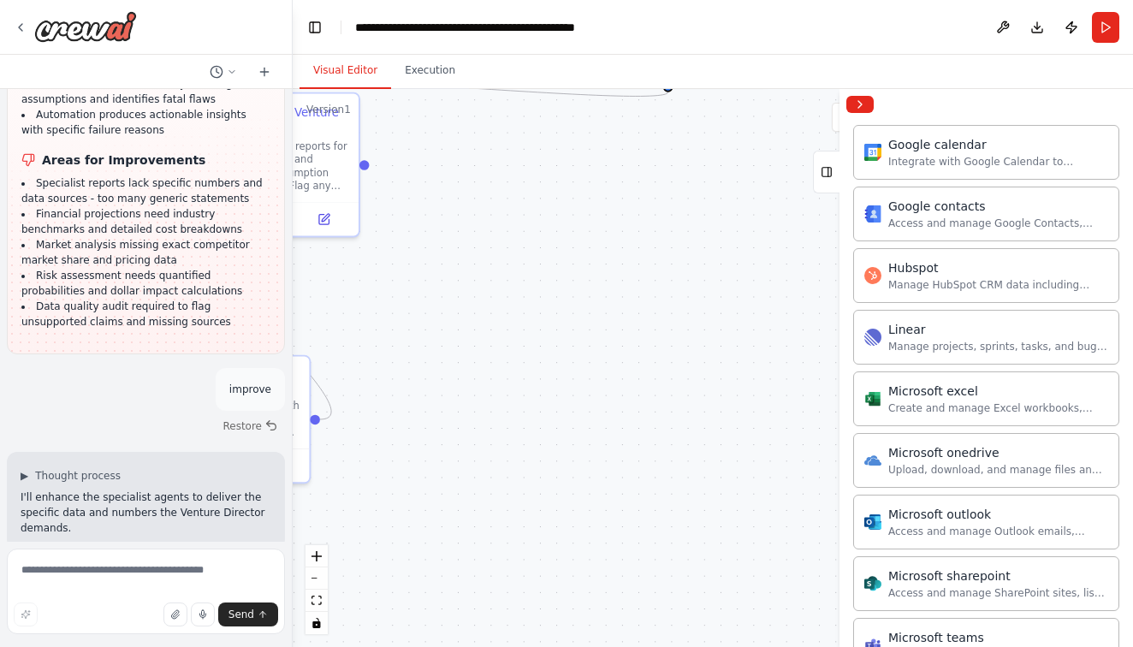
drag, startPoint x: 946, startPoint y: 349, endPoint x: 813, endPoint y: 351, distance: 132.6
click at [839, 351] on div at bounding box center [842, 368] width 7 height 558
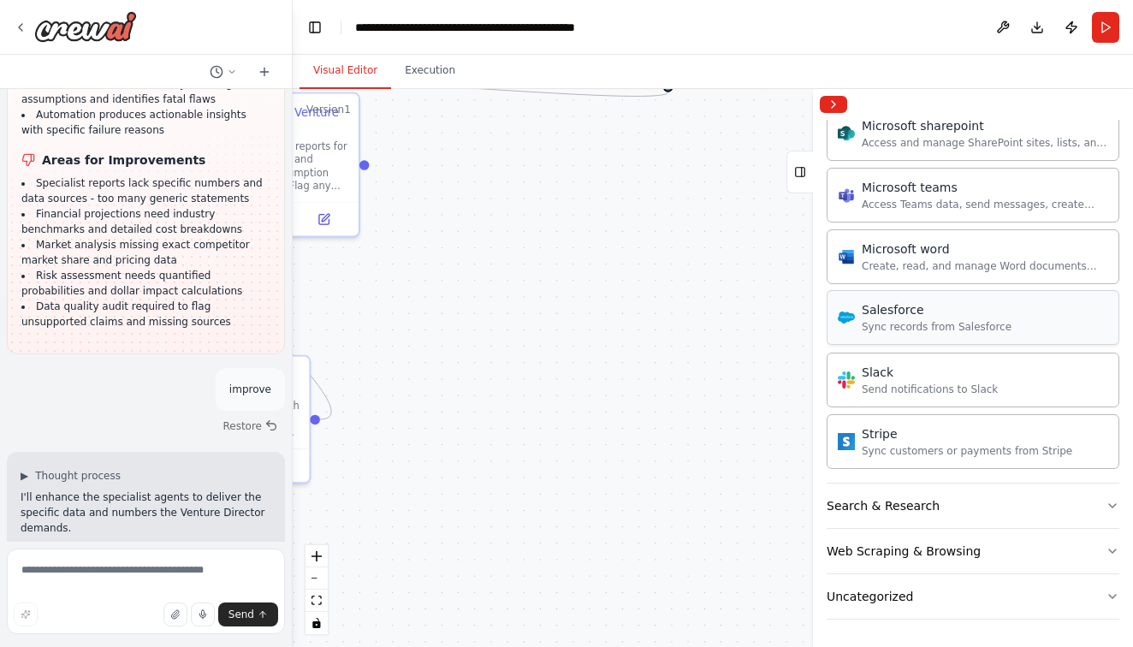
scroll to position [0, 0]
click at [883, 584] on button "Uncategorized" at bounding box center [973, 596] width 293 height 44
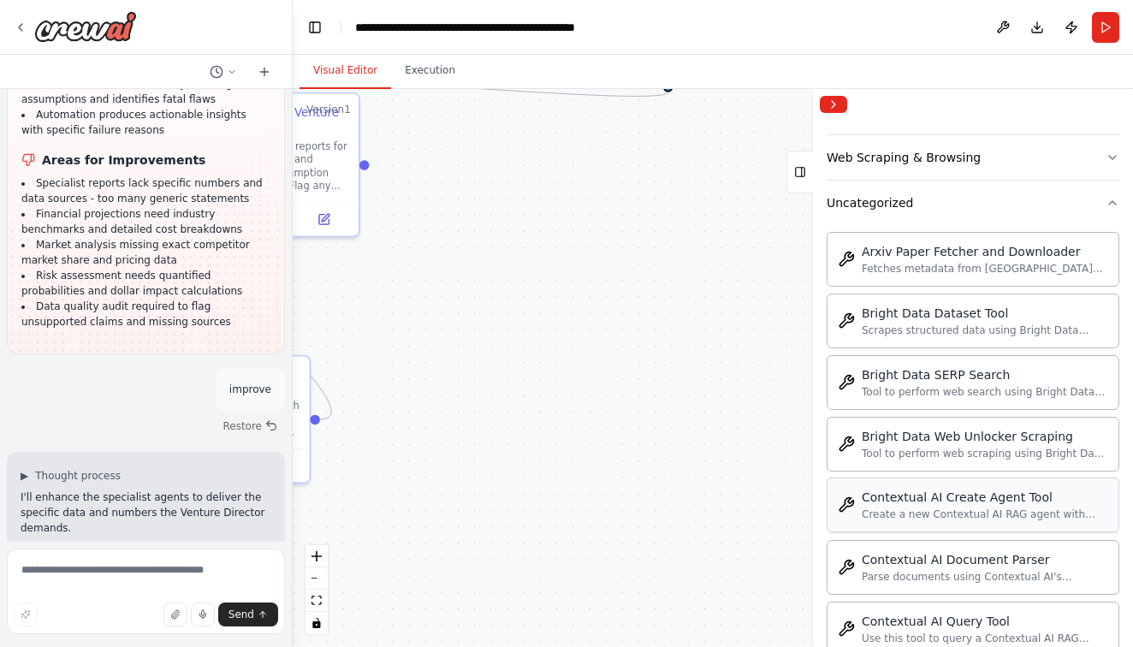
scroll to position [1516, 0]
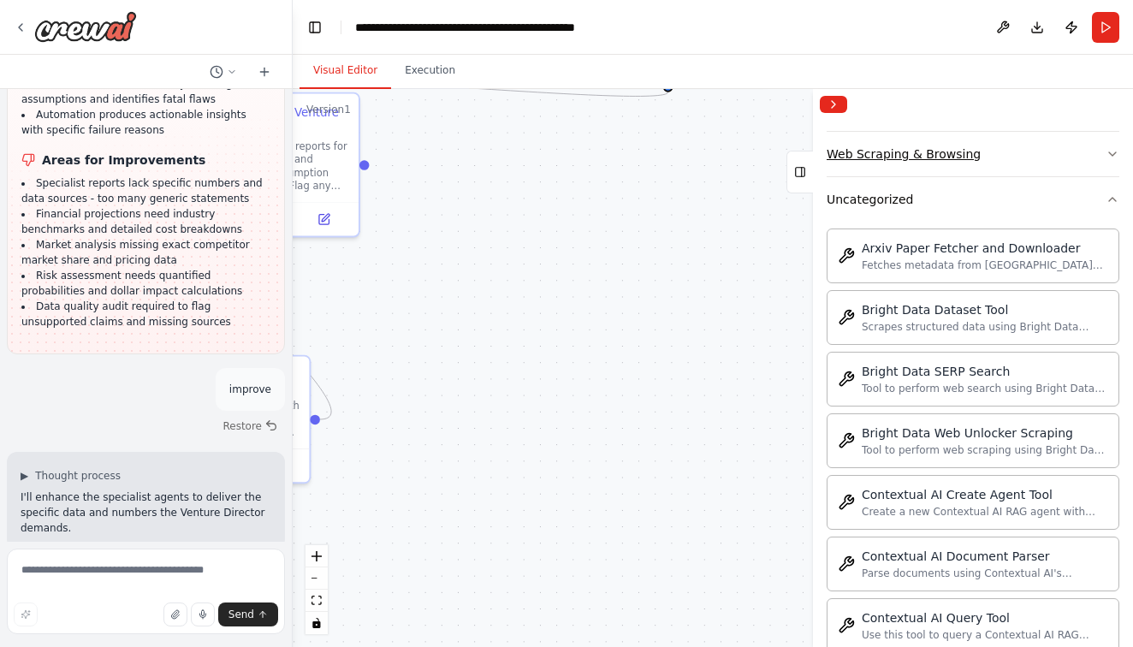
click at [920, 166] on button "Web Scraping & Browsing" at bounding box center [973, 154] width 293 height 44
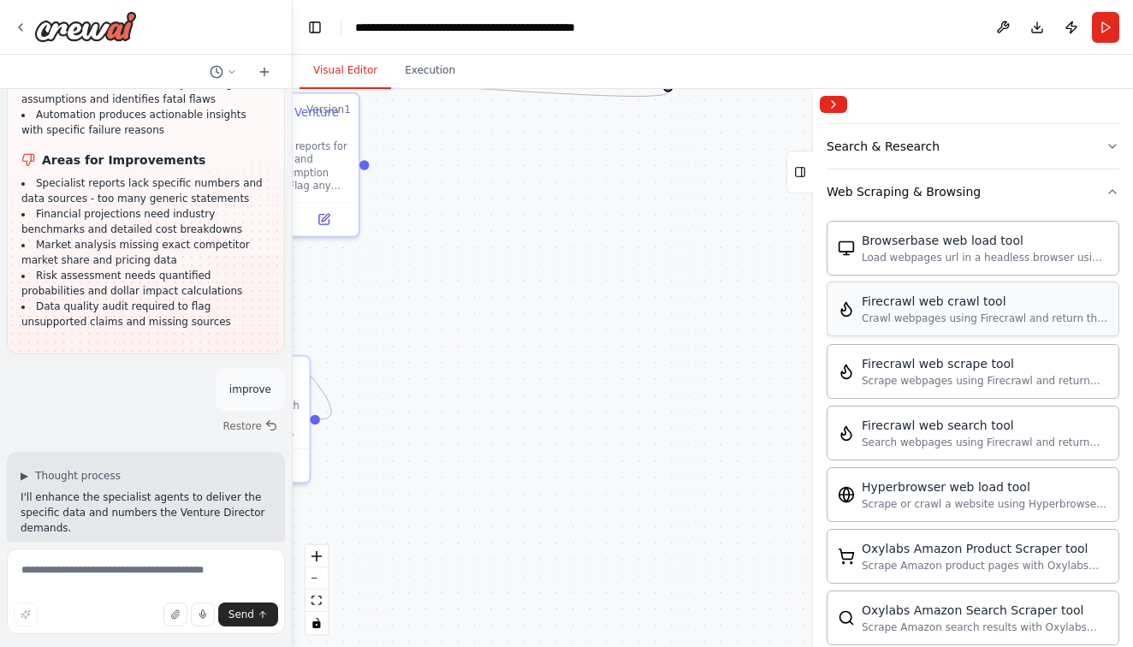
scroll to position [1206, 0]
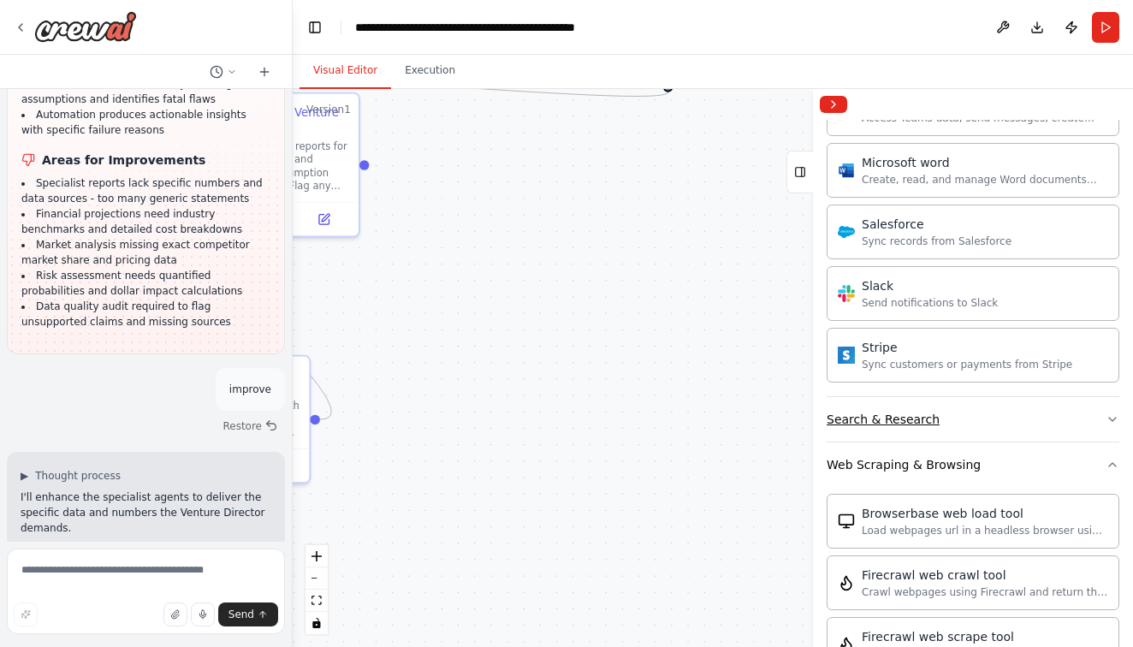
click at [898, 406] on button "Search & Research" at bounding box center [973, 419] width 293 height 44
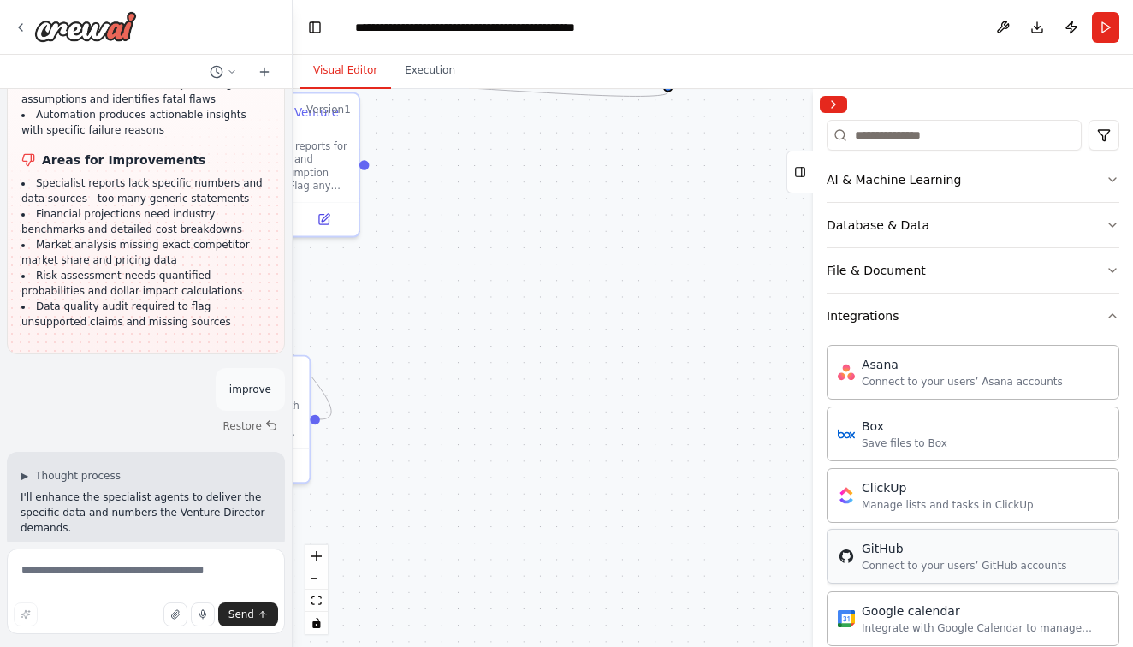
scroll to position [200, 0]
click at [921, 275] on button "File & Document" at bounding box center [973, 273] width 293 height 44
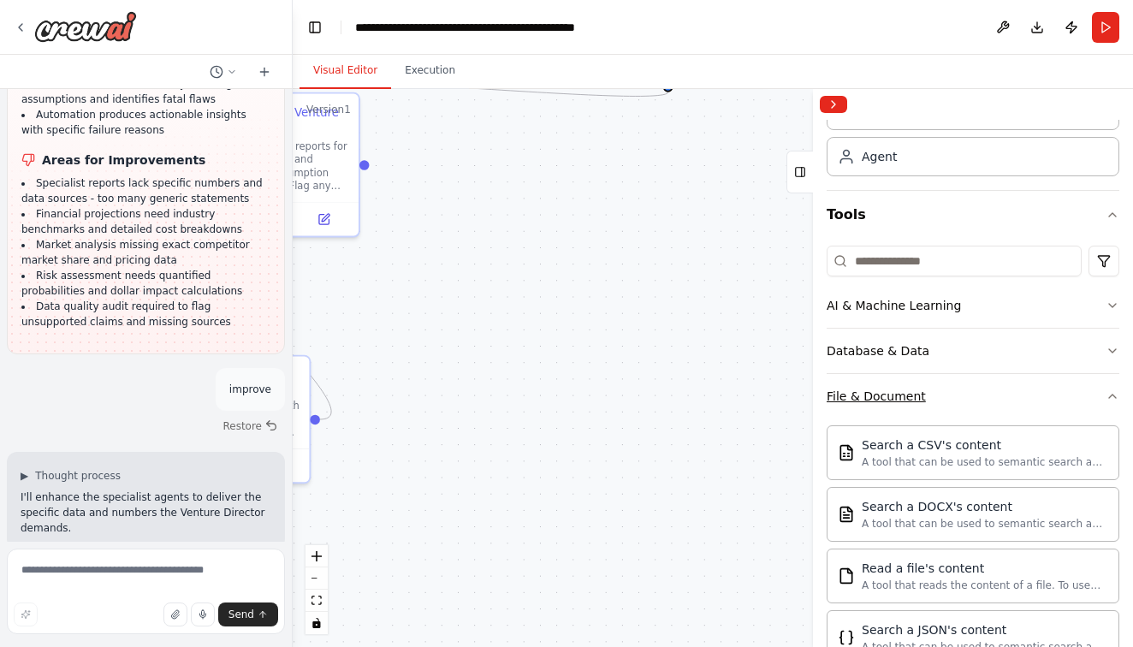
scroll to position [32, 0]
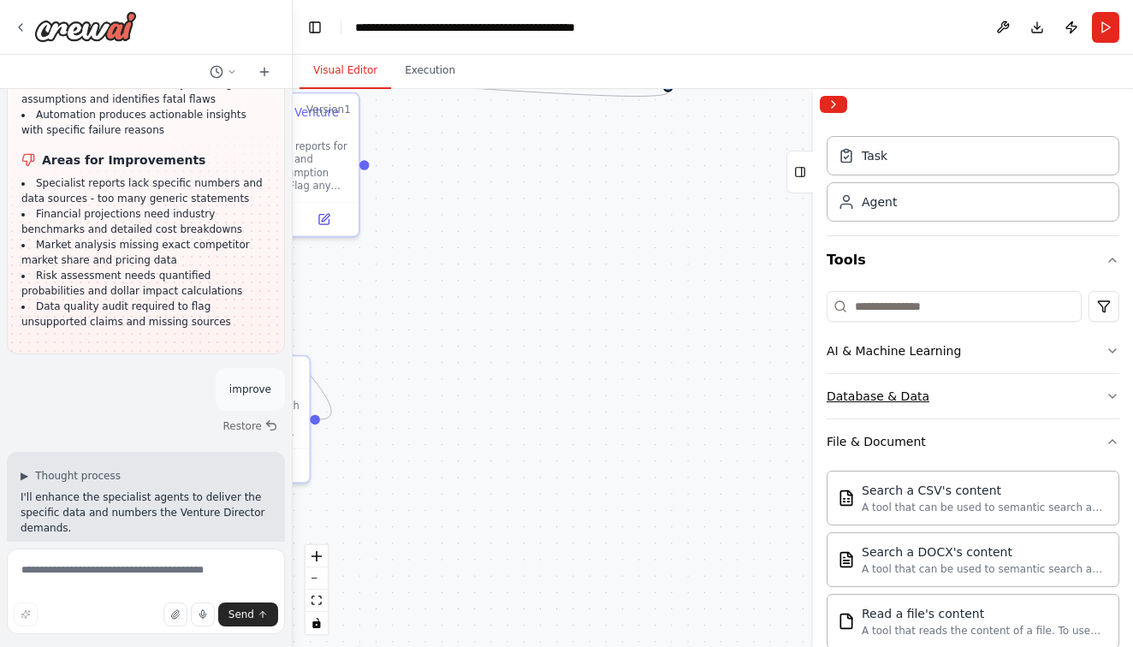
click at [911, 400] on div "Database & Data" at bounding box center [878, 396] width 103 height 17
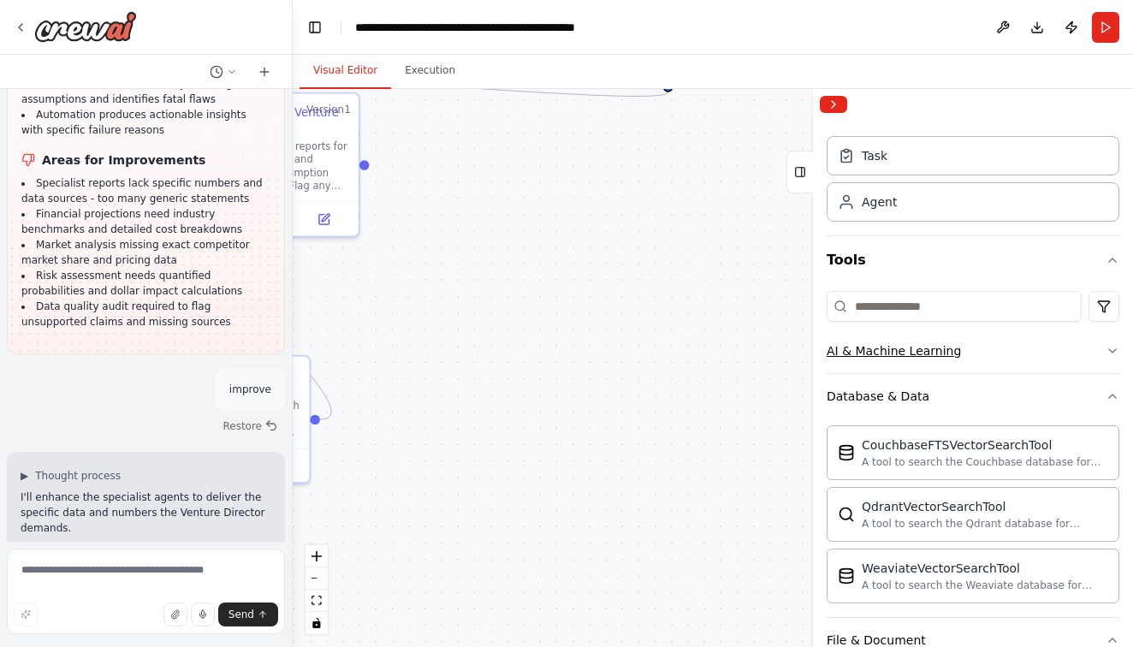
click at [935, 351] on div "AI & Machine Learning" at bounding box center [894, 350] width 134 height 17
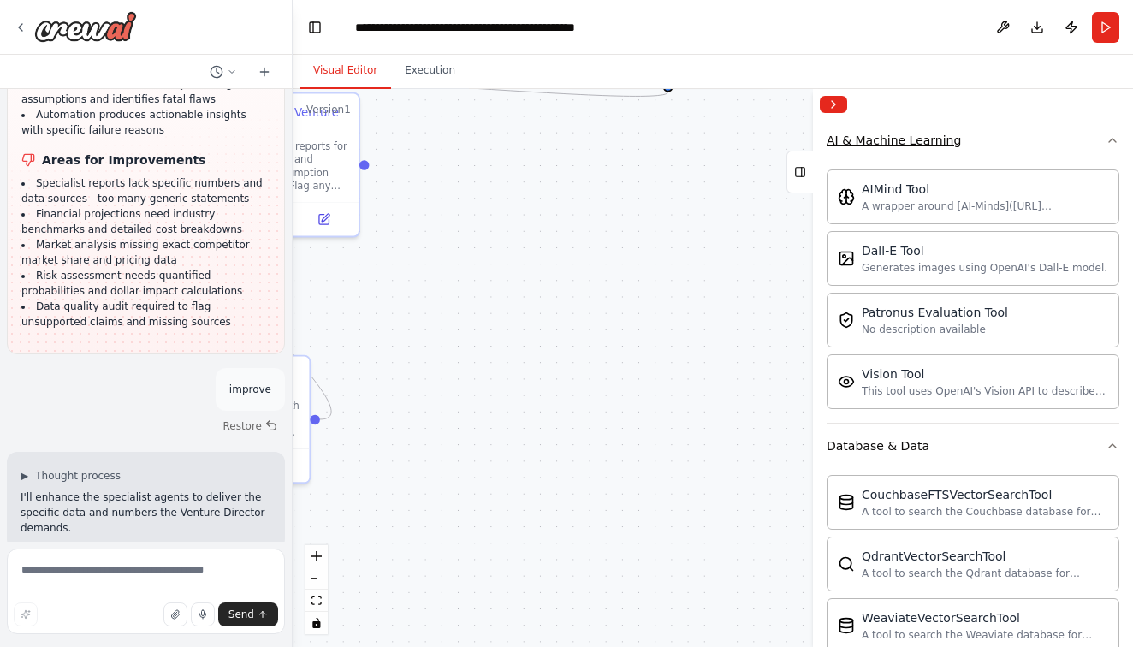
scroll to position [264, 0]
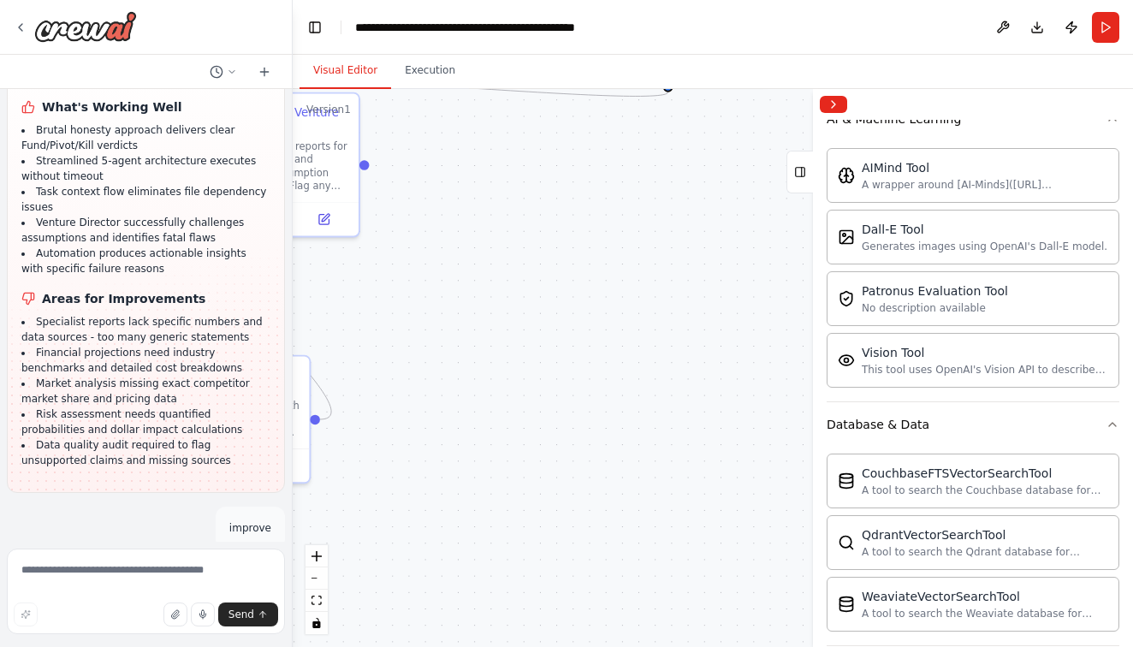
scroll to position [43608, 0]
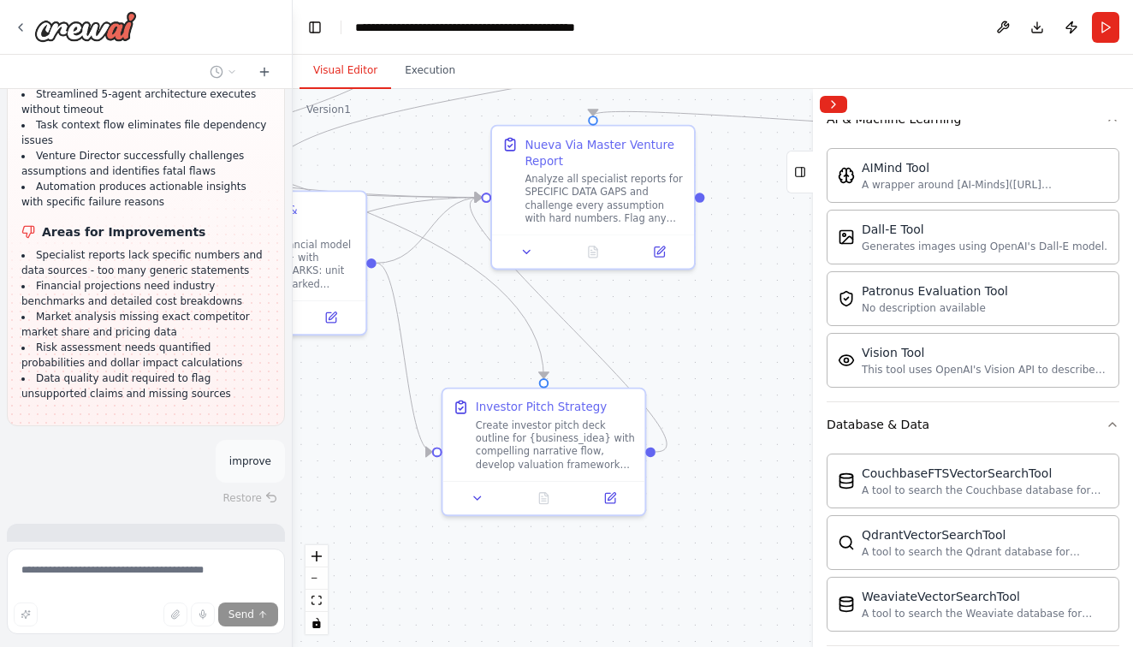
drag, startPoint x: 398, startPoint y: 517, endPoint x: 743, endPoint y: 550, distance: 346.5
click at [743, 550] on div ".deletable-edge-delete-btn { width: 20px; height: 20px; border: 0px solid #ffff…" at bounding box center [713, 368] width 840 height 558
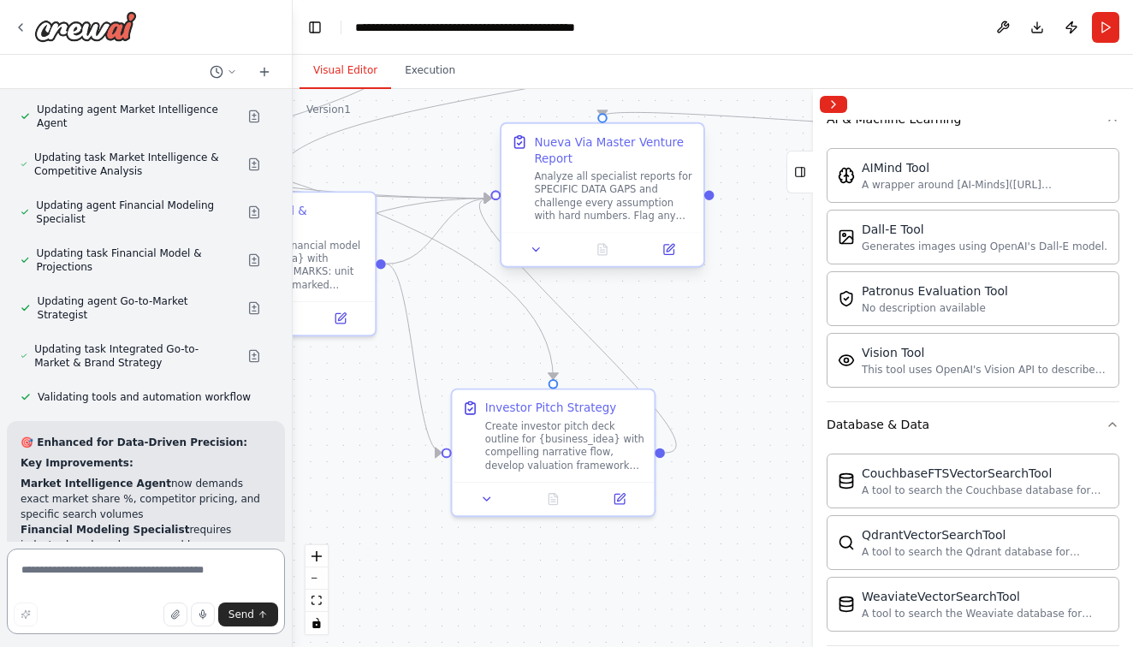
scroll to position [44159, 0]
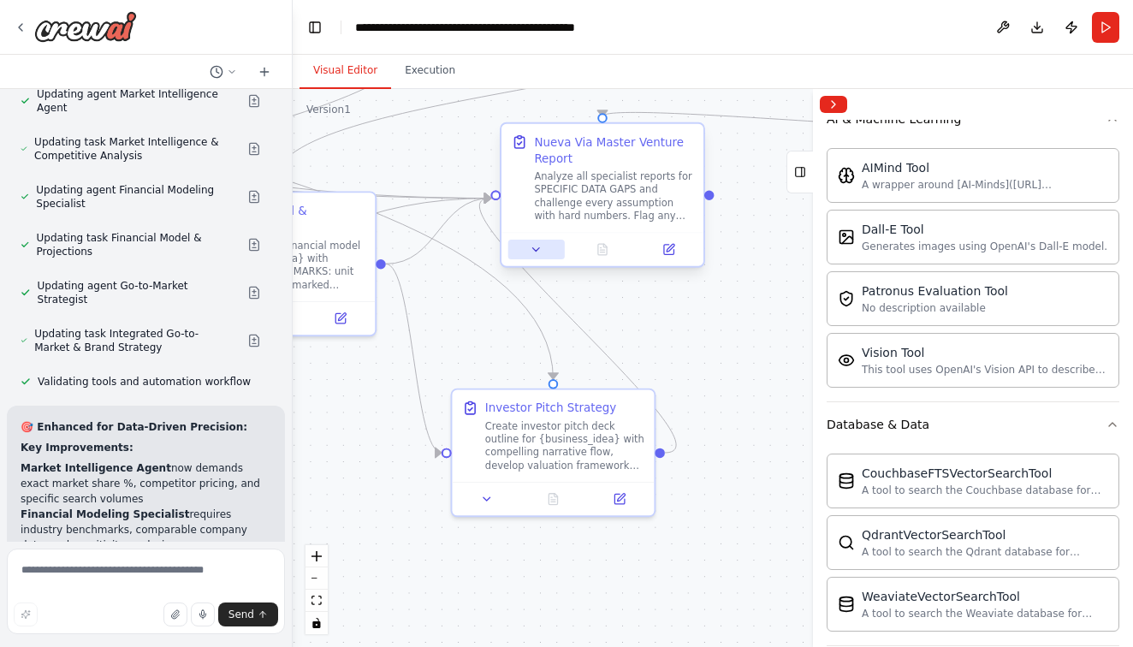
click at [537, 252] on icon at bounding box center [536, 249] width 13 height 13
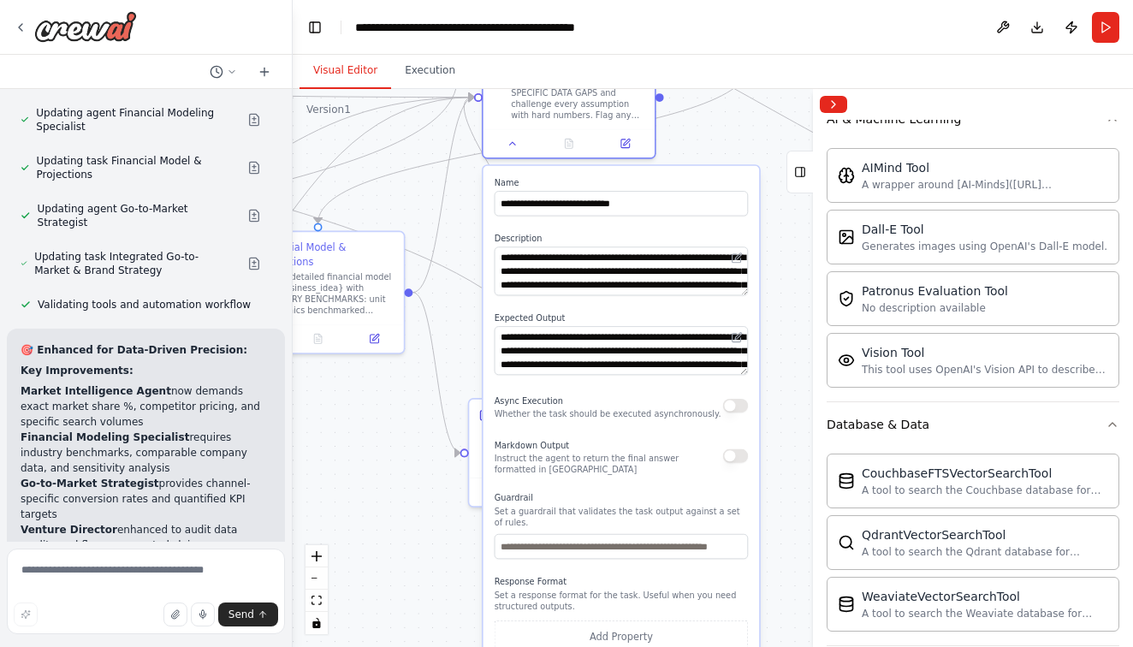
scroll to position [44252, 0]
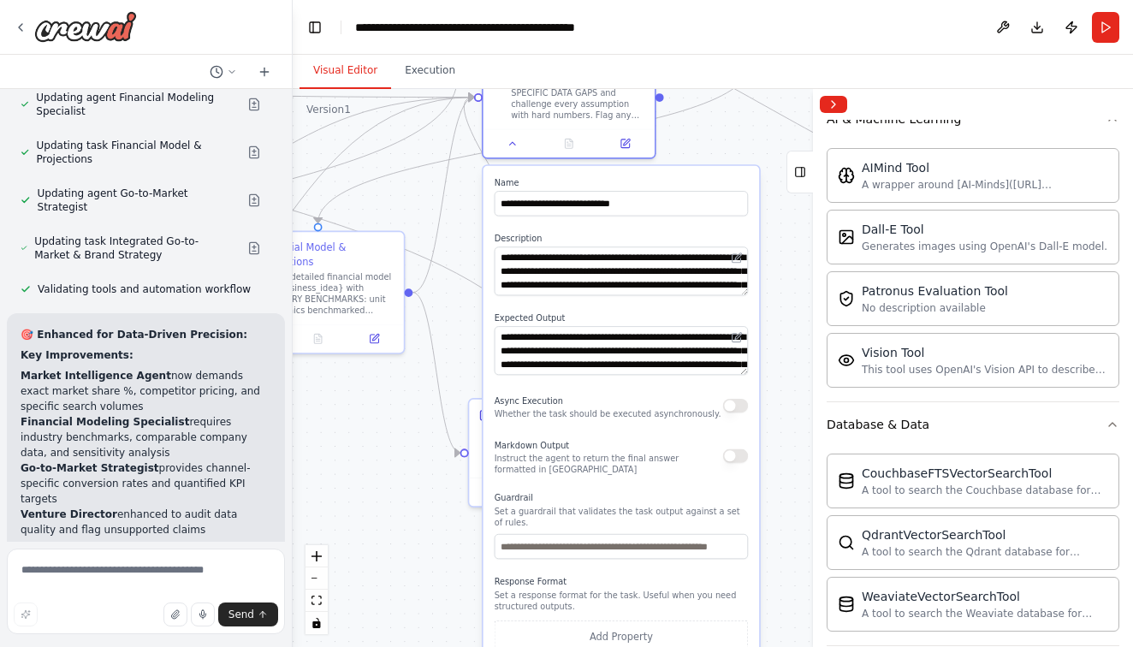
drag, startPoint x: 587, startPoint y: 551, endPoint x: 560, endPoint y: 411, distance: 142.8
click at [561, 411] on p "Whether the task should be executed asynchronously." at bounding box center [608, 413] width 227 height 11
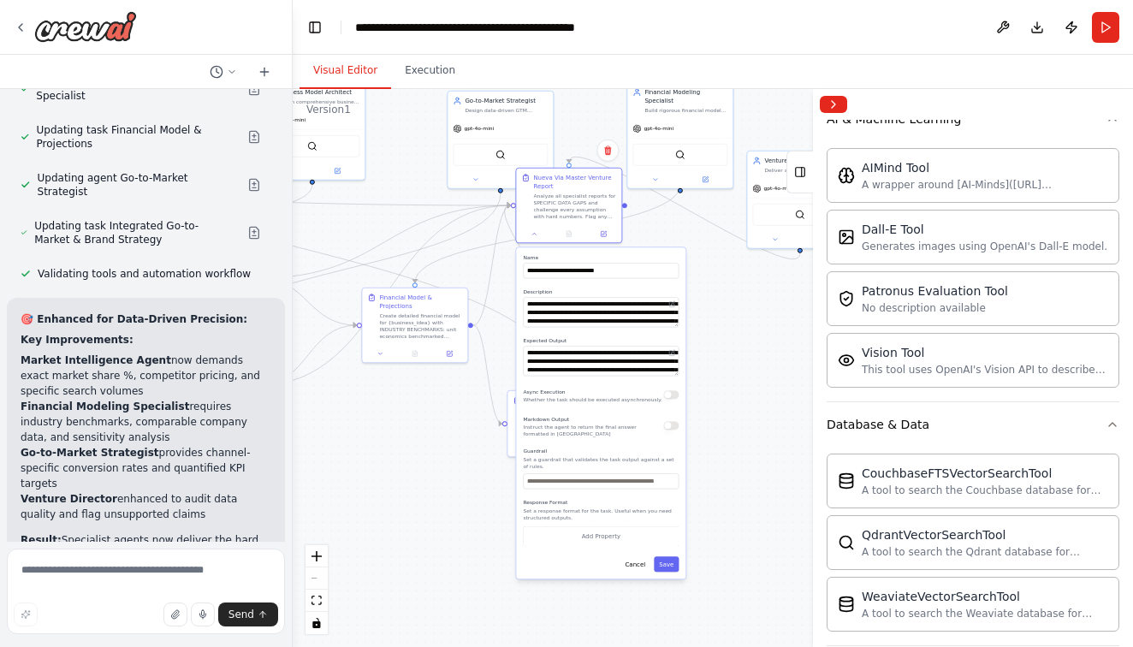
scroll to position [44283, 0]
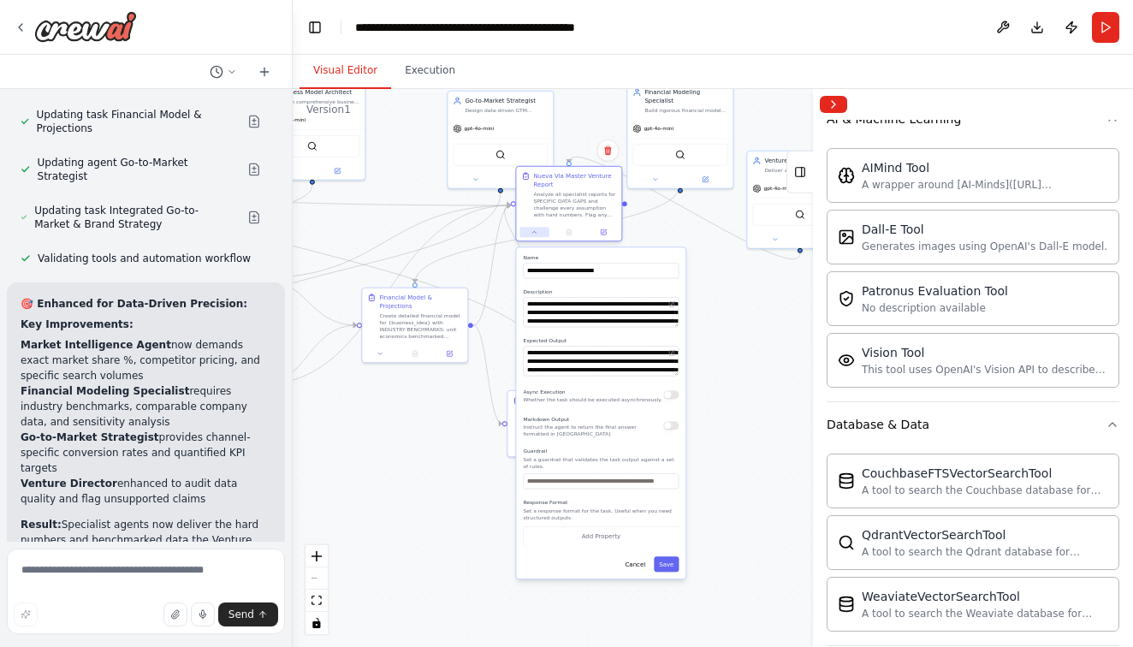
click at [538, 234] on button at bounding box center [533, 232] width 29 height 10
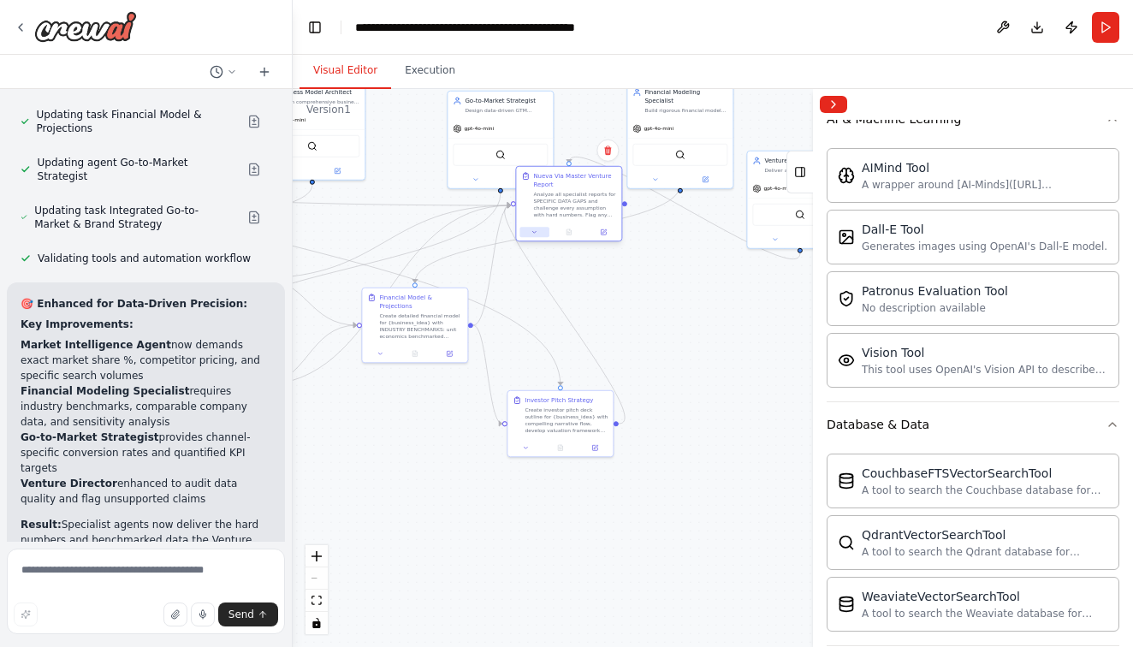
scroll to position [44298, 0]
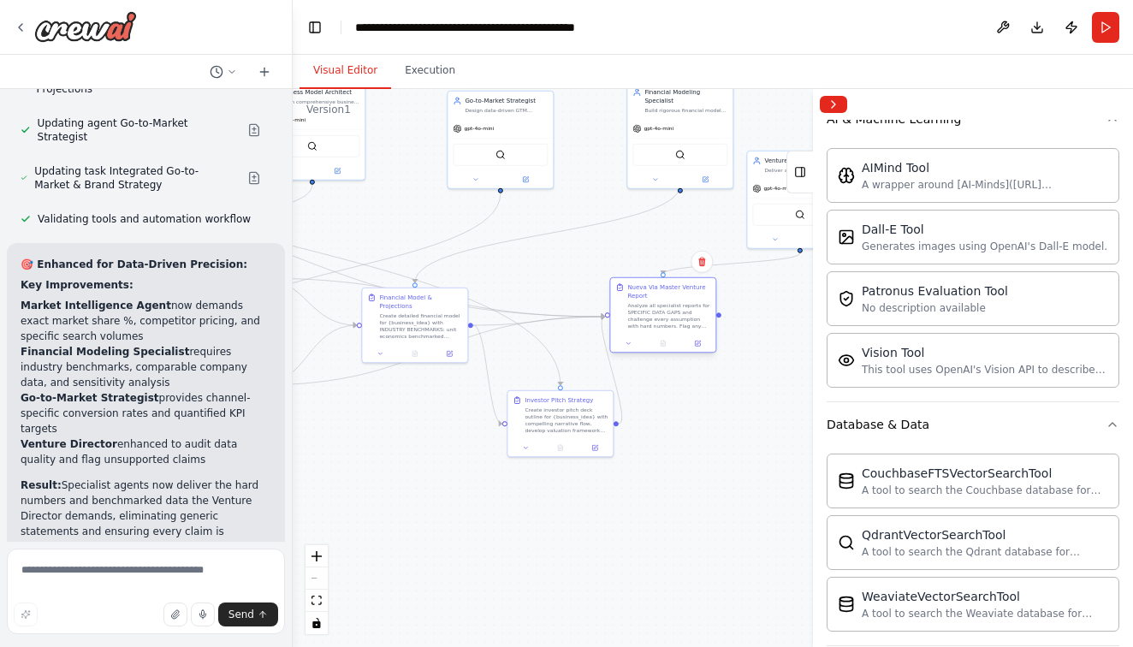
drag, startPoint x: 576, startPoint y: 206, endPoint x: 667, endPoint y: 311, distance: 138.3
click at [667, 312] on div "Analyze all specialist reports for SPECIFIC DATA GAPS and challenge every assum…" at bounding box center [668, 315] width 83 height 27
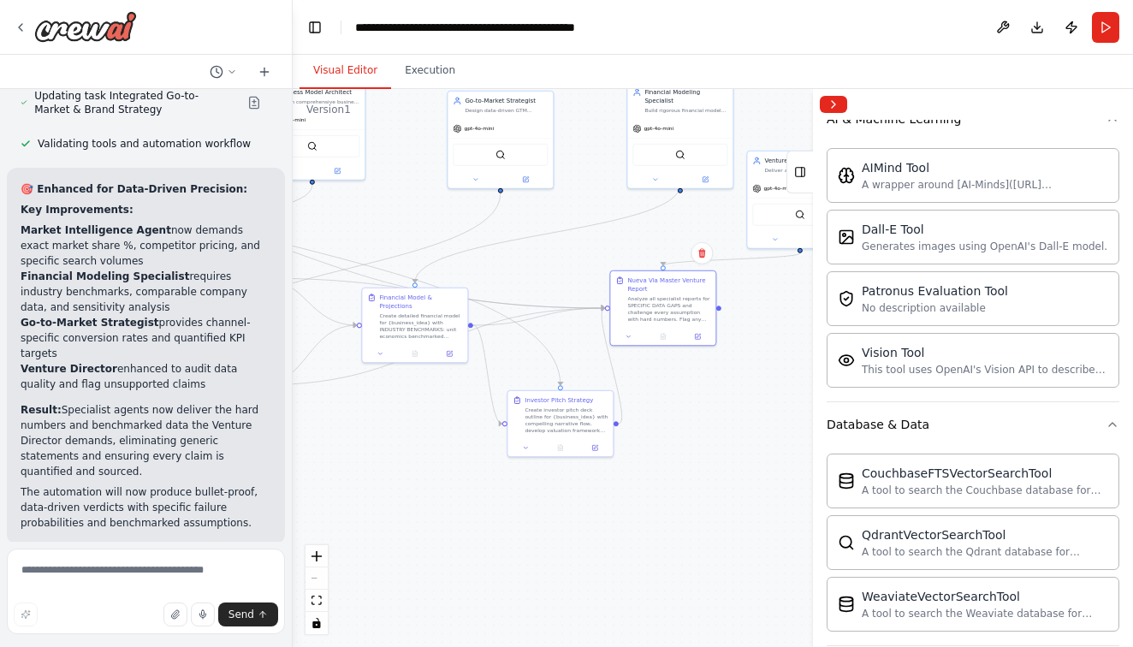
scroll to position [0, 0]
click at [999, 35] on button at bounding box center [1002, 27] width 27 height 31
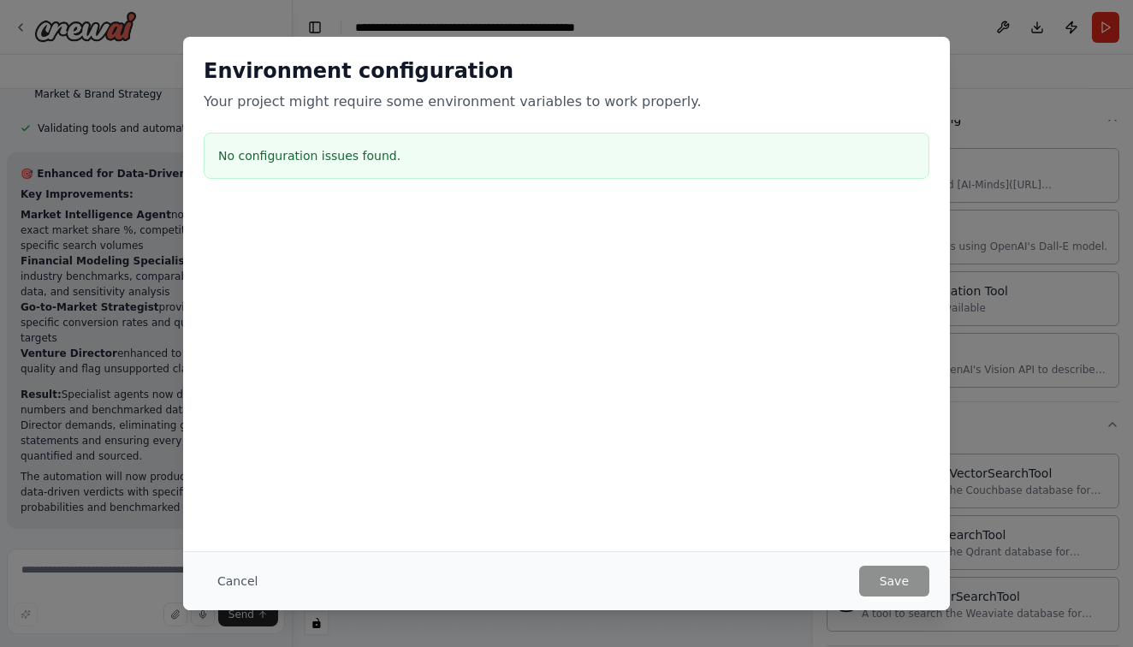
scroll to position [44428, 0]
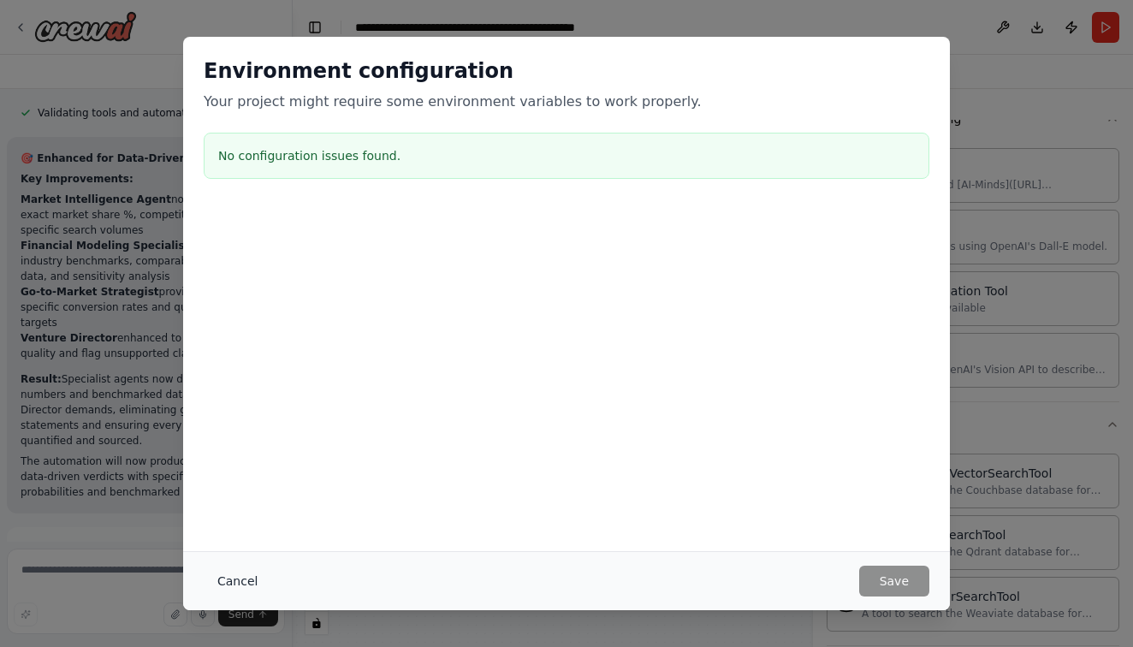
click at [243, 584] on button "Cancel" at bounding box center [238, 581] width 68 height 31
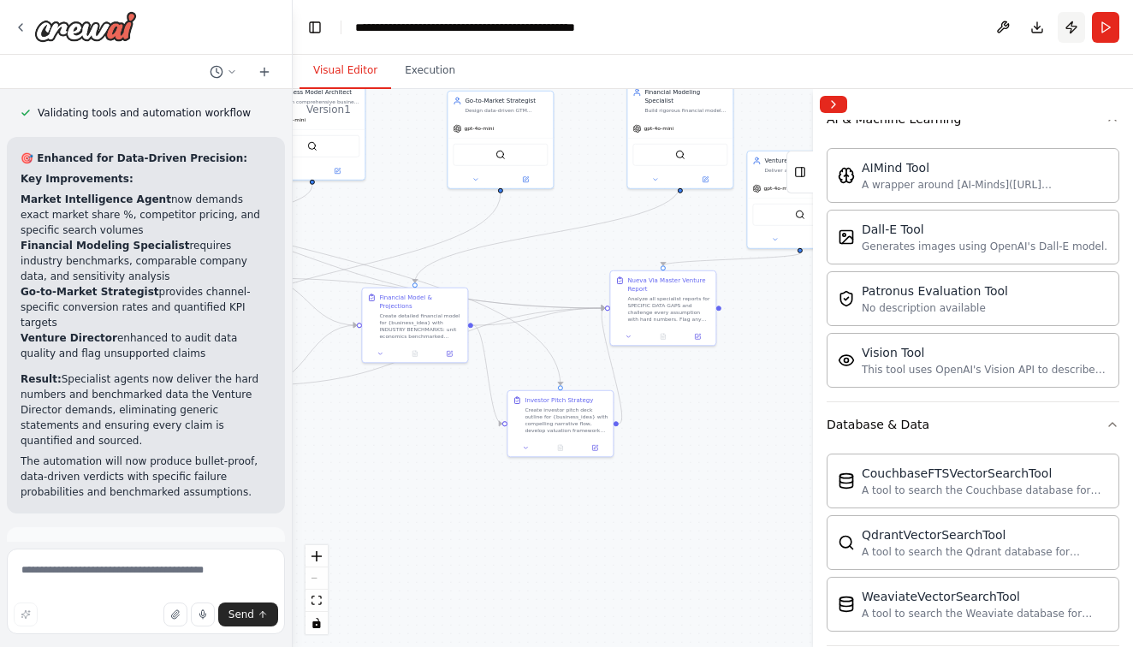
click at [1073, 33] on button "Publish" at bounding box center [1071, 27] width 27 height 31
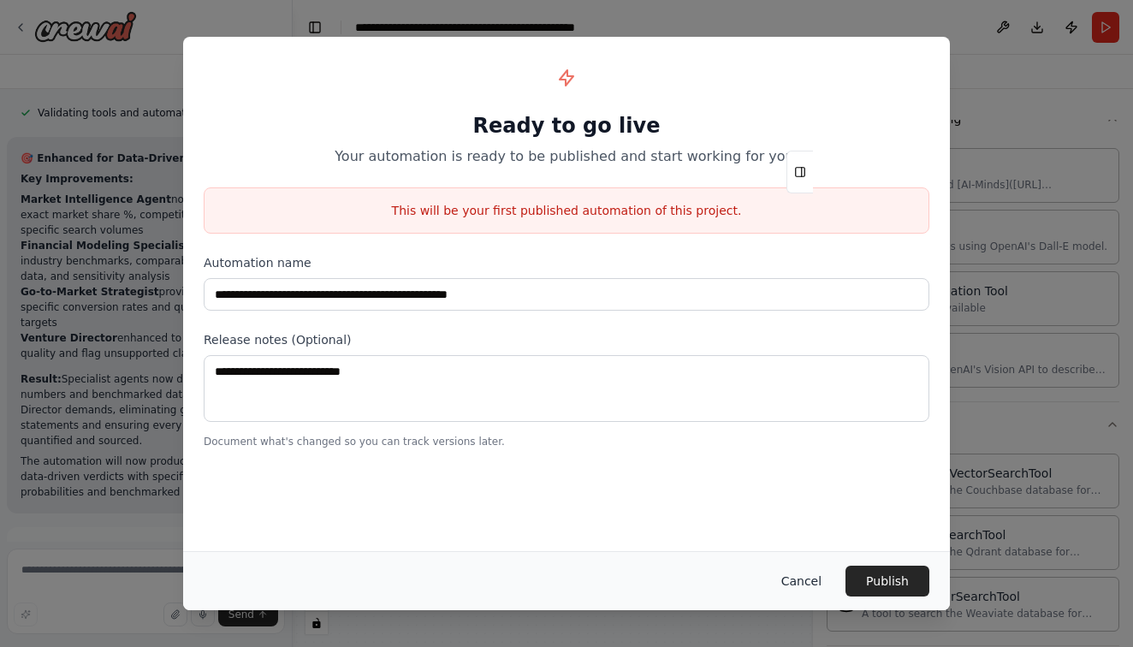
click at [800, 588] on button "Cancel" at bounding box center [802, 581] width 68 height 31
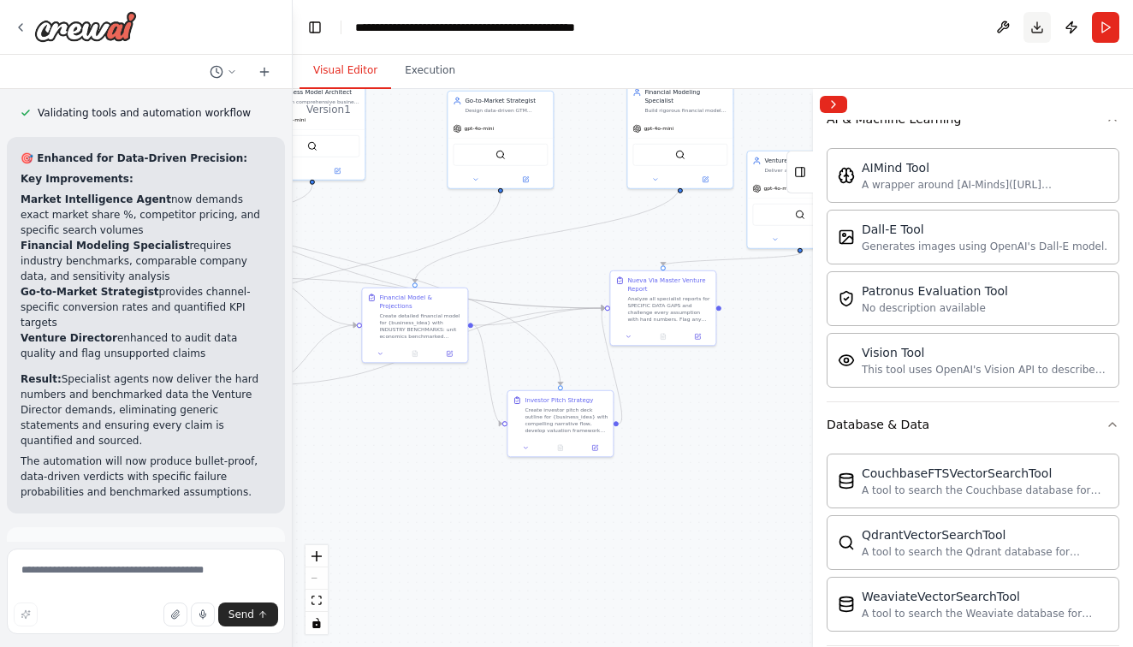
click at [1035, 28] on button "Download" at bounding box center [1036, 27] width 27 height 31
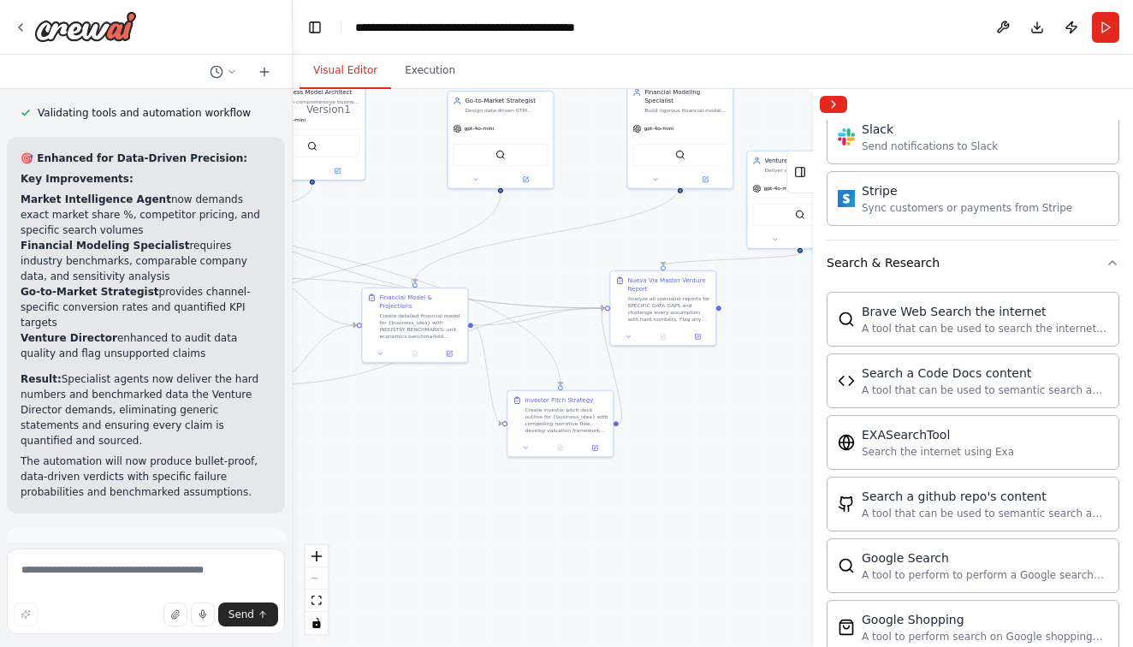
scroll to position [2333, 0]
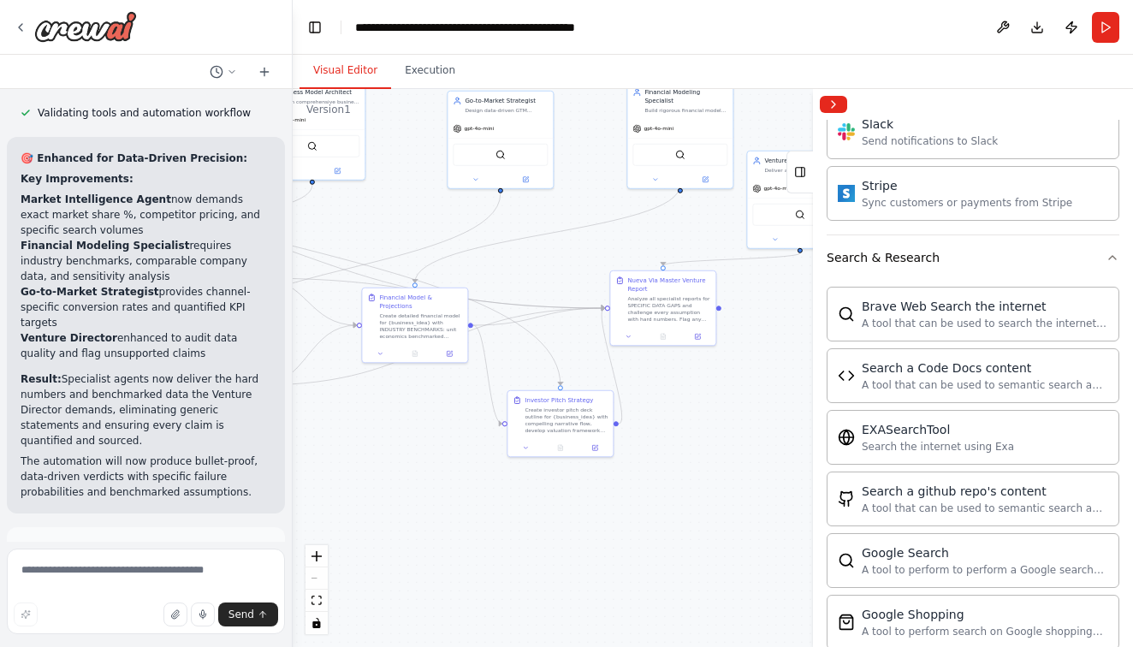
drag, startPoint x: 34, startPoint y: 280, endPoint x: 181, endPoint y: 294, distance: 147.8
copy li "Add Google Docs integration to automatically save final reports for sharing"
click at [68, 572] on textarea at bounding box center [146, 592] width 278 height 86
paste textarea "**********"
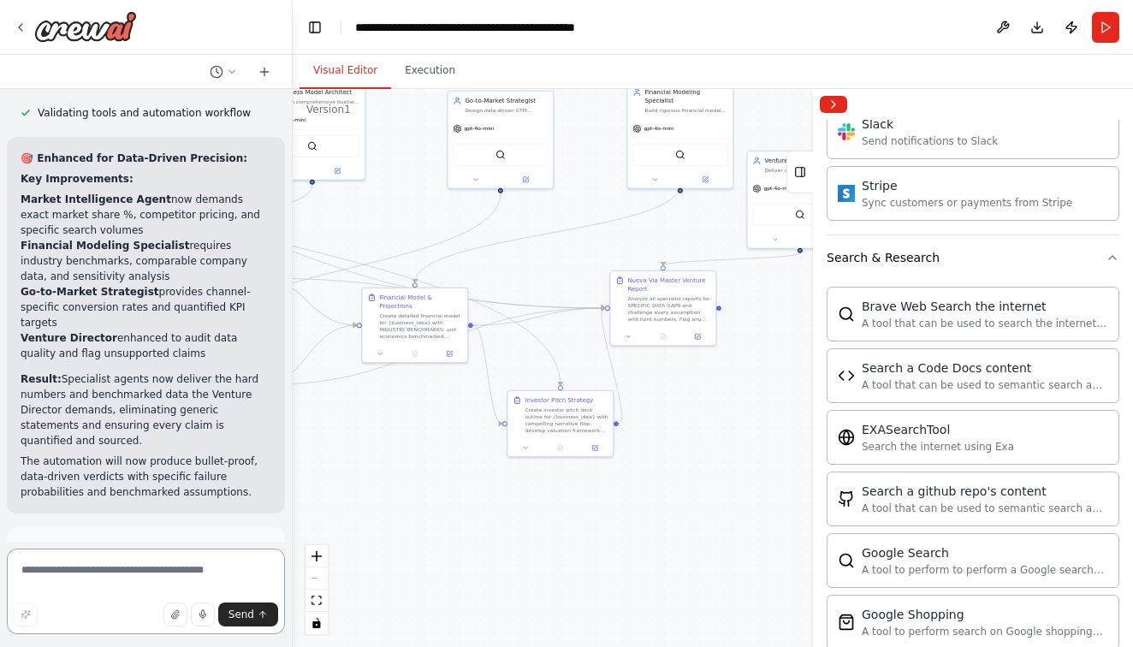
type textarea "**********"
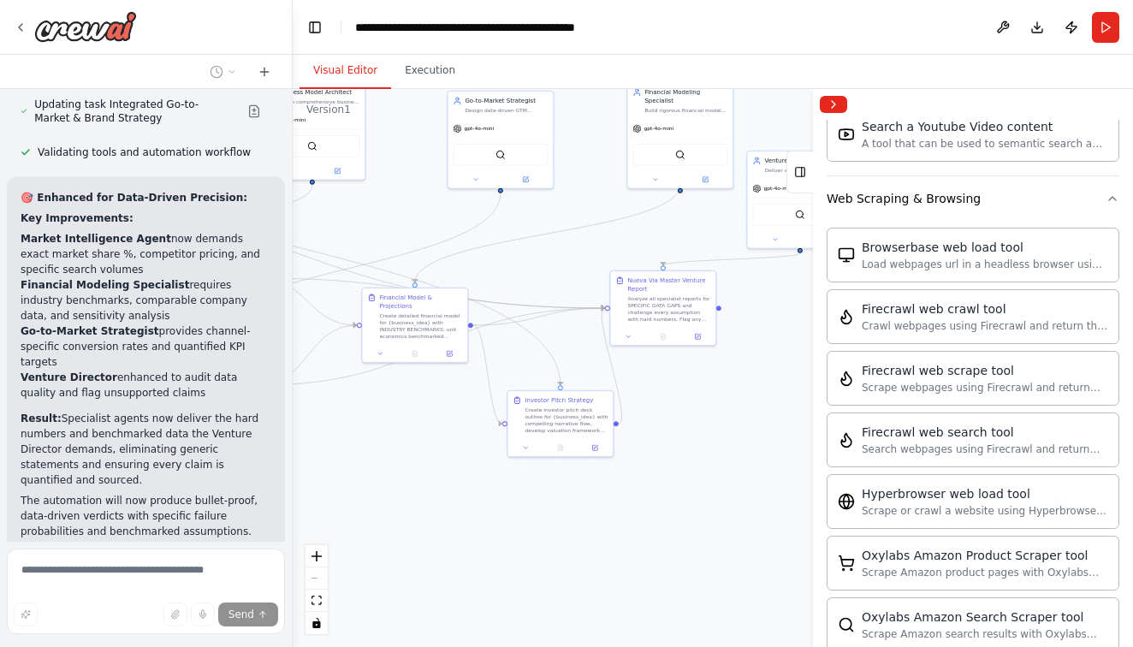
scroll to position [3314, 0]
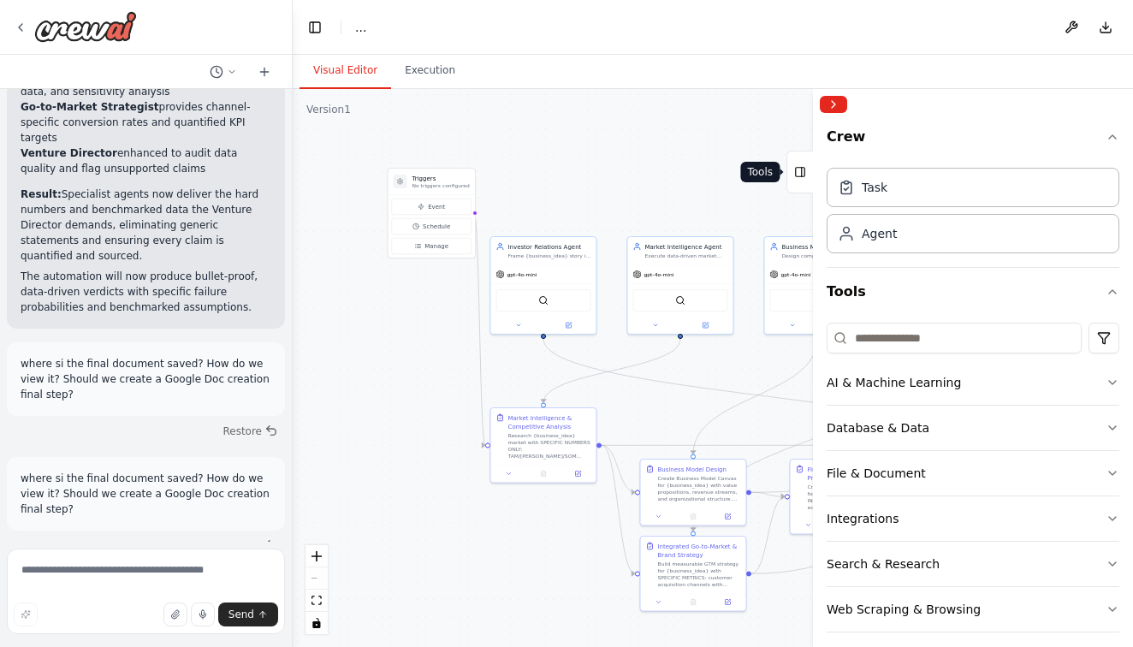
click at [804, 175] on rect at bounding box center [800, 172] width 9 height 9
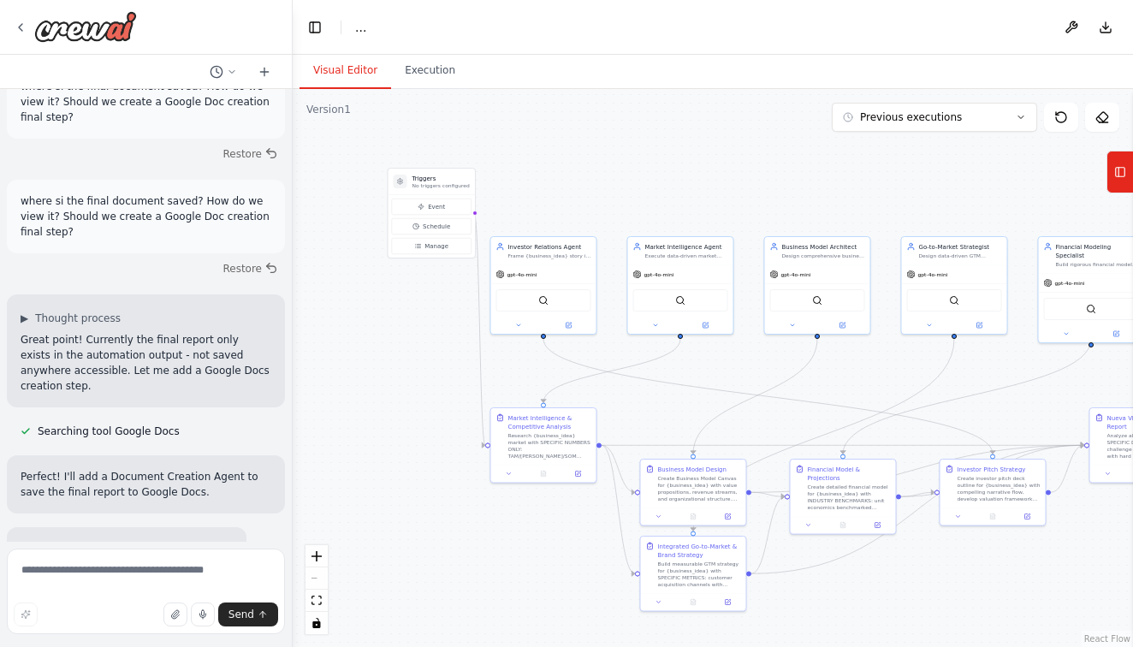
scroll to position [44906, 0]
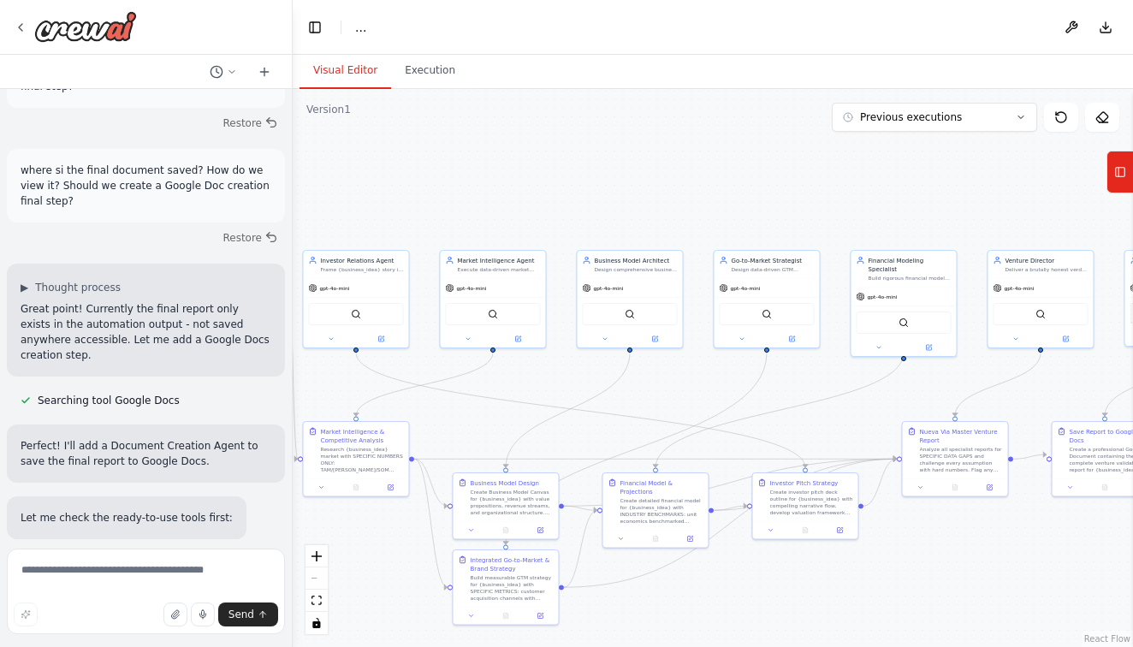
drag, startPoint x: 829, startPoint y: 387, endPoint x: 642, endPoint y: 400, distance: 187.9
click at [642, 400] on div ".deletable-edge-delete-btn { width: 20px; height: 20px; border: 0px solid #ffff…" at bounding box center [713, 368] width 840 height 558
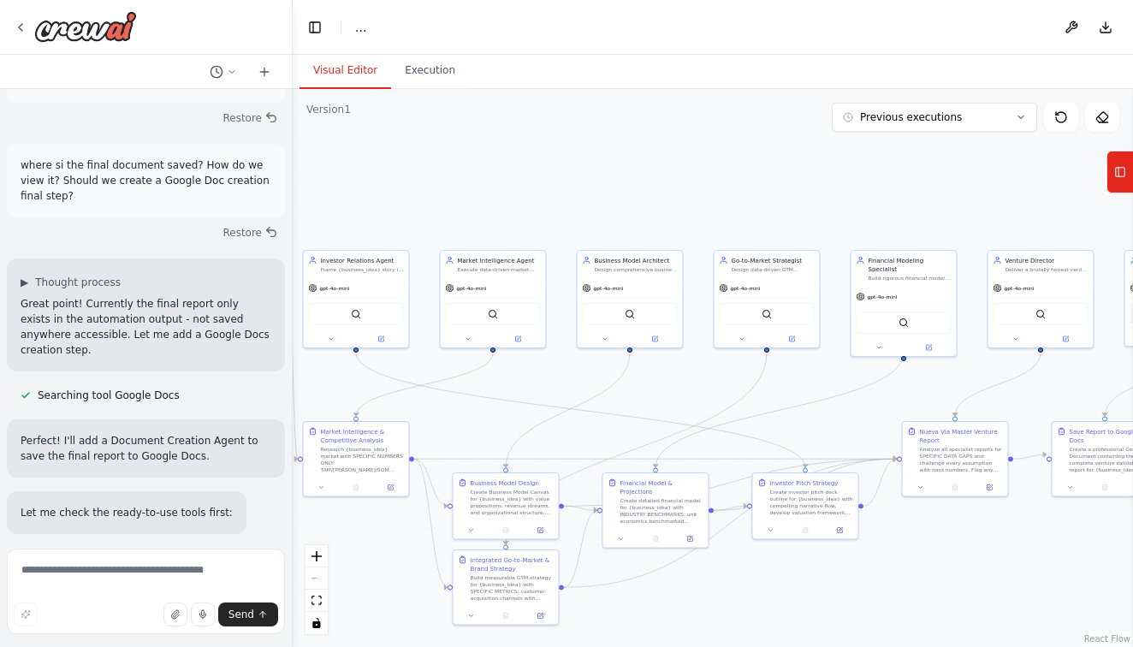
scroll to position [44942, 0]
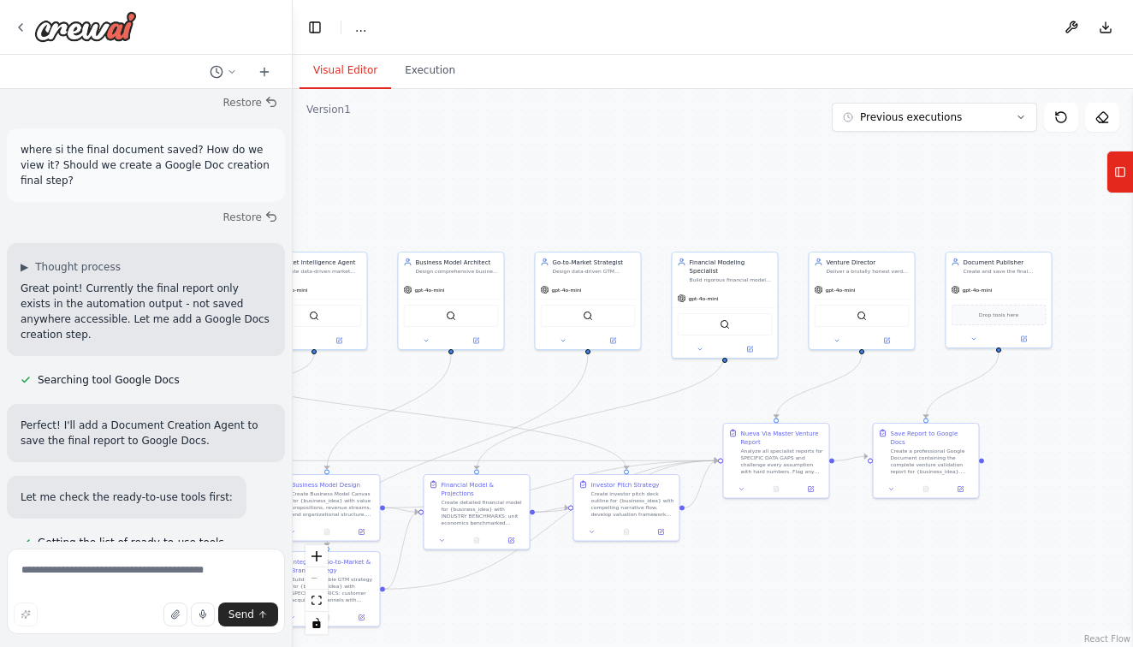
drag, startPoint x: 642, startPoint y: 400, endPoint x: 462, endPoint y: 401, distance: 179.7
click at [462, 402] on div ".deletable-edge-delete-btn { width: 20px; height: 20px; border: 0px solid #ffff…" at bounding box center [713, 368] width 840 height 558
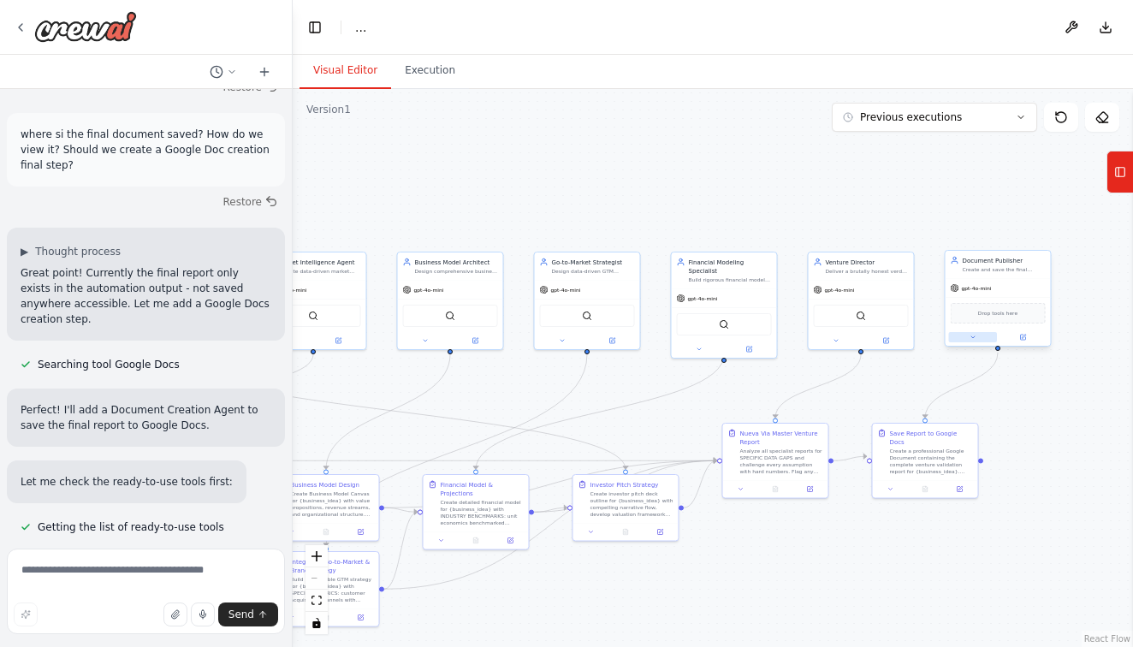
click at [974, 341] on button at bounding box center [973, 337] width 49 height 10
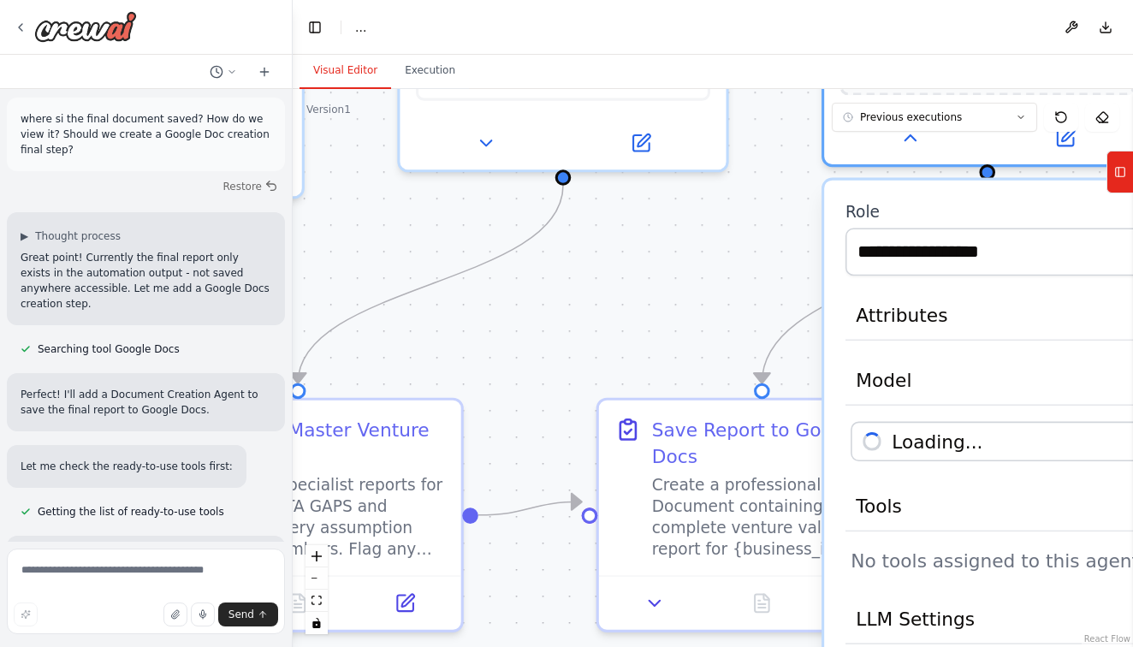
scroll to position [44988, 0]
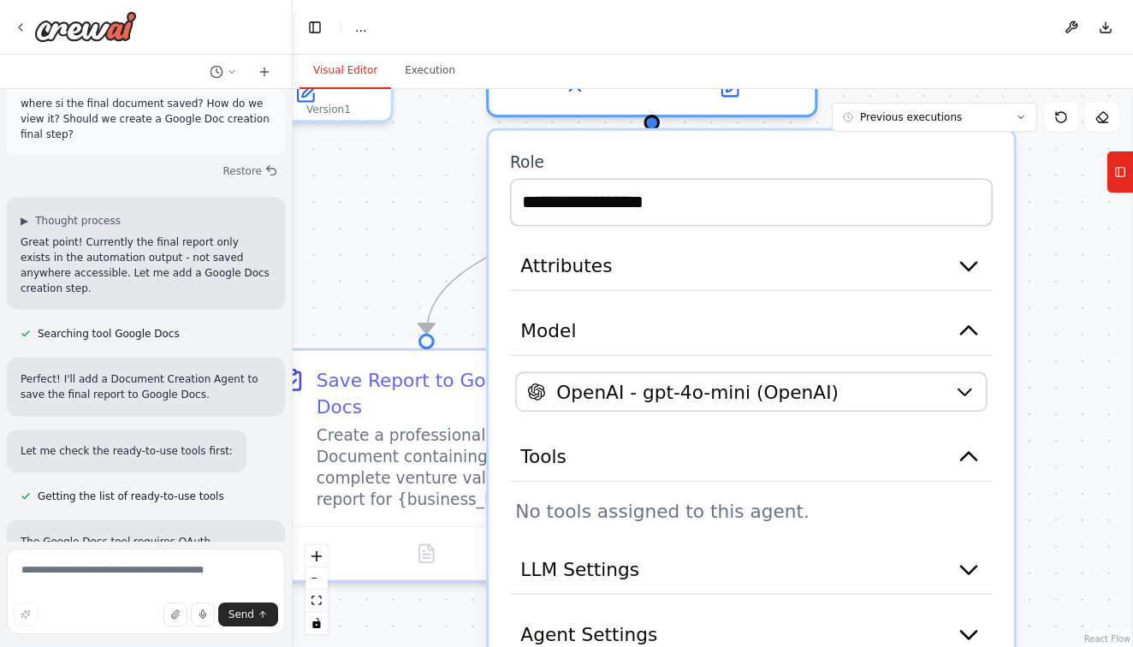
drag, startPoint x: 742, startPoint y: 343, endPoint x: 403, endPoint y: 294, distance: 342.5
click at [403, 294] on div ".deletable-edge-delete-btn { width: 20px; height: 20px; border: 0px solid #ffff…" at bounding box center [713, 368] width 840 height 558
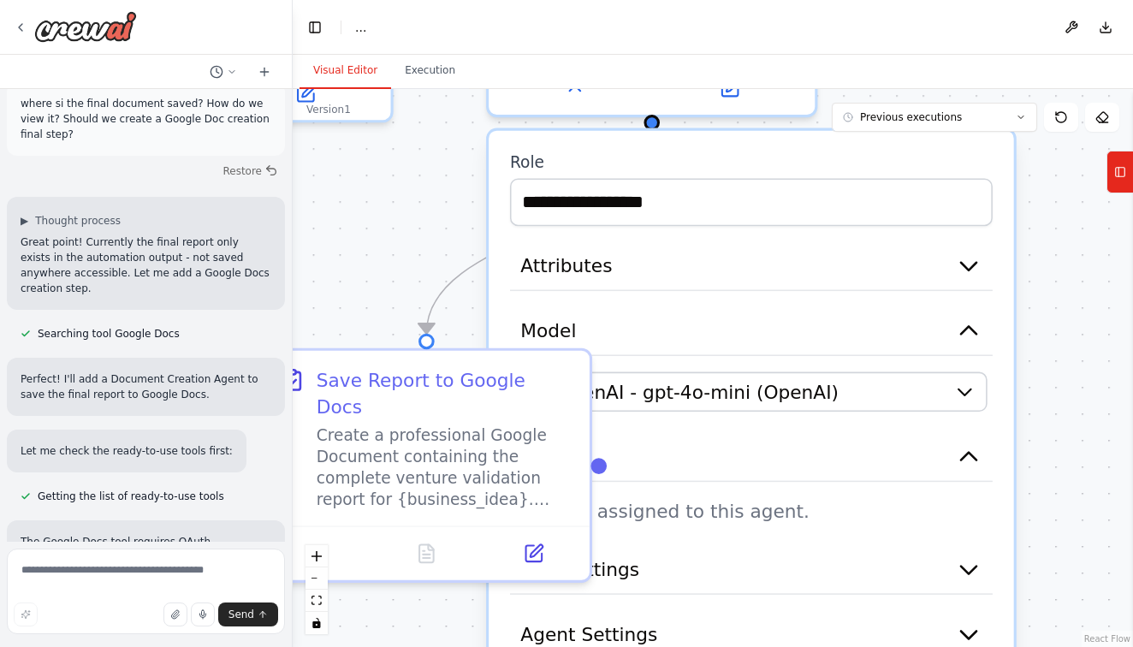
scroll to position [45003, 0]
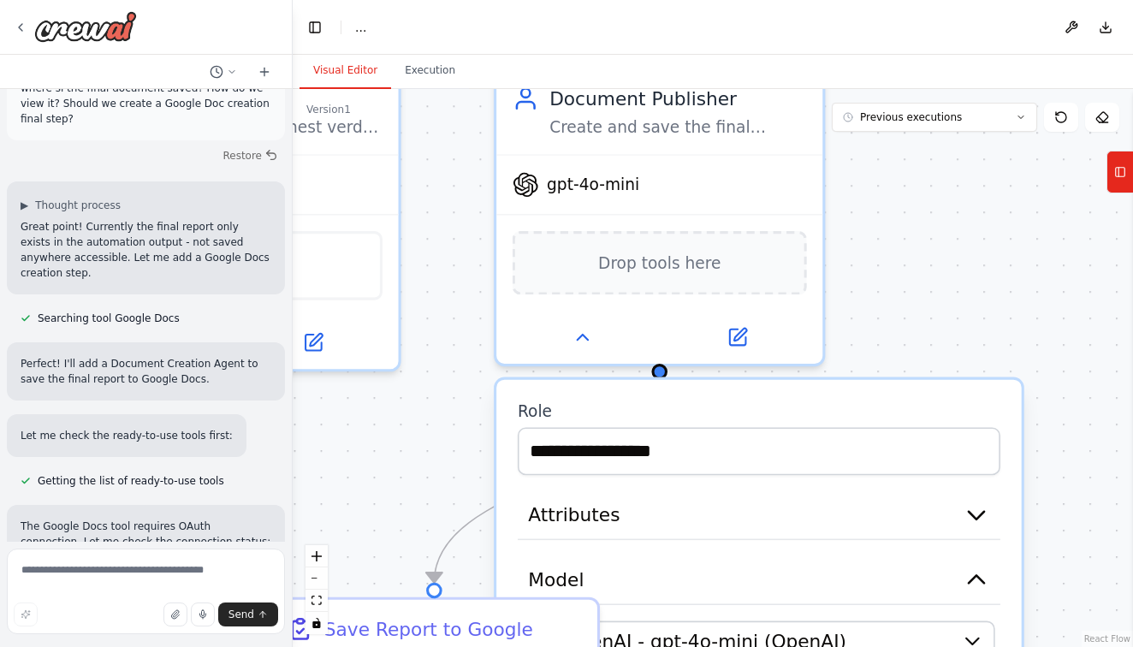
drag, startPoint x: 1067, startPoint y: 251, endPoint x: 1076, endPoint y: 500, distance: 249.2
click at [1076, 502] on div ".deletable-edge-delete-btn { width: 20px; height: 20px; border: 0px solid #ffff…" at bounding box center [713, 368] width 840 height 558
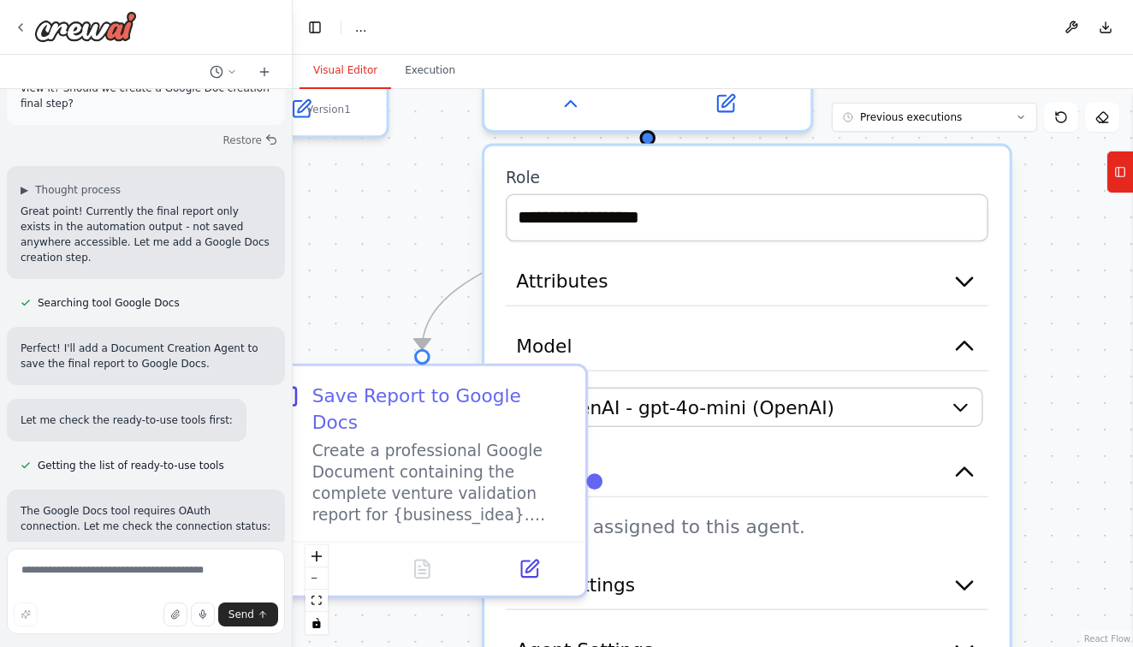
scroll to position [45034, 0]
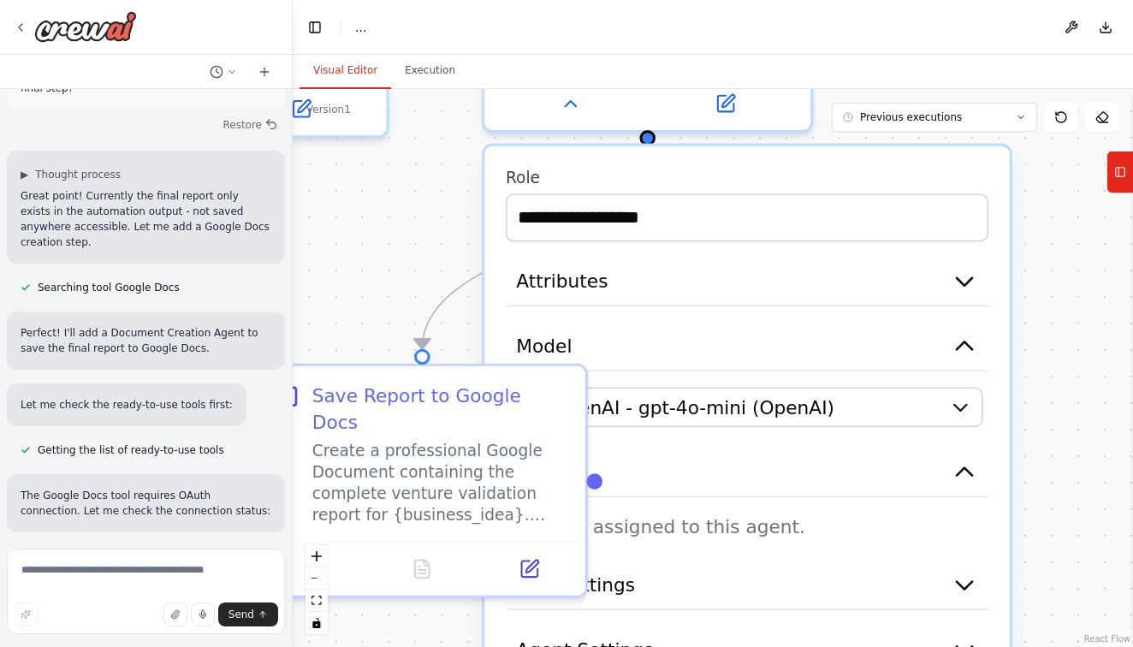
drag, startPoint x: 999, startPoint y: 280, endPoint x: 987, endPoint y: 44, distance: 236.5
click at [987, 44] on main "Toggle Left Sidebar Studio ... Download Visual Editor Execution Version 1 Previ…" at bounding box center [713, 323] width 840 height 647
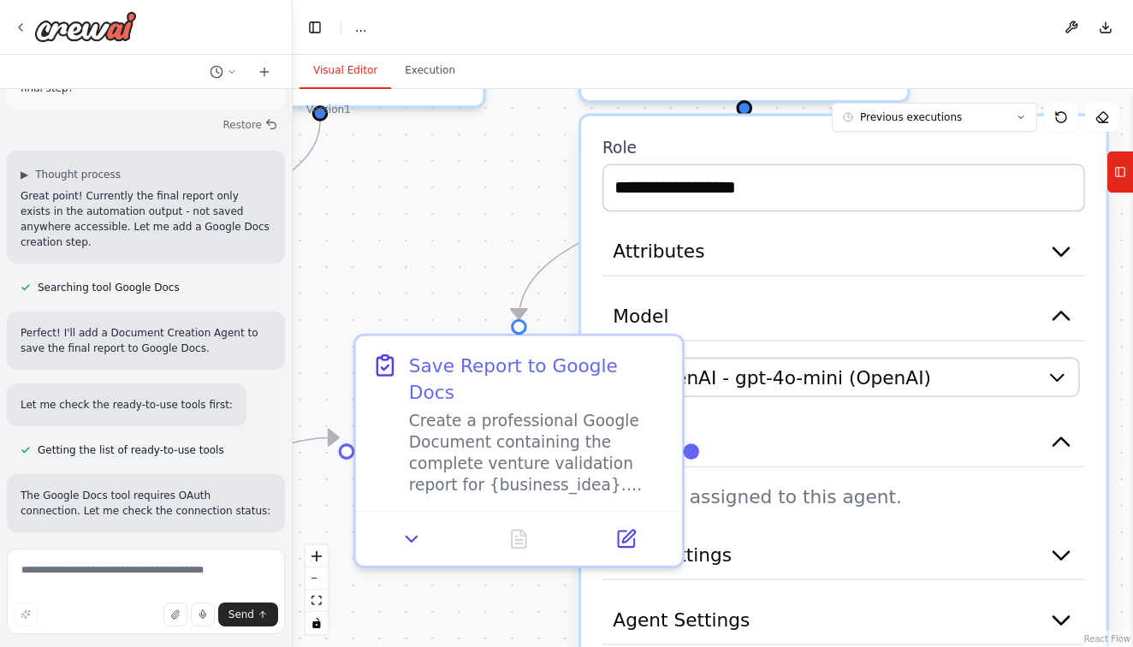
scroll to position [45049, 0]
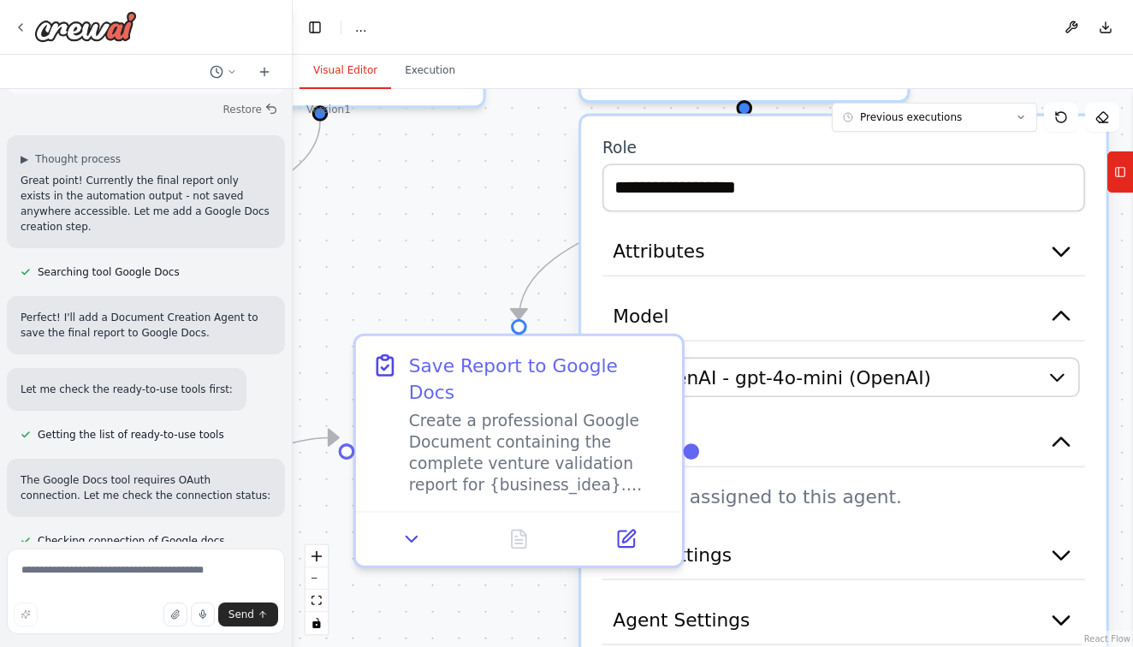
drag, startPoint x: 373, startPoint y: 300, endPoint x: 470, endPoint y: 270, distance: 101.2
click at [470, 270] on div ".deletable-edge-delete-btn { width: 20px; height: 20px; border: 0px solid #ffff…" at bounding box center [713, 368] width 840 height 558
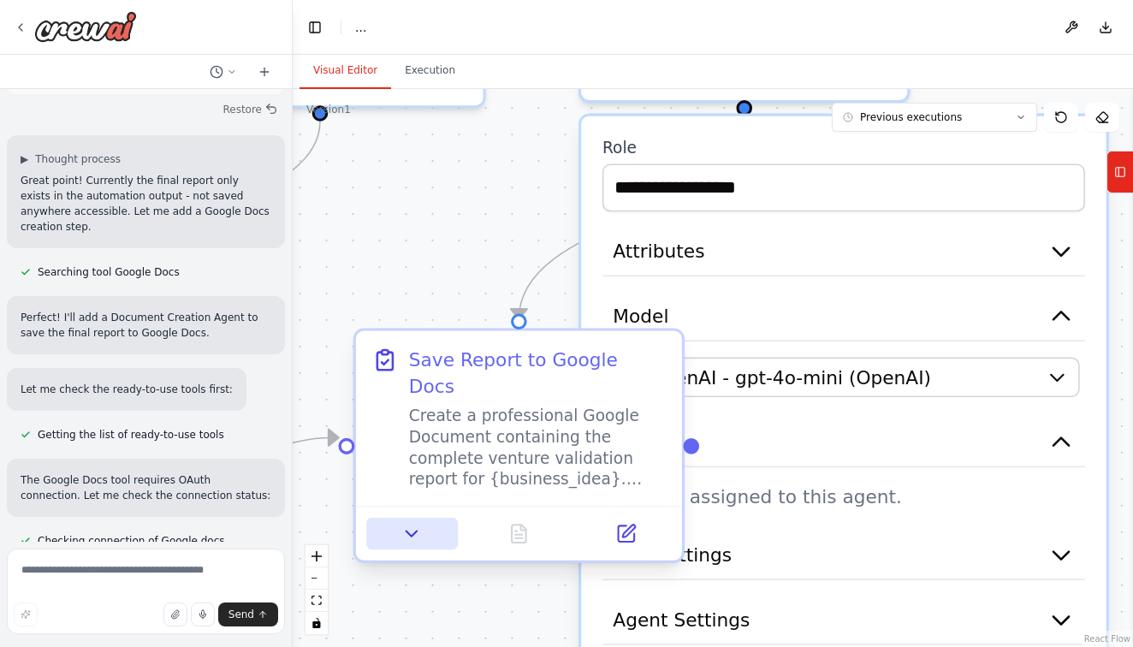
click at [411, 519] on button at bounding box center [411, 534] width 91 height 32
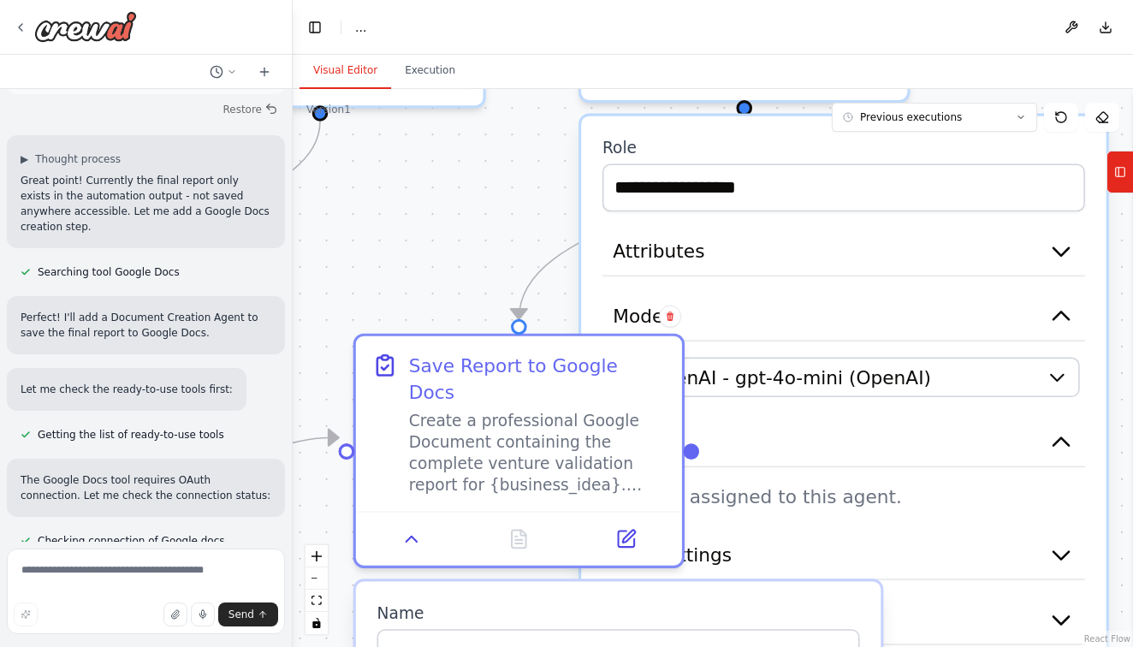
scroll to position [45065, 0]
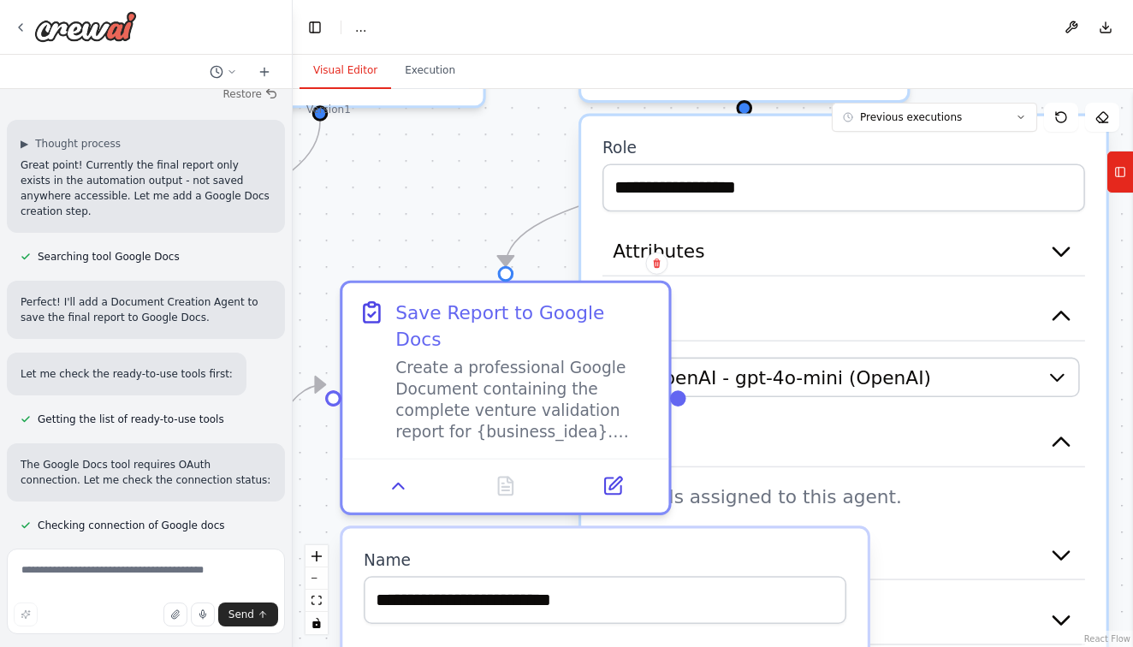
drag, startPoint x: 522, startPoint y: 567, endPoint x: 515, endPoint y: 522, distance: 45.9
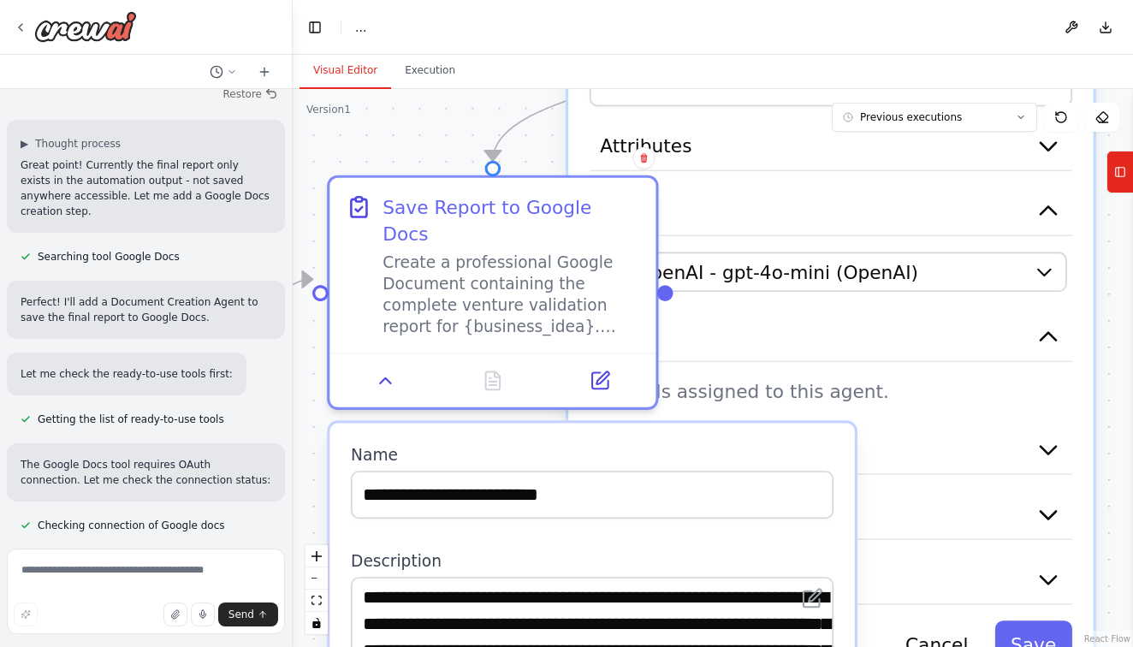
scroll to position [45080, 0]
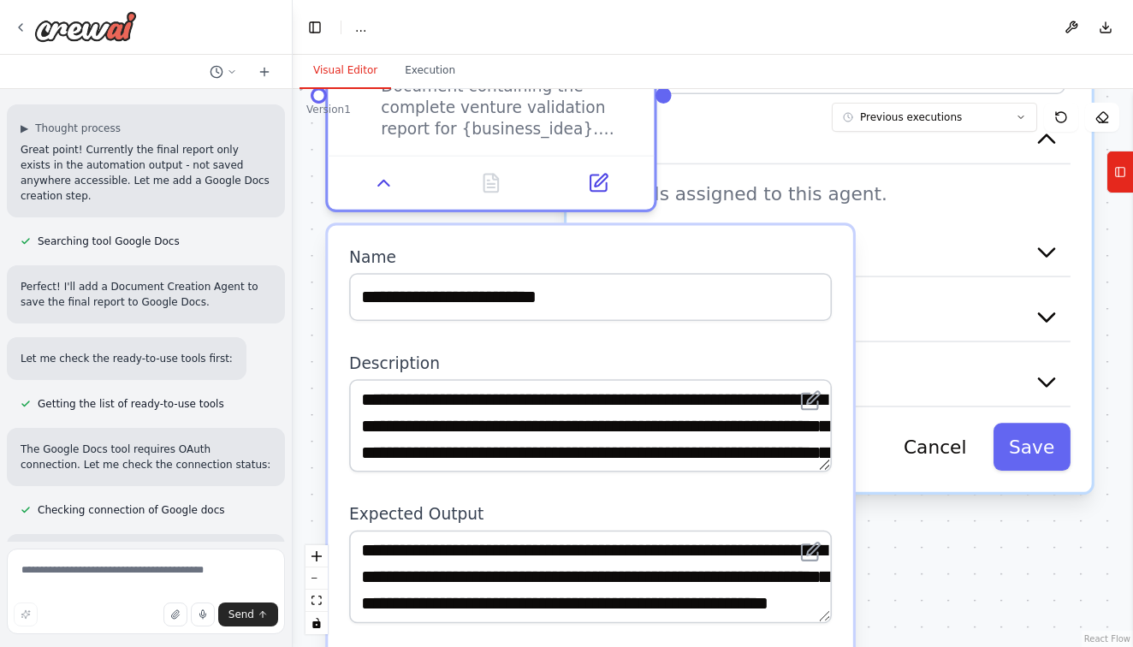
drag, startPoint x: 445, startPoint y: 230, endPoint x: 430, endPoint y: -73, distance: 303.3
click at [430, 0] on html "Perfect — here’s the world-class, CrewAI-ready system prompt for Nueva Vía, des…" at bounding box center [566, 323] width 1133 height 647
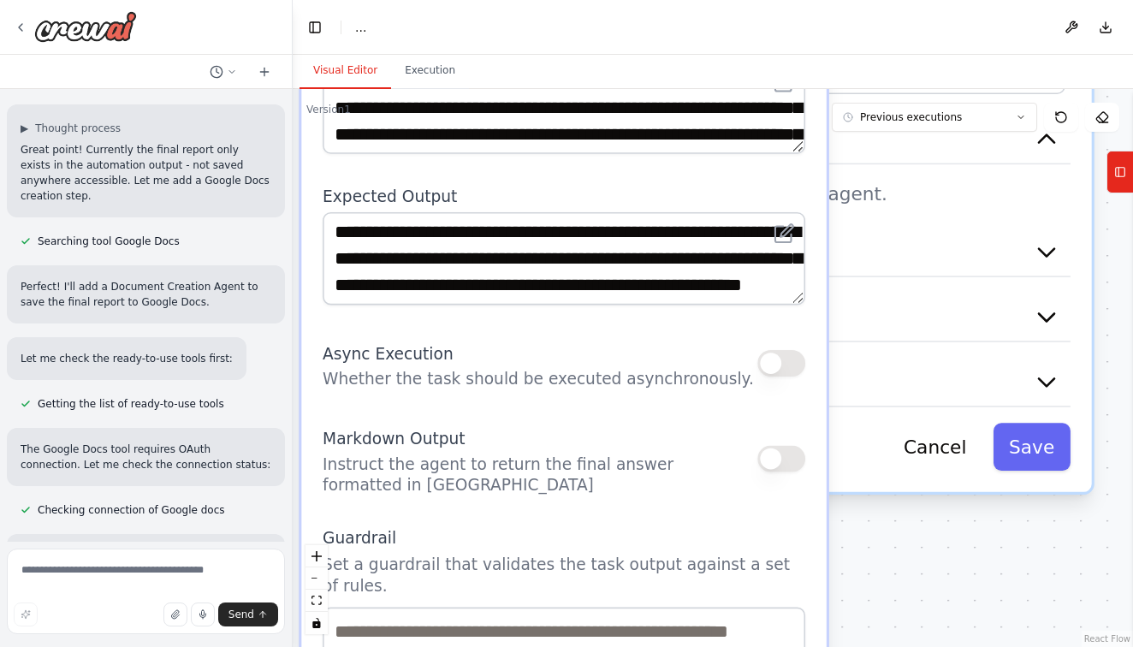
scroll to position [45096, 0]
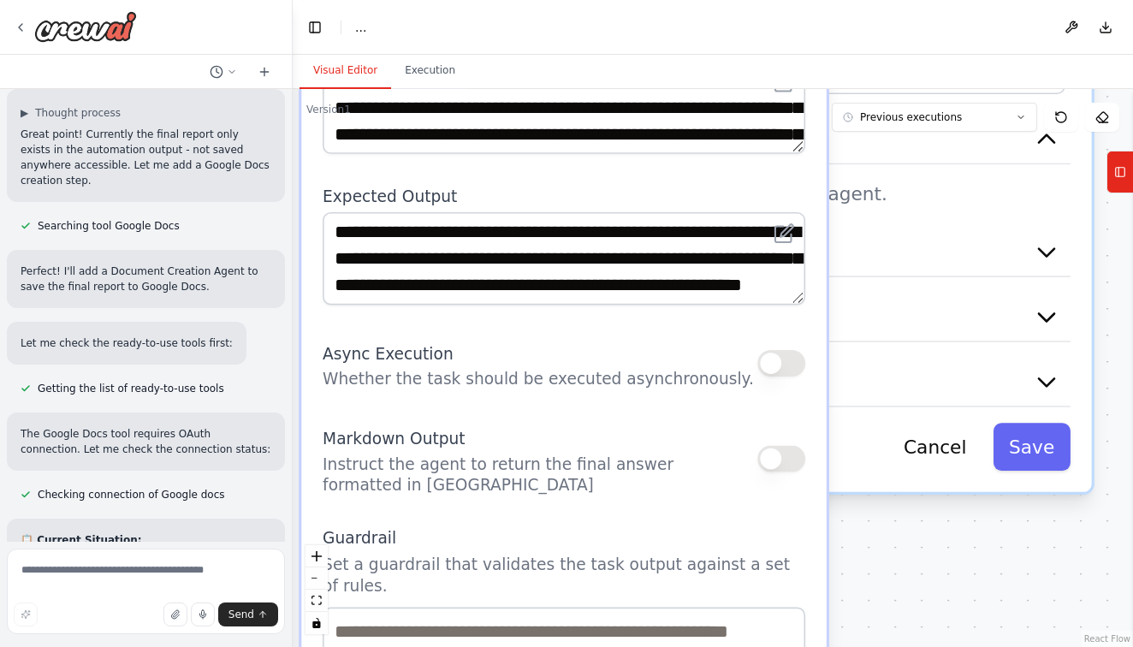
drag, startPoint x: 537, startPoint y: 467, endPoint x: 524, endPoint y: 149, distance: 318.6
click at [524, 149] on div "**********" at bounding box center [563, 421] width 525 height 1026
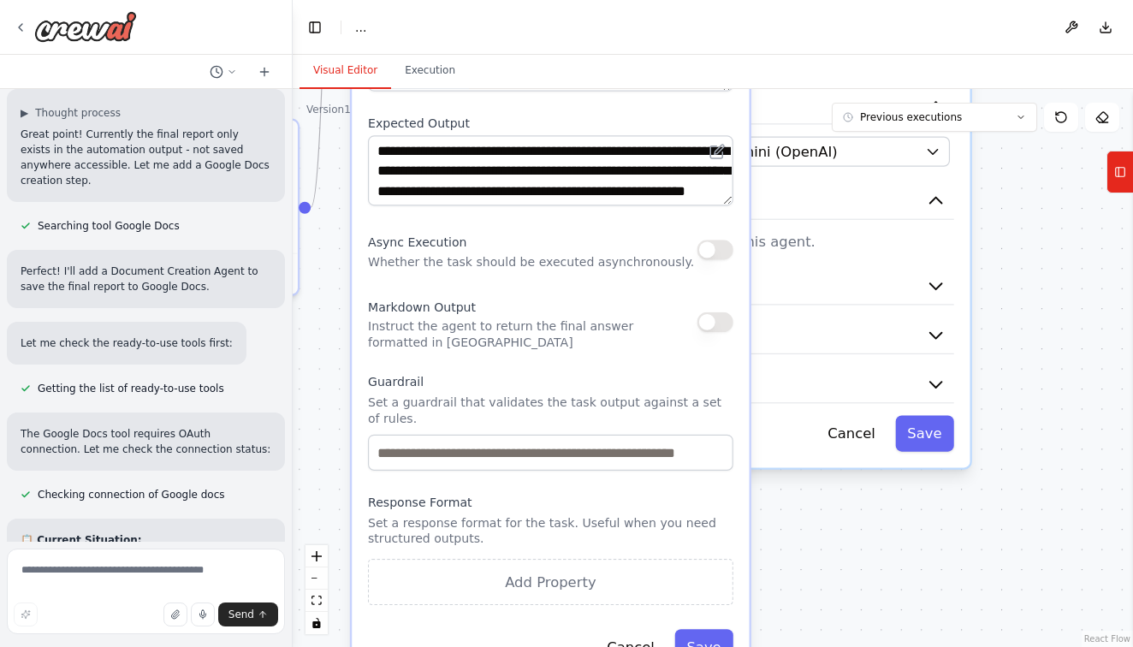
drag, startPoint x: 593, startPoint y: 458, endPoint x: 578, endPoint y: 328, distance: 131.0
click at [578, 328] on div "**********" at bounding box center [550, 293] width 397 height 776
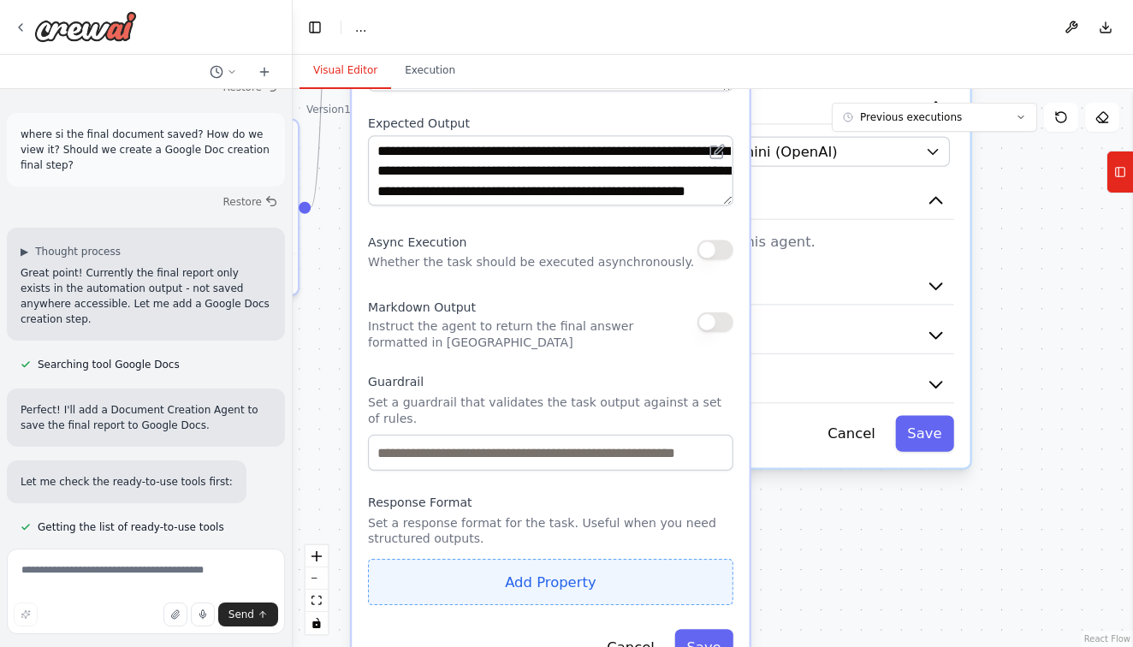
click at [583, 559] on button "Add Property" at bounding box center [550, 582] width 365 height 46
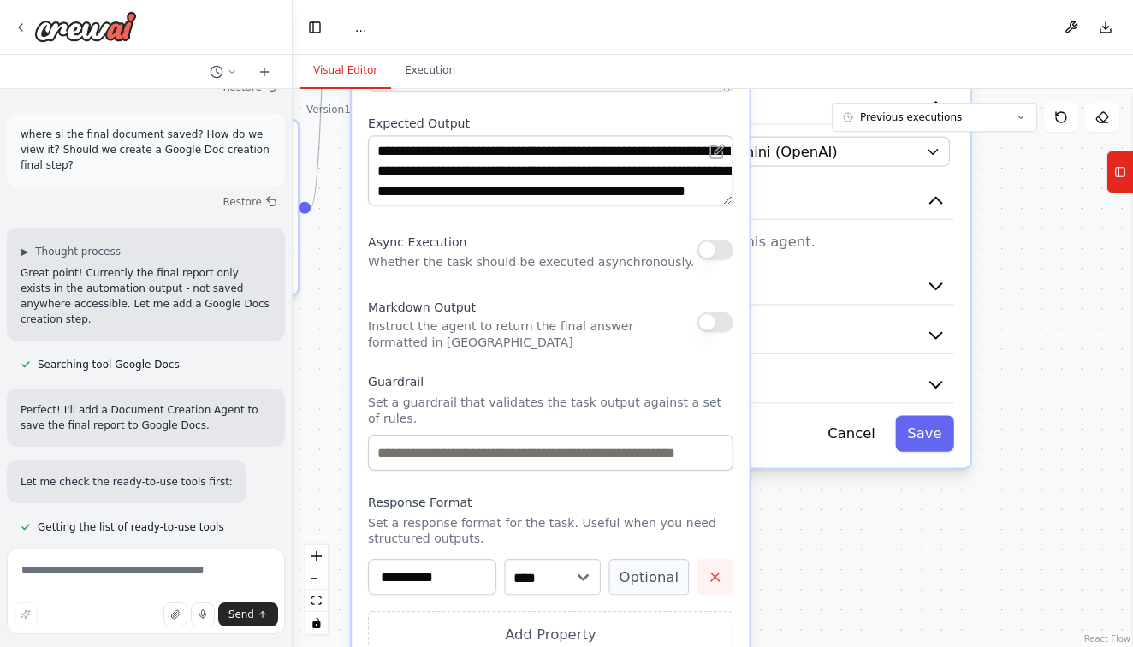
click at [717, 569] on icon "button" at bounding box center [715, 577] width 16 height 16
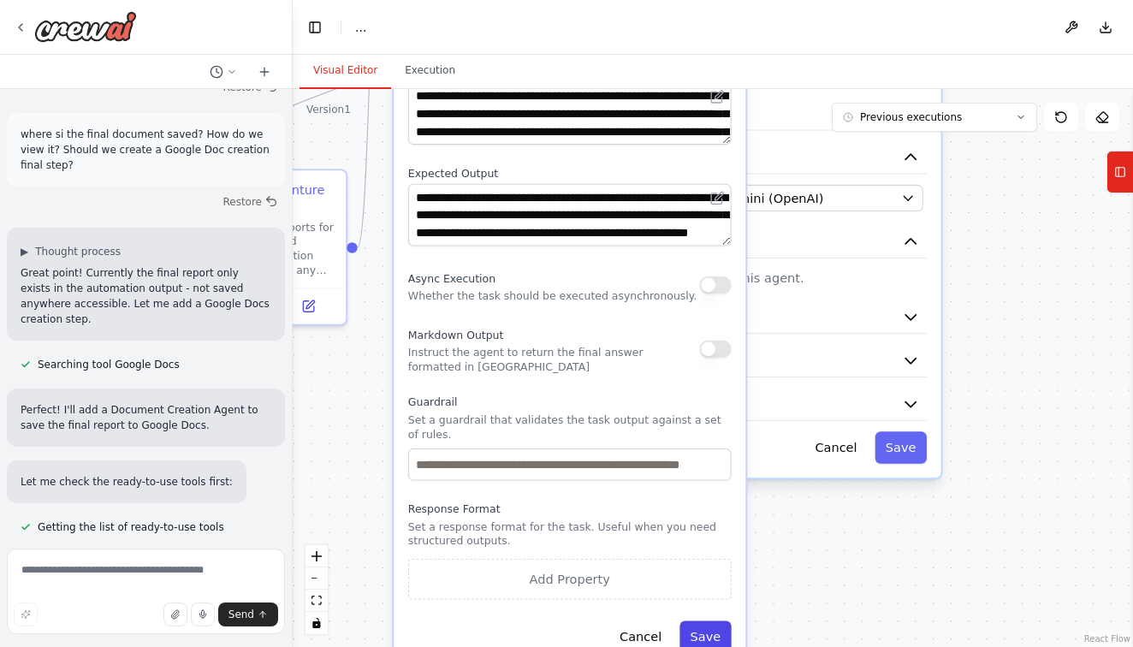
click at [705, 626] on button "Save" at bounding box center [705, 636] width 52 height 32
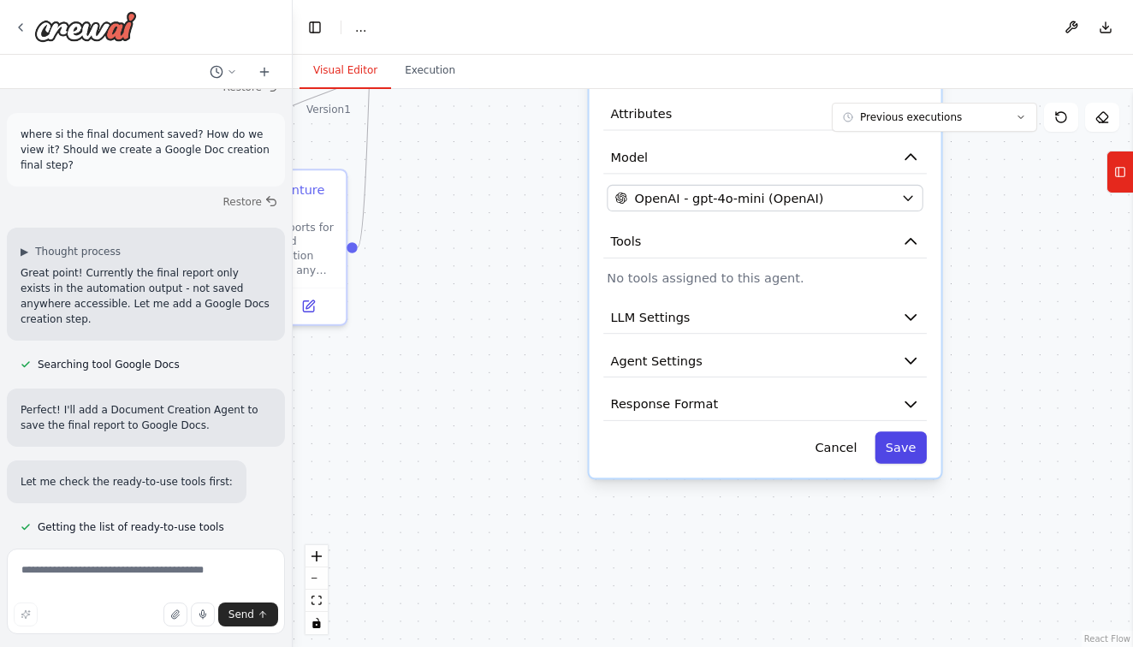
click at [895, 452] on button "Save" at bounding box center [901, 447] width 52 height 32
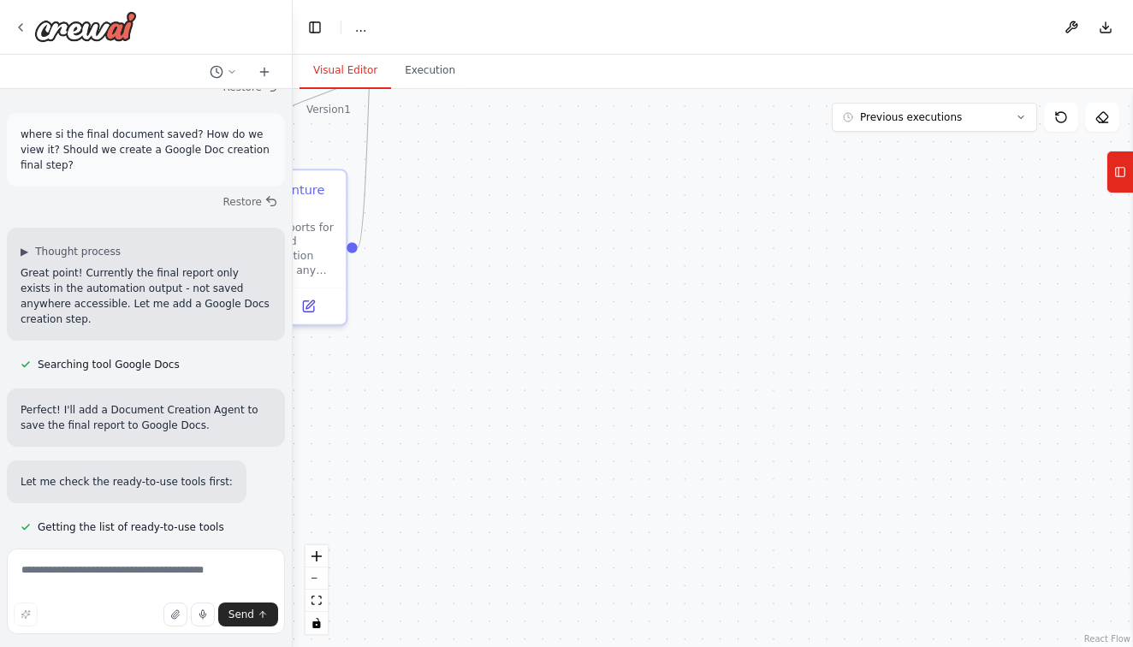
scroll to position [0, 0]
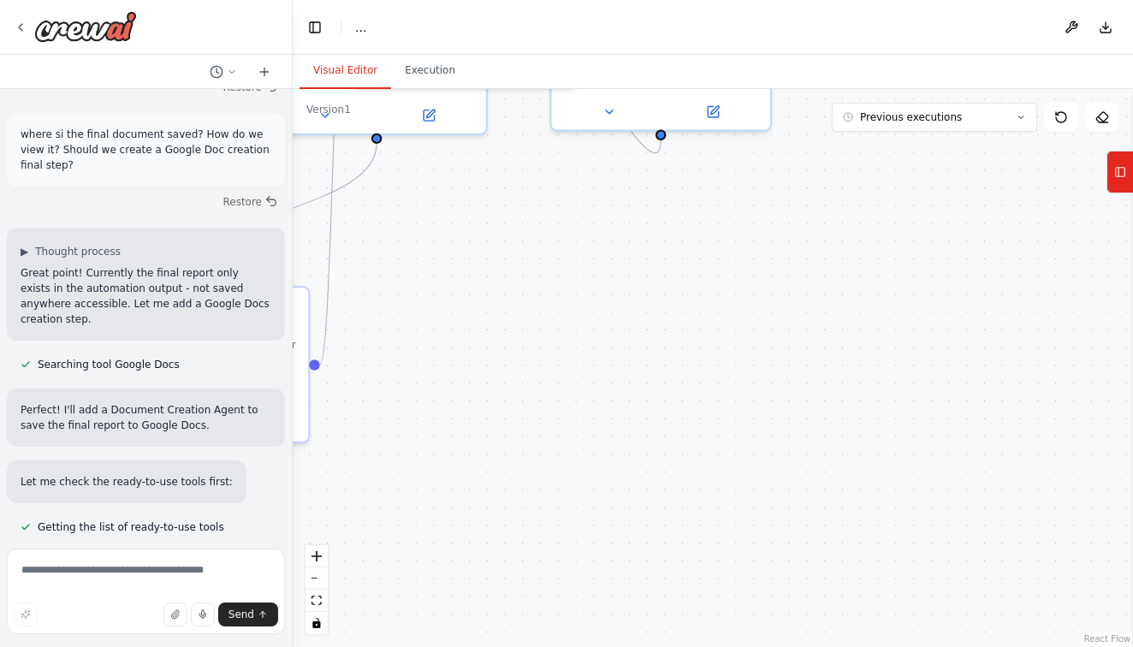
drag, startPoint x: 522, startPoint y: 271, endPoint x: 435, endPoint y: 558, distance: 299.7
click at [436, 558] on div ".deletable-edge-delete-btn { width: 20px; height: 20px; border: 0px solid #ffff…" at bounding box center [713, 368] width 840 height 558
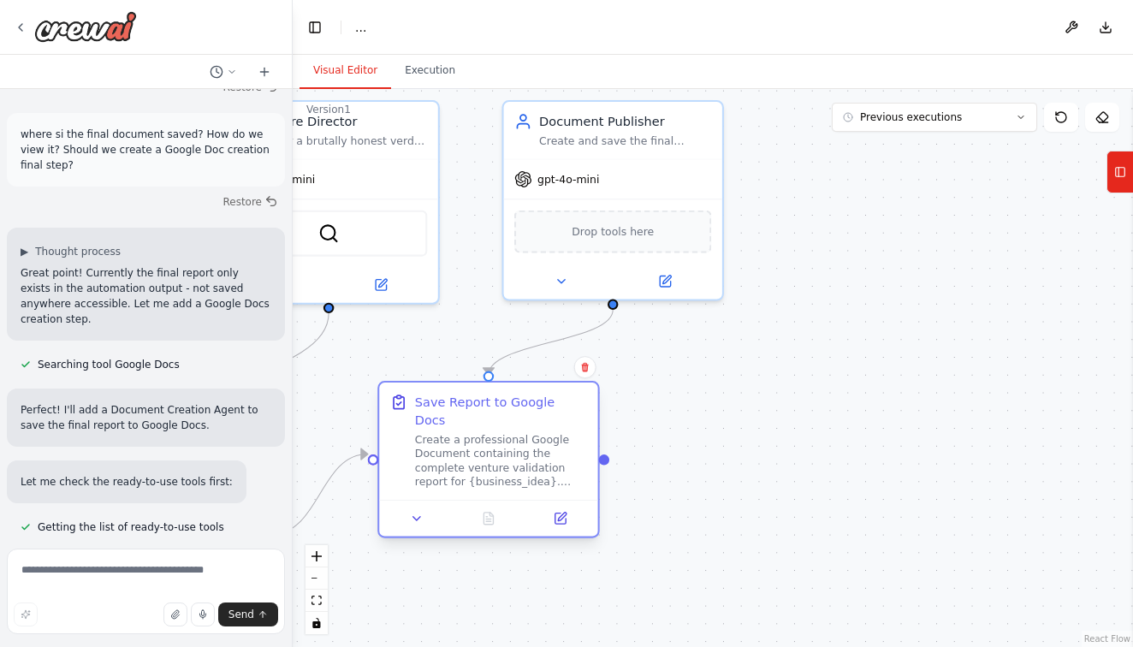
drag, startPoint x: 435, startPoint y: 146, endPoint x: 530, endPoint y: 470, distance: 337.1
click at [532, 472] on div "Create a professional Google Document containing the complete venture validatio…" at bounding box center [501, 460] width 172 height 56
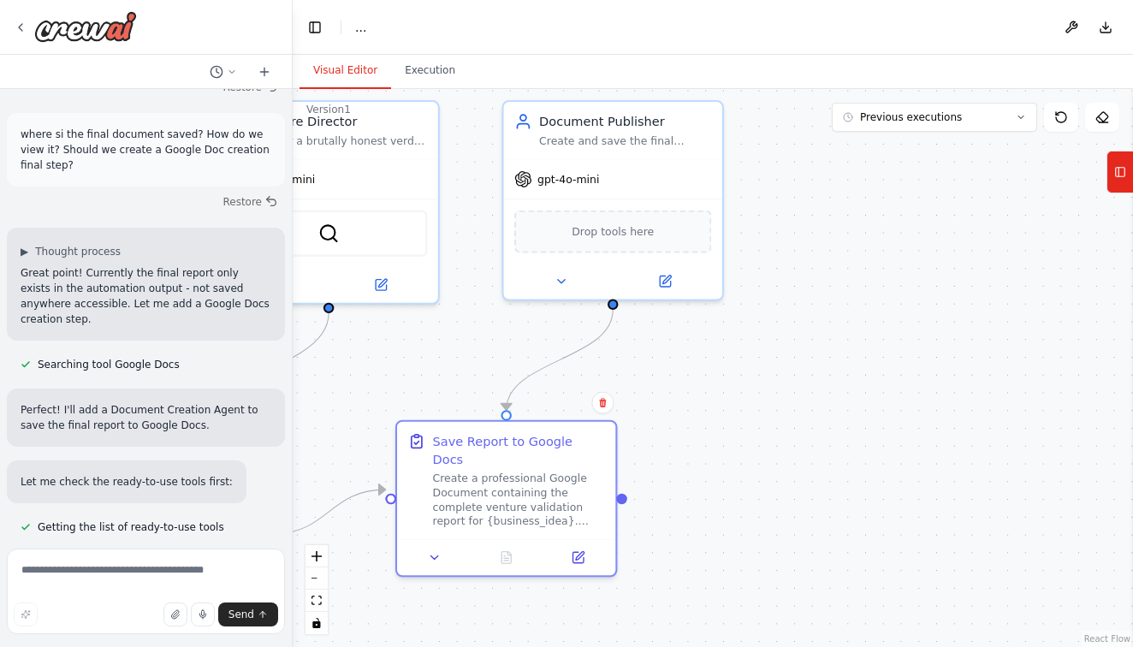
click at [716, 399] on div ".deletable-edge-delete-btn { width: 20px; height: 20px; border: 0px solid #ffff…" at bounding box center [713, 368] width 840 height 558
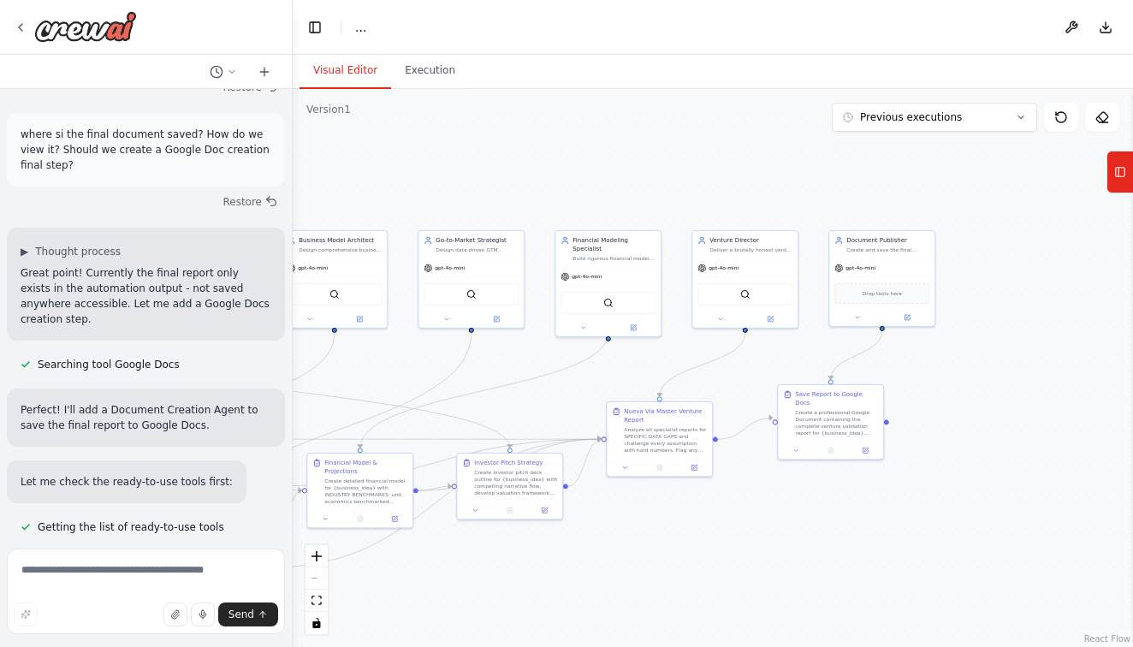
drag, startPoint x: 401, startPoint y: 160, endPoint x: 617, endPoint y: 135, distance: 217.1
click at [617, 135] on div ".deletable-edge-delete-btn { width: 20px; height: 20px; border: 0px solid #ffff…" at bounding box center [713, 368] width 840 height 558
click at [371, 382] on div ".deletable-edge-delete-btn { width: 20px; height: 20px; border: 0px solid #ffff…" at bounding box center [713, 368] width 840 height 558
